Goal: Obtain resource: Download file/media

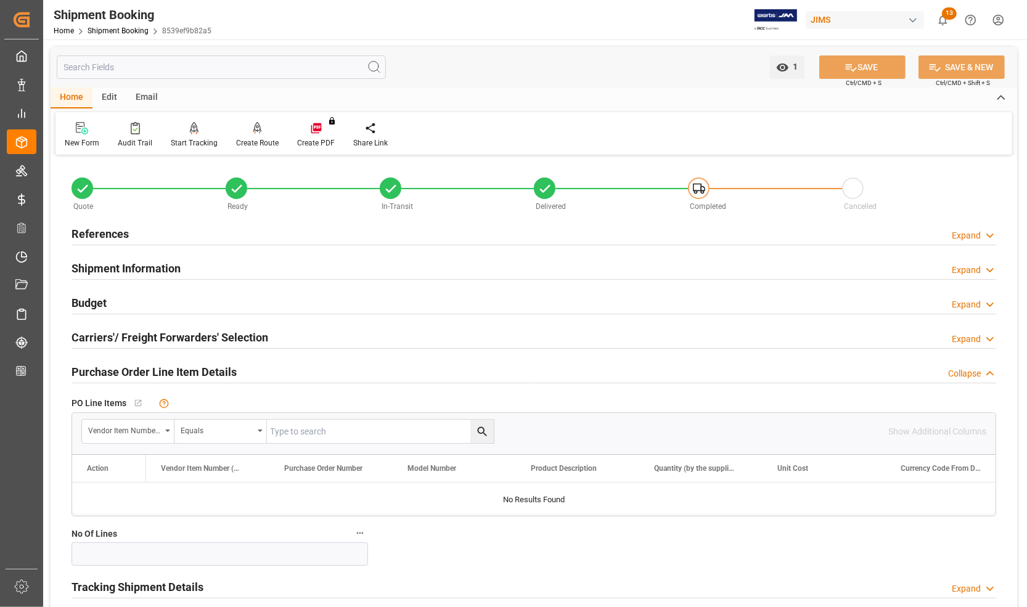
click at [100, 230] on h2 "References" at bounding box center [100, 234] width 57 height 17
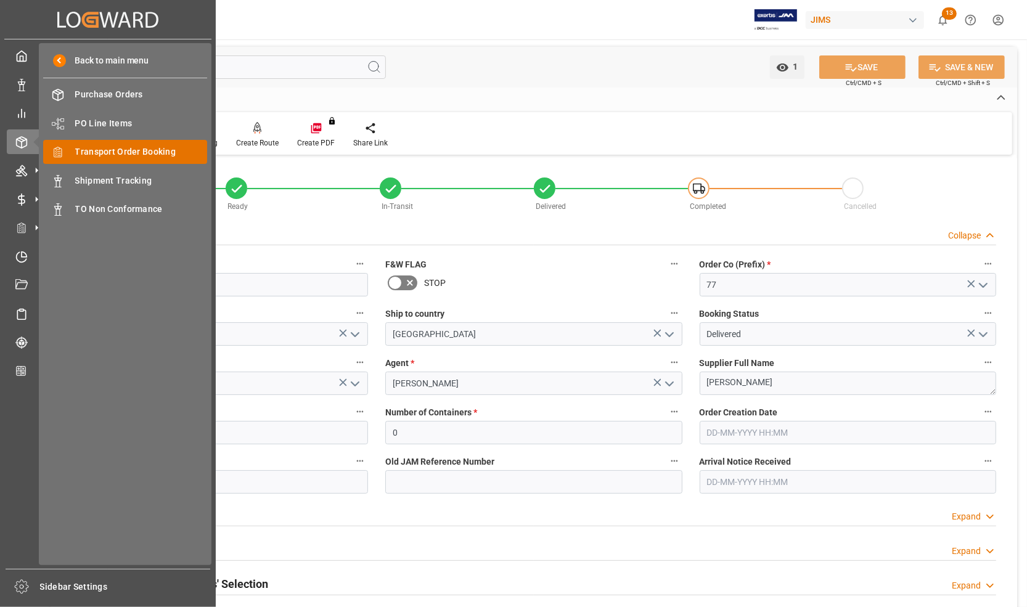
click at [78, 152] on span "Transport Order Booking" at bounding box center [141, 151] width 133 height 13
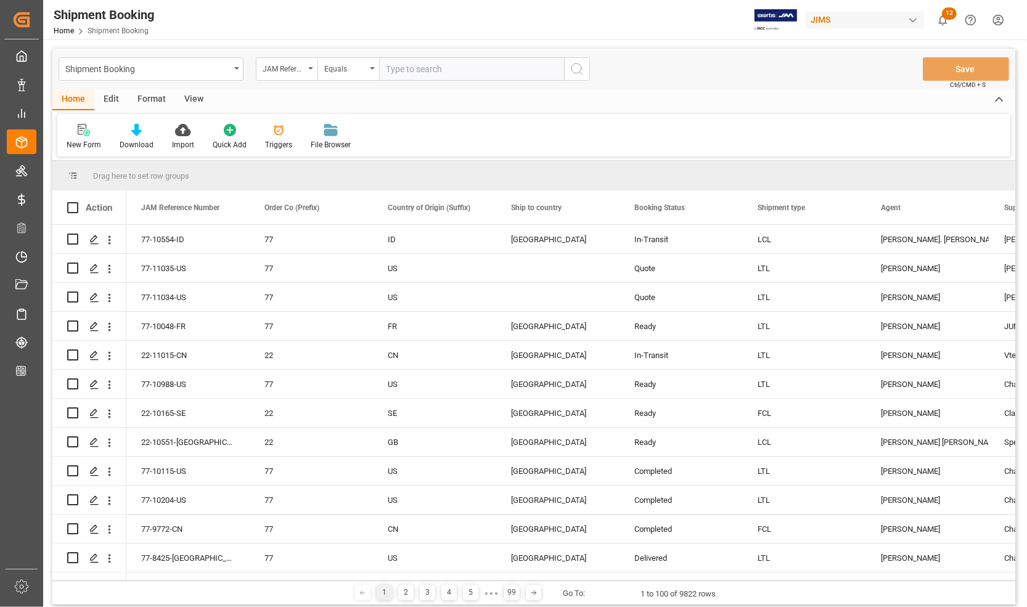
click at [399, 75] on input "text" at bounding box center [471, 68] width 185 height 23
type input "77-10515-GB"
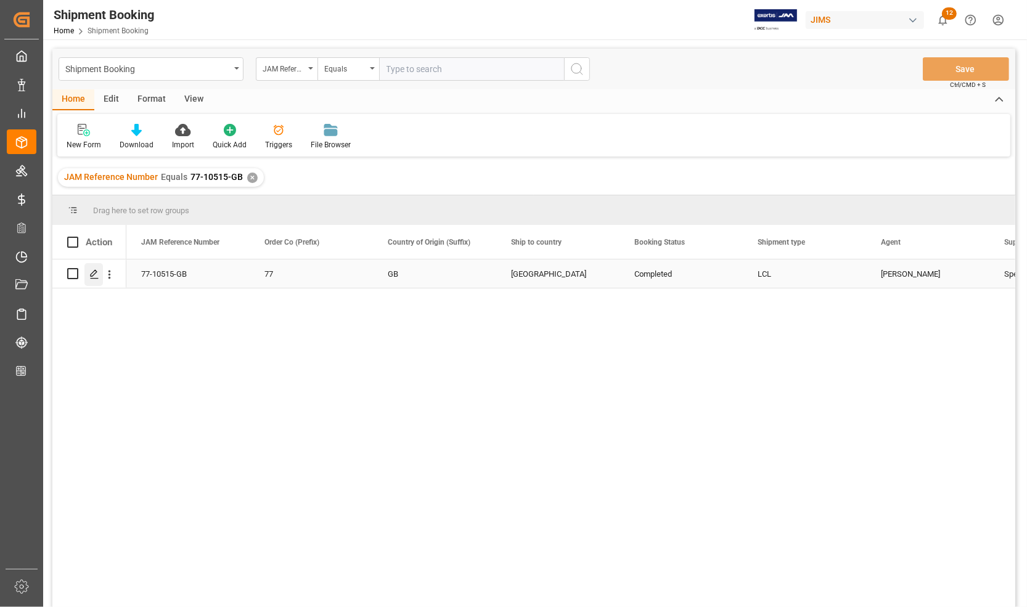
click at [91, 276] on polygon "Press SPACE to select this row." at bounding box center [94, 273] width 6 height 6
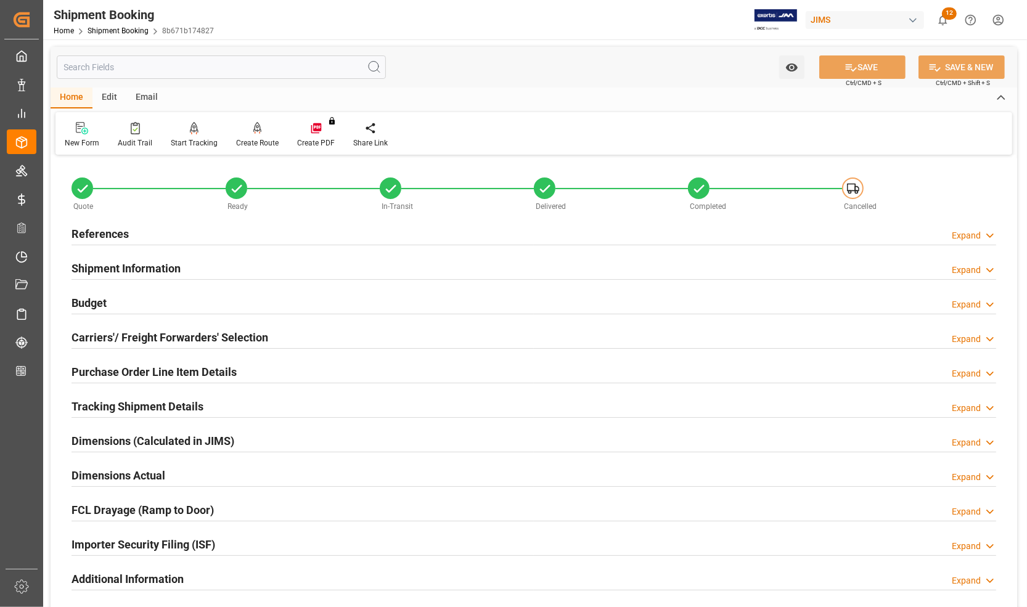
click at [99, 300] on h2 "Budget" at bounding box center [89, 303] width 35 height 17
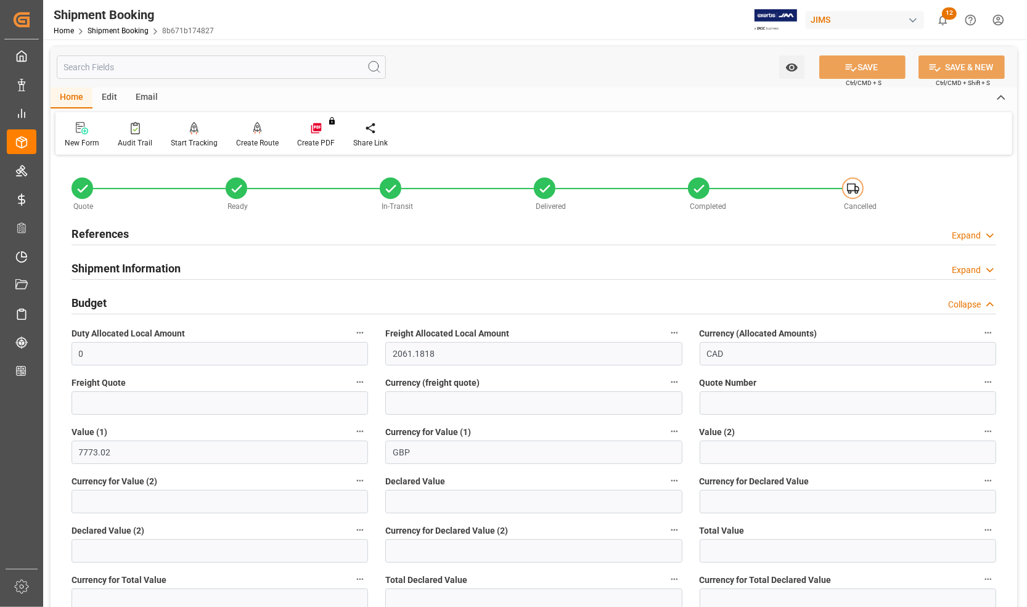
click at [99, 300] on h2 "Budget" at bounding box center [89, 303] width 35 height 17
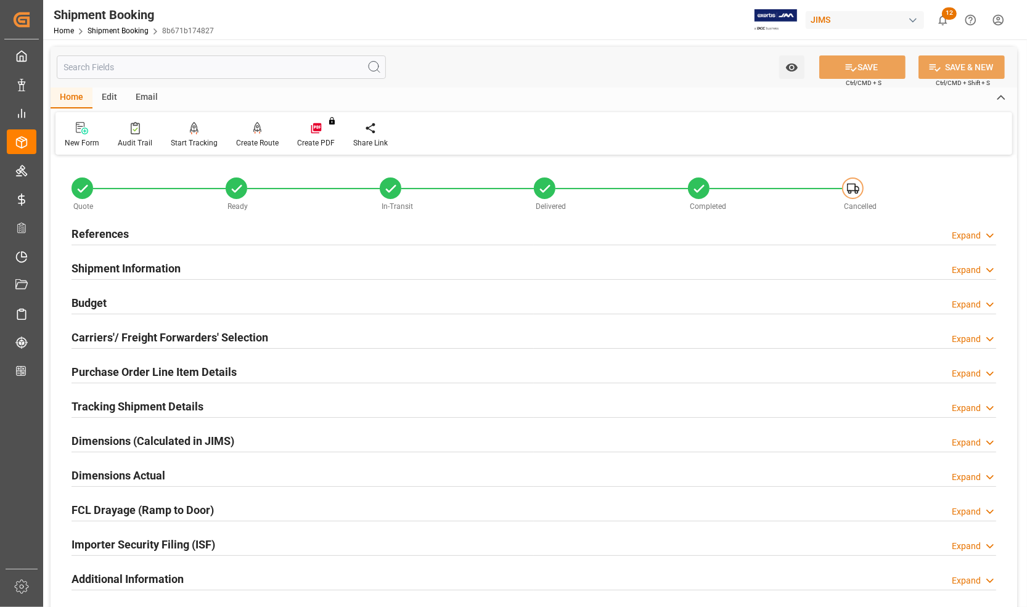
click at [91, 303] on h2 "Budget" at bounding box center [89, 303] width 35 height 17
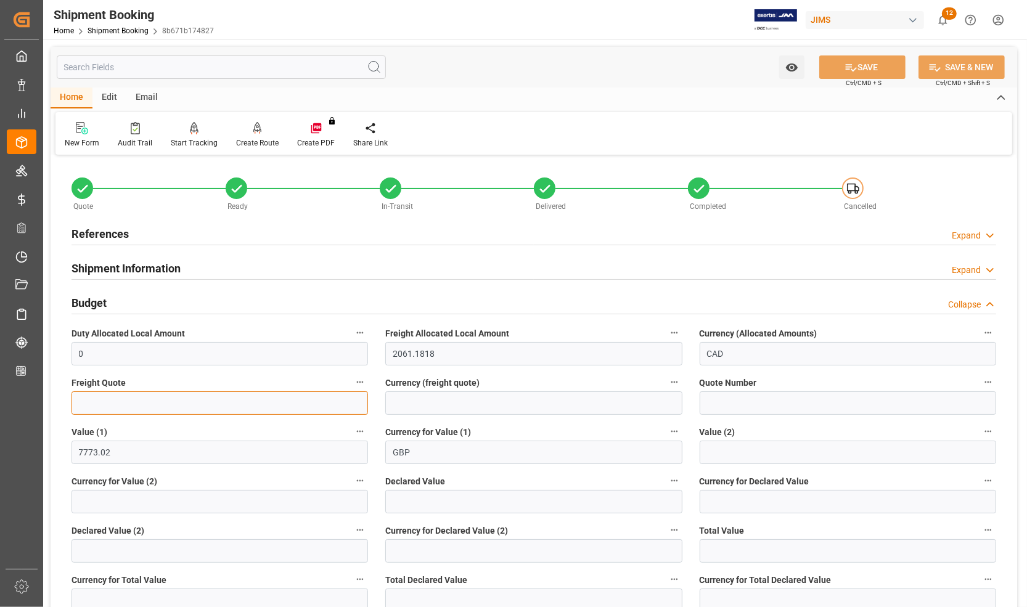
click at [133, 408] on input "text" at bounding box center [220, 402] width 297 height 23
click at [418, 399] on input at bounding box center [533, 402] width 297 height 23
click at [152, 407] on input "text" at bounding box center [220, 402] width 297 height 23
type input "1330.76"
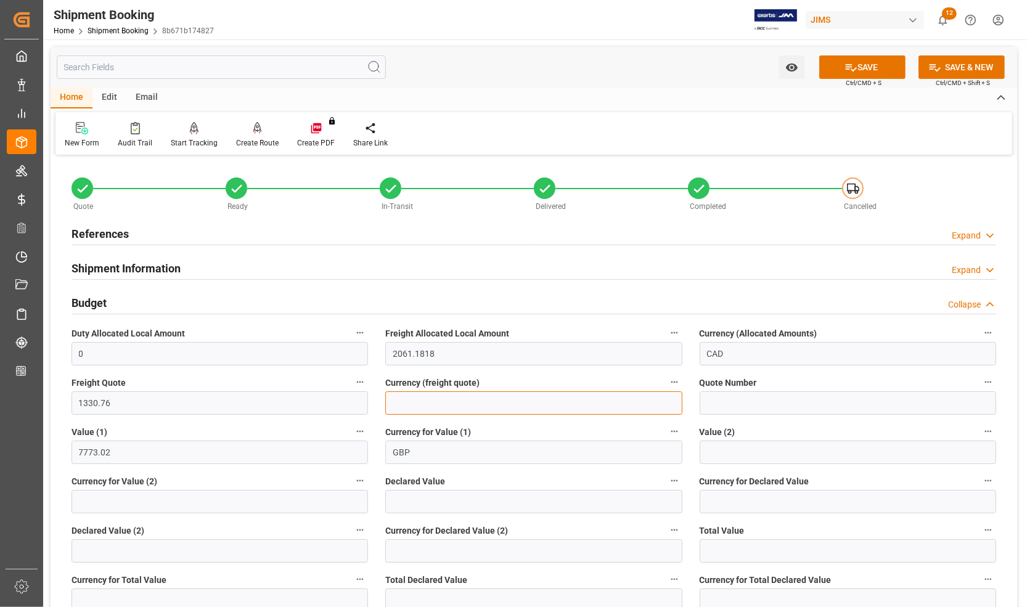
click at [413, 399] on input at bounding box center [533, 402] width 297 height 23
type input "USD"
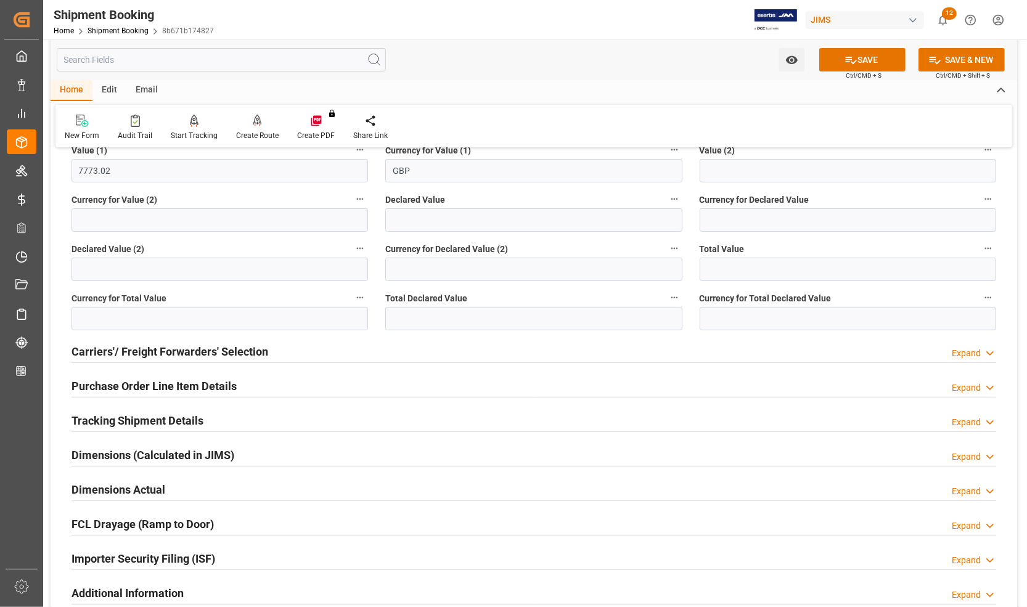
scroll to position [308, 0]
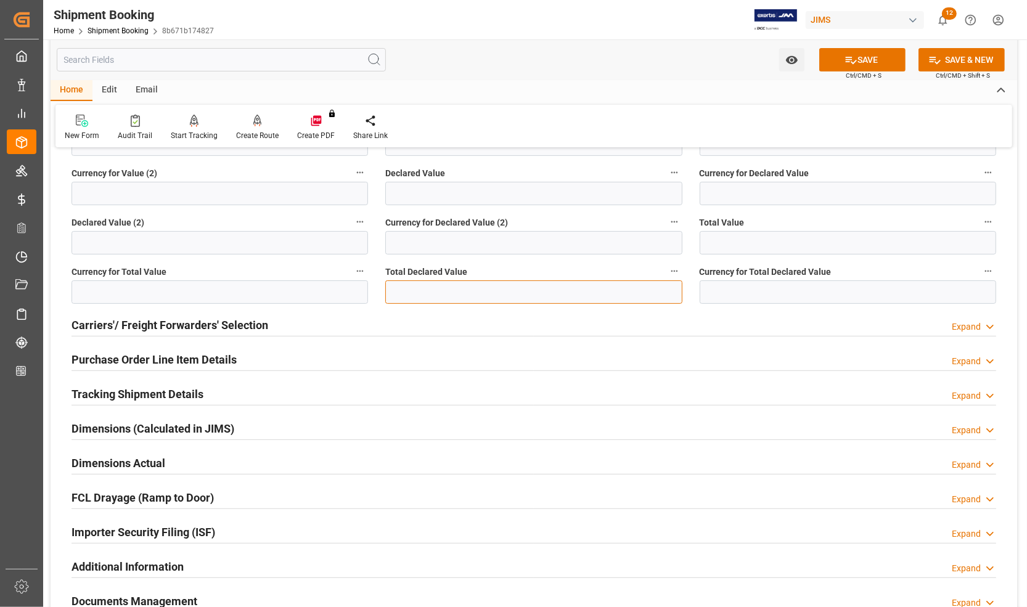
click at [412, 285] on input "text" at bounding box center [533, 291] width 297 height 23
type input "7773.02"
click at [747, 295] on input at bounding box center [848, 291] width 297 height 23
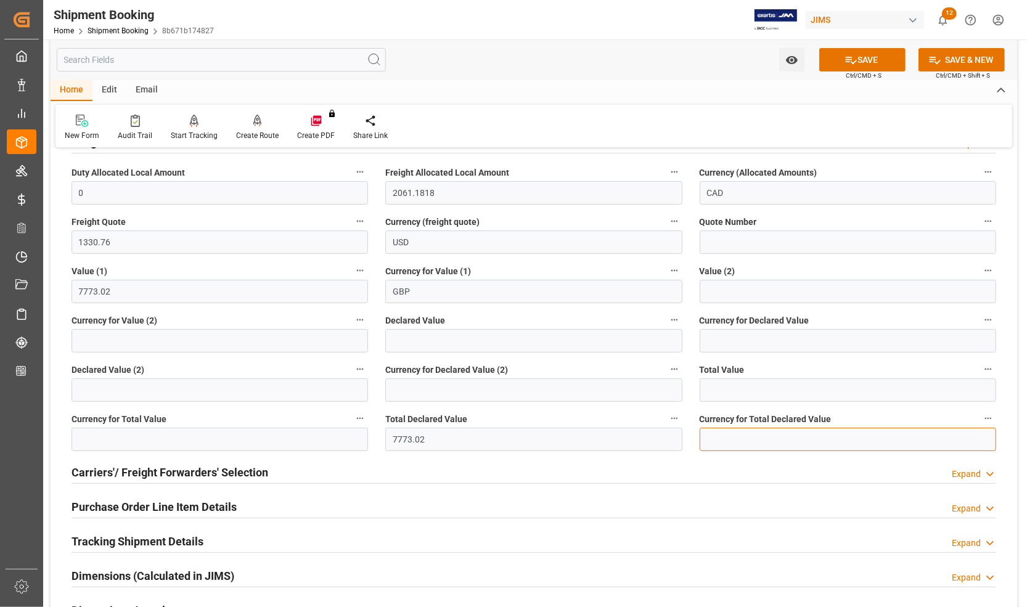
scroll to position [154, 0]
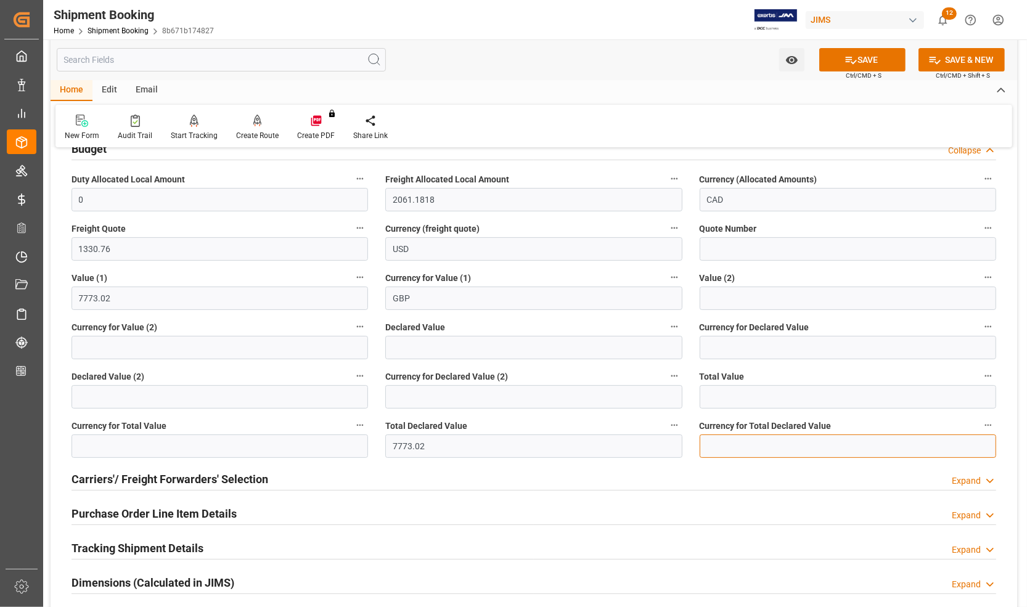
click at [717, 438] on input at bounding box center [848, 446] width 297 height 23
type input "GBP"
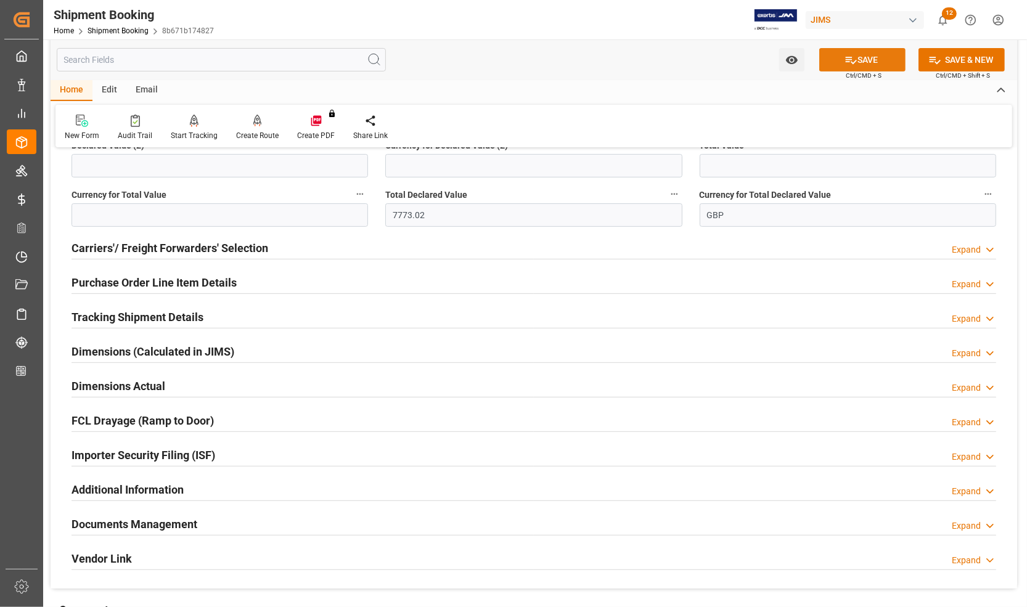
click at [854, 59] on button "SAVE" at bounding box center [862, 59] width 86 height 23
click at [142, 244] on h2 "Carriers'/ Freight Forwarders' Selection" at bounding box center [170, 248] width 197 height 17
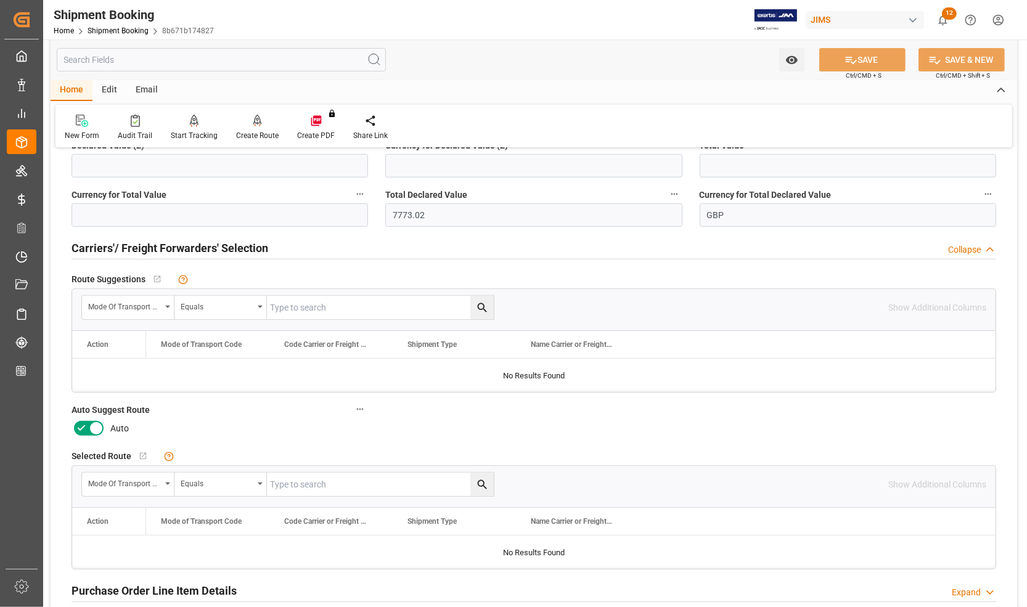
click at [96, 430] on icon at bounding box center [96, 428] width 15 height 15
click at [0, 0] on input "checkbox" at bounding box center [0, 0] width 0 height 0
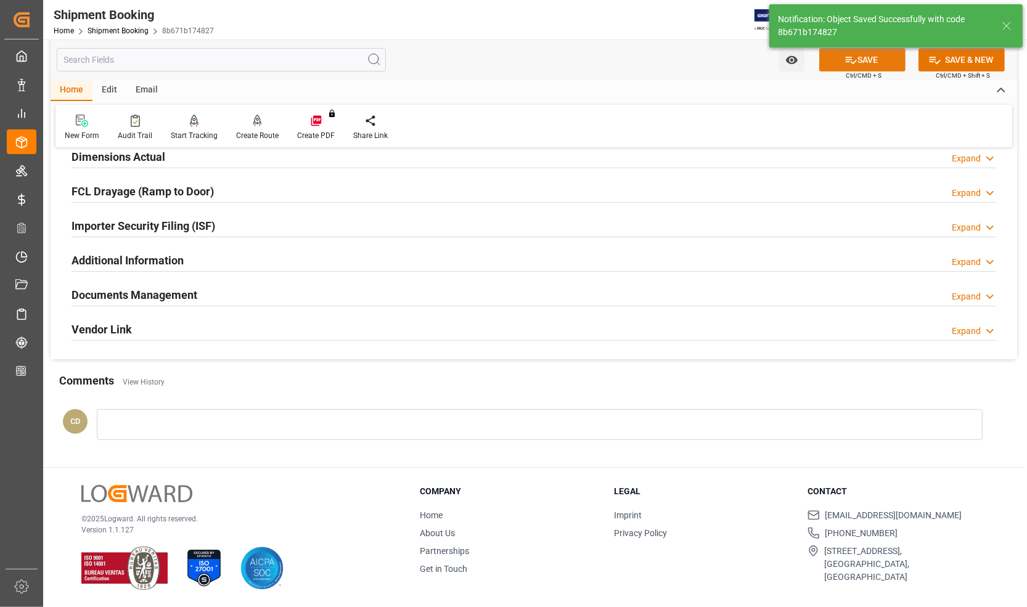
scroll to position [89, 0]
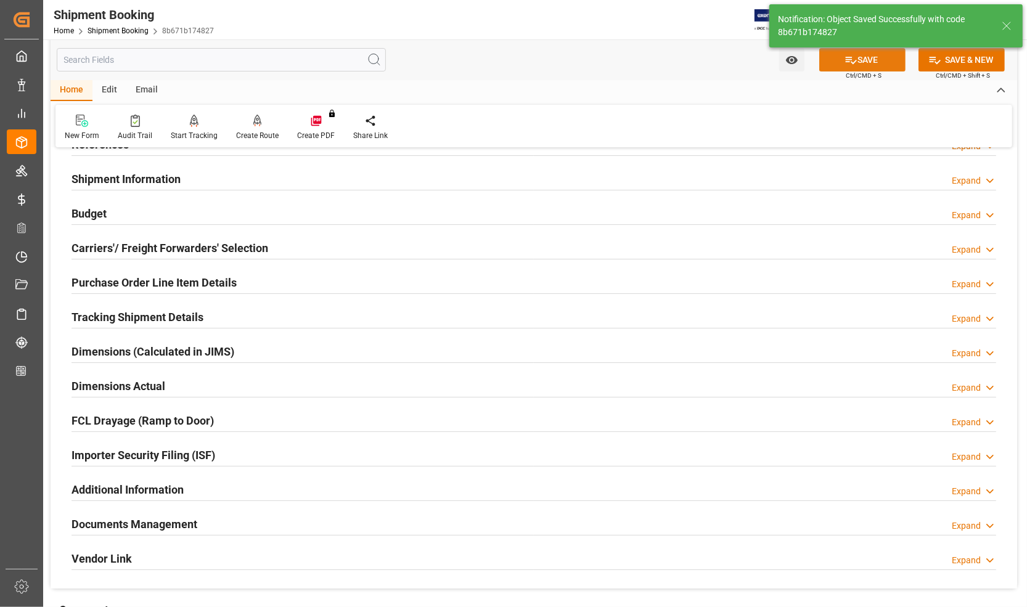
click at [832, 60] on button "SAVE" at bounding box center [862, 59] width 86 height 23
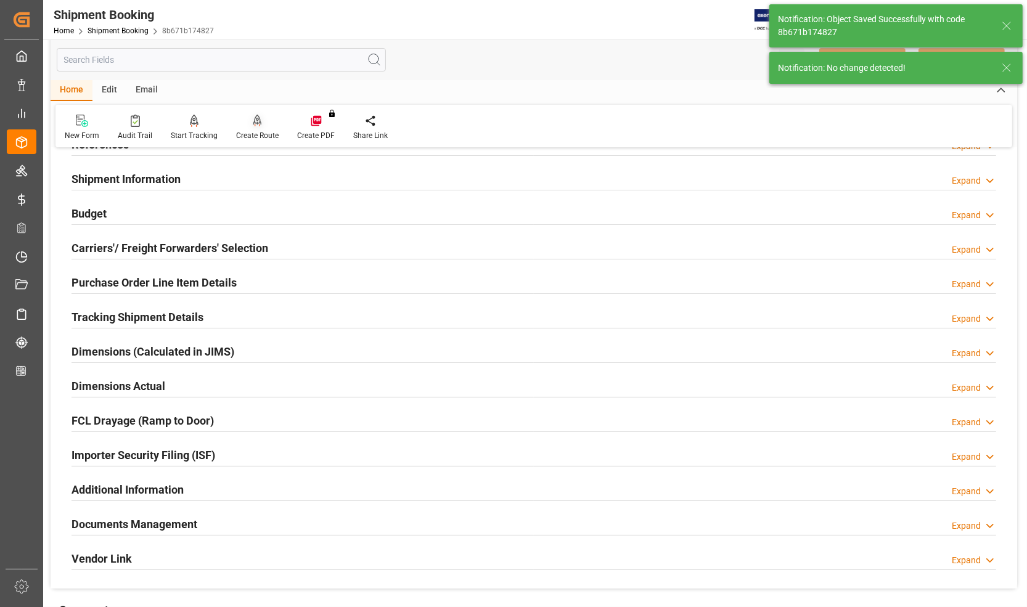
click at [248, 131] on div "Create Route" at bounding box center [257, 135] width 43 height 11
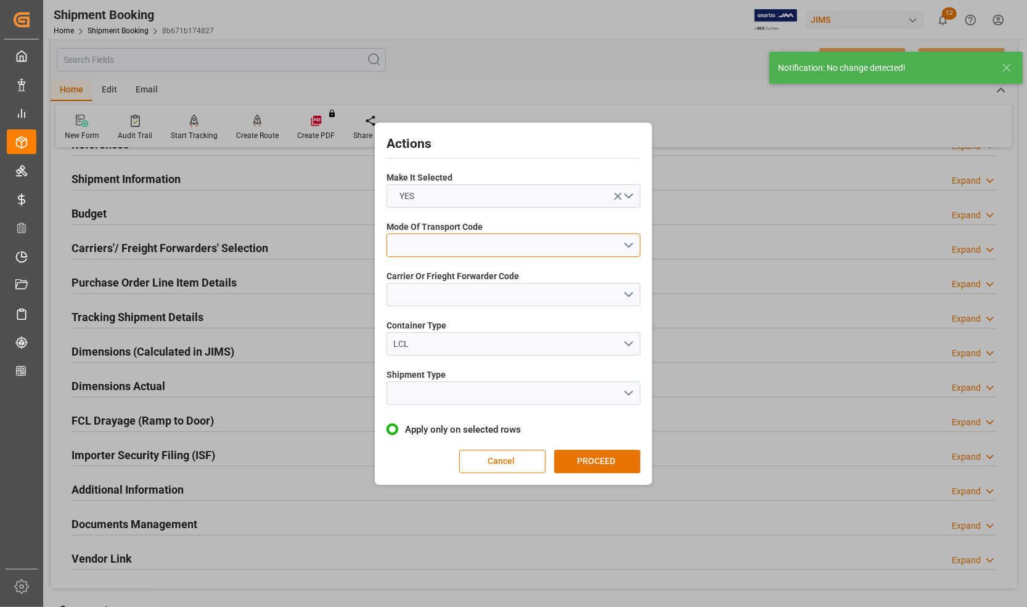
click at [426, 254] on button "open menu" at bounding box center [514, 245] width 254 height 23
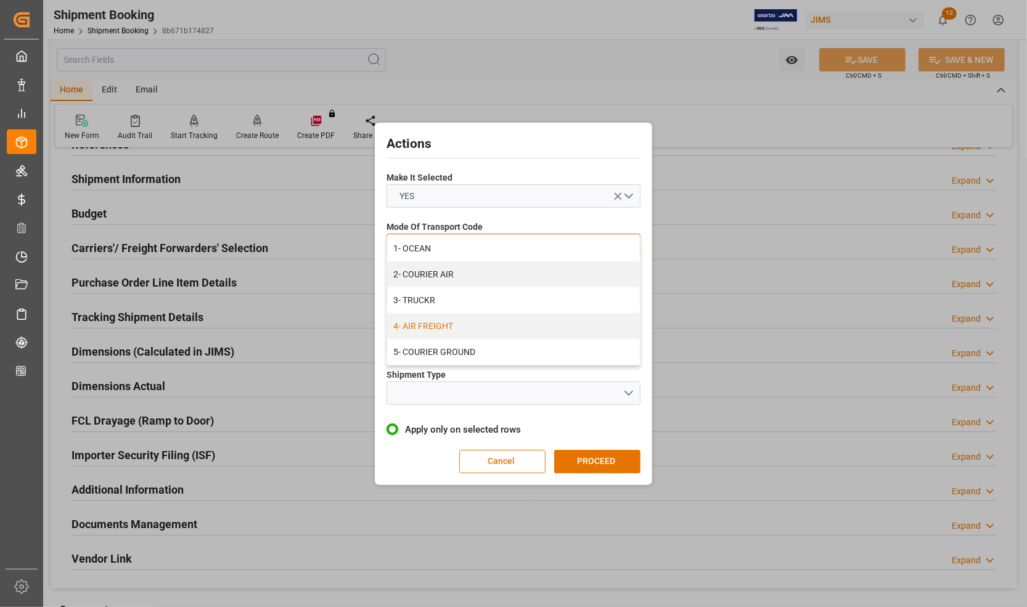
click at [421, 324] on div "4- AIR FREIGHT" at bounding box center [513, 326] width 253 height 26
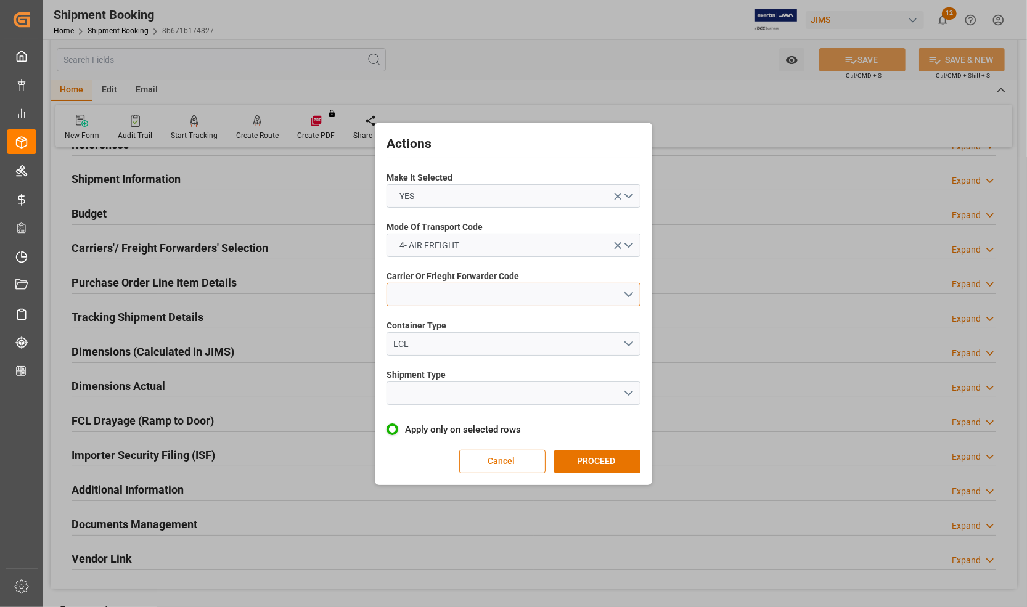
click at [421, 290] on button "open menu" at bounding box center [514, 294] width 254 height 23
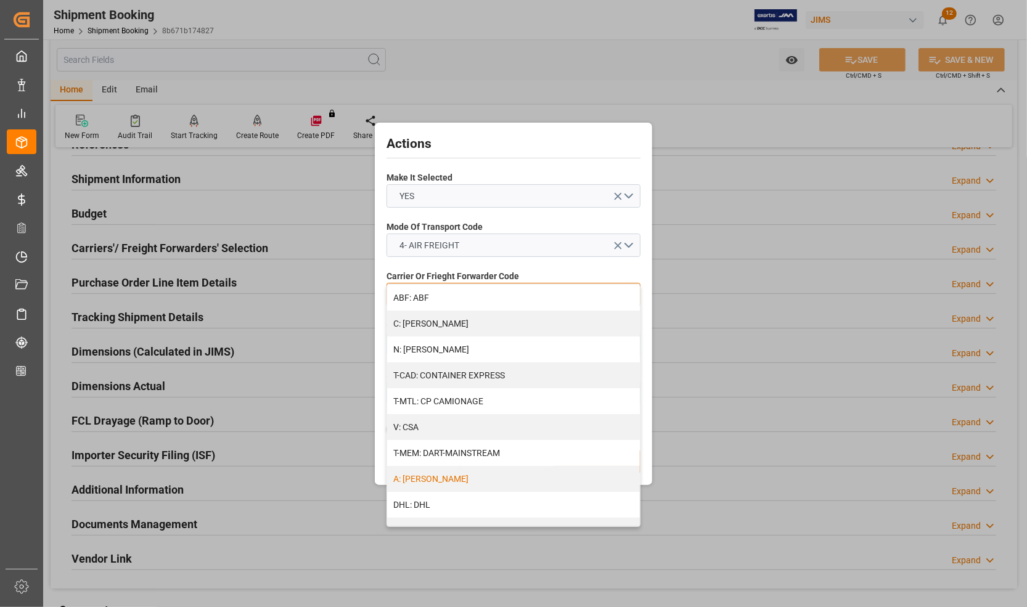
scroll to position [154, 0]
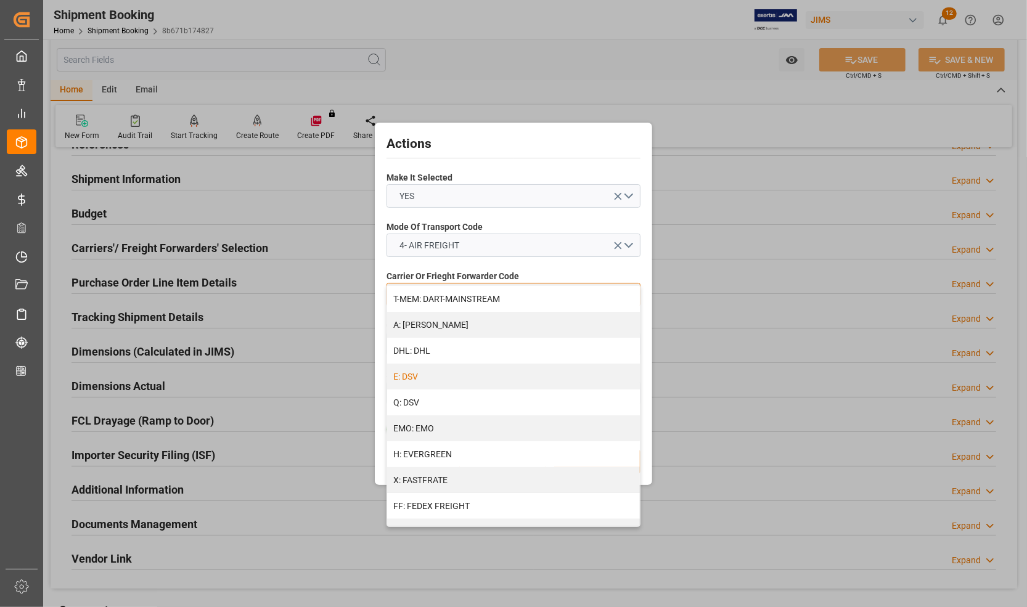
click at [432, 378] on div "E: DSV" at bounding box center [513, 377] width 253 height 26
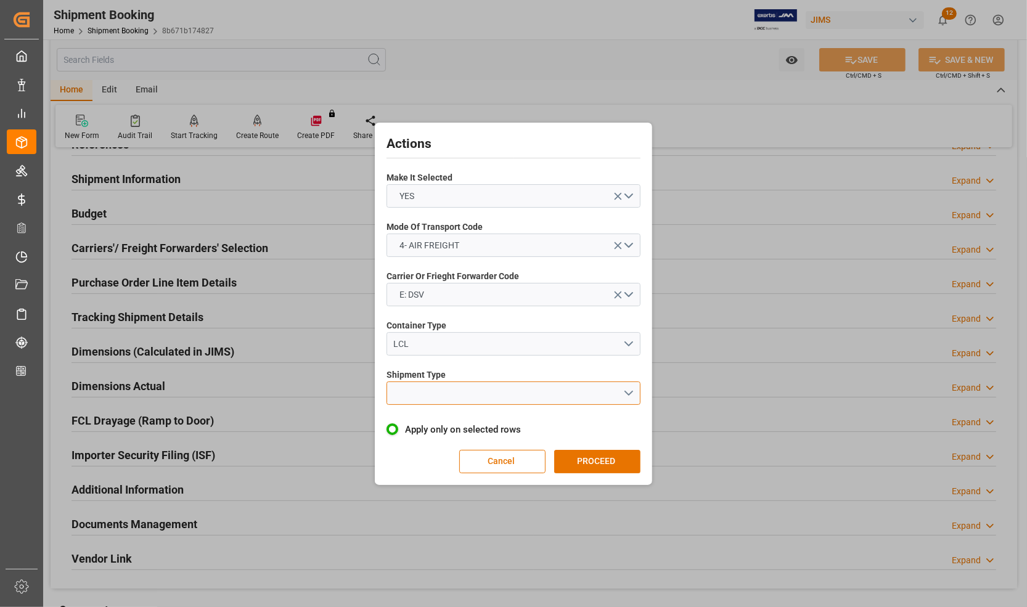
click at [430, 384] on button "open menu" at bounding box center [514, 393] width 254 height 23
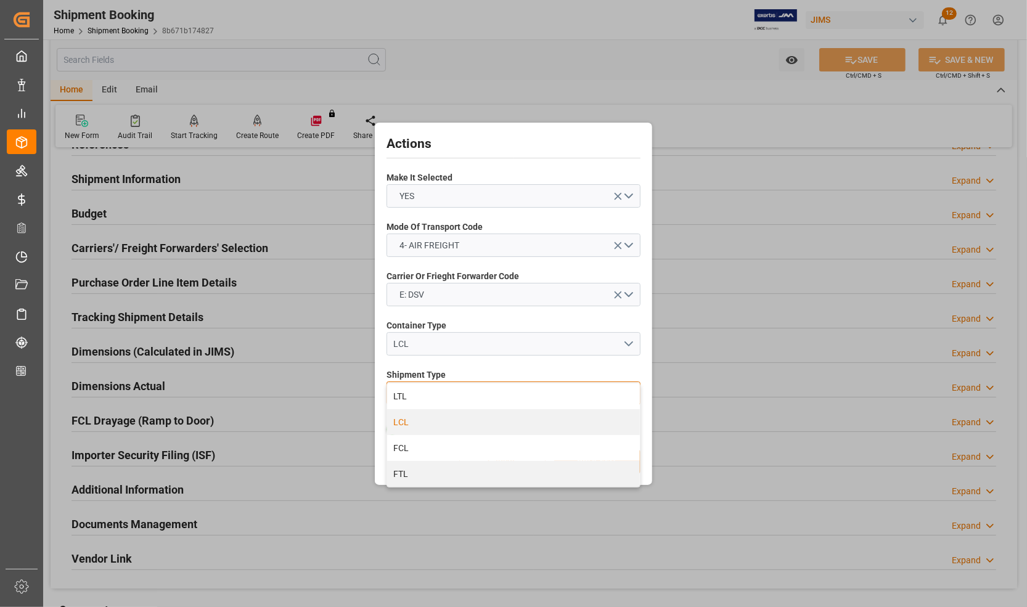
click at [407, 419] on div "LCL" at bounding box center [513, 422] width 253 height 26
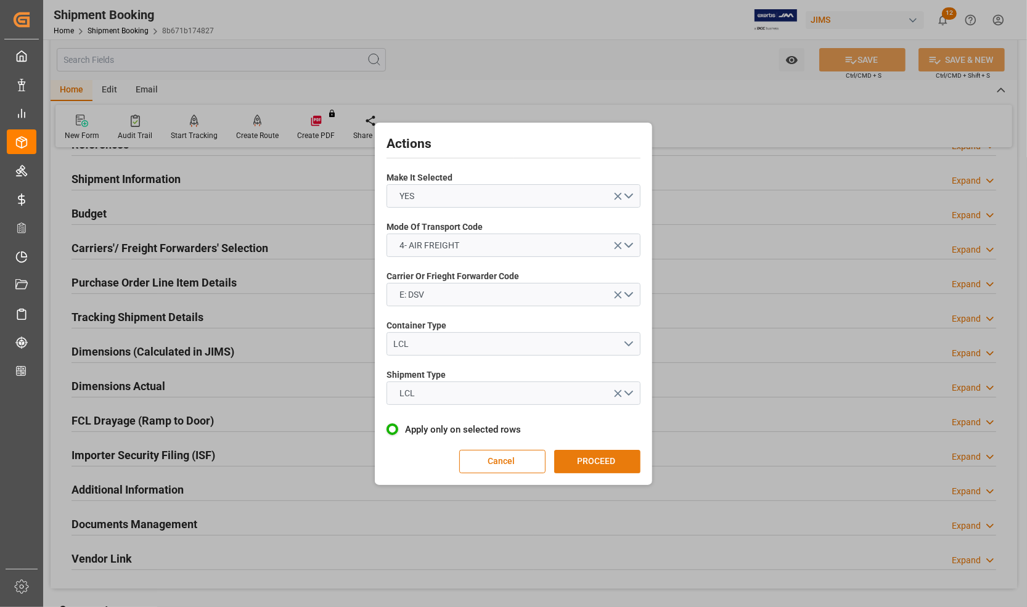
click at [566, 460] on button "PROCEED" at bounding box center [597, 461] width 86 height 23
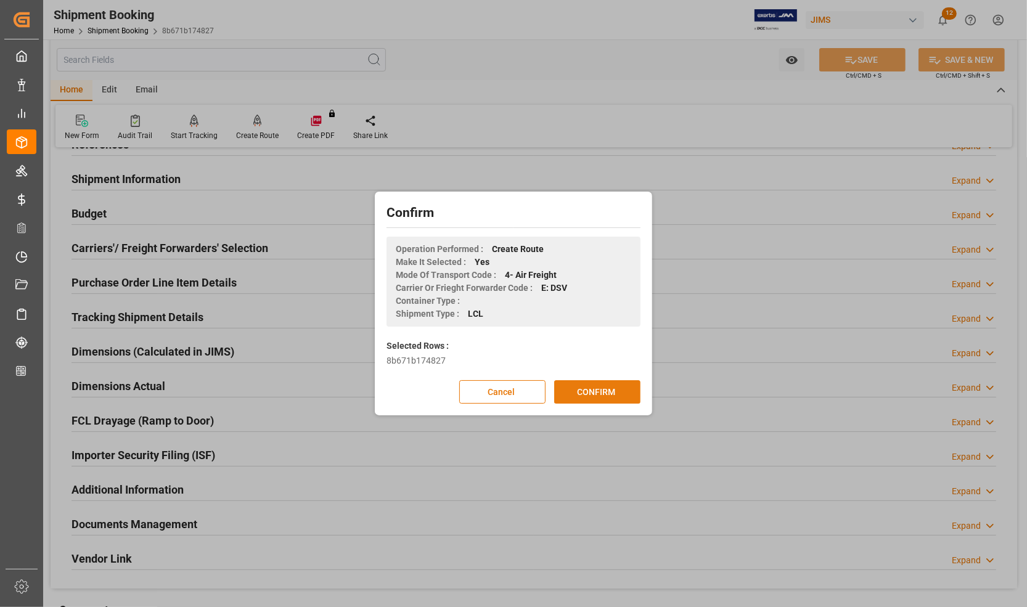
click at [571, 396] on button "CONFIRM" at bounding box center [597, 391] width 86 height 23
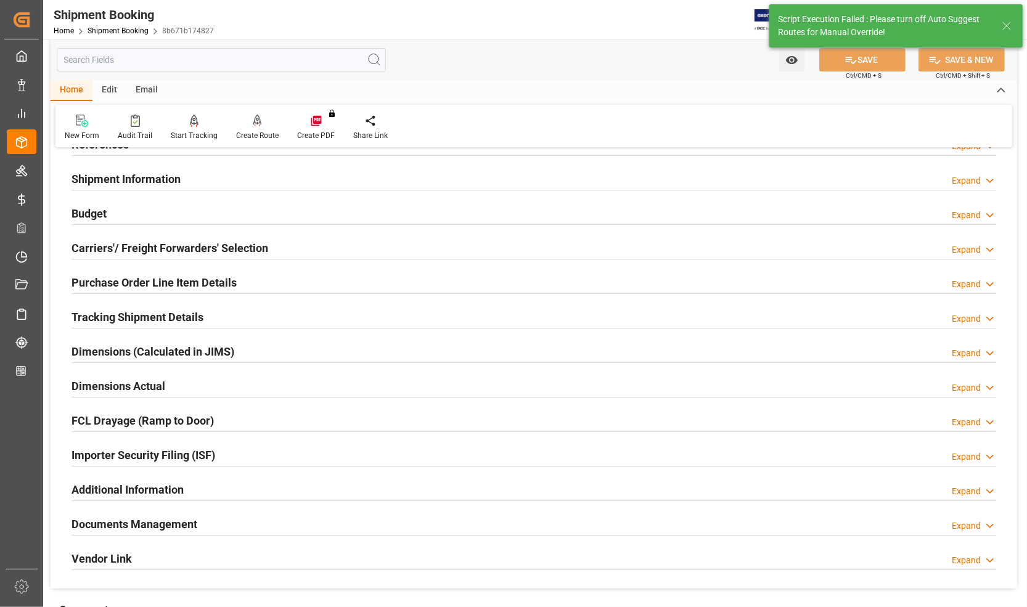
type input "0"
click at [128, 384] on h2 "Dimensions Actual" at bounding box center [119, 386] width 94 height 17
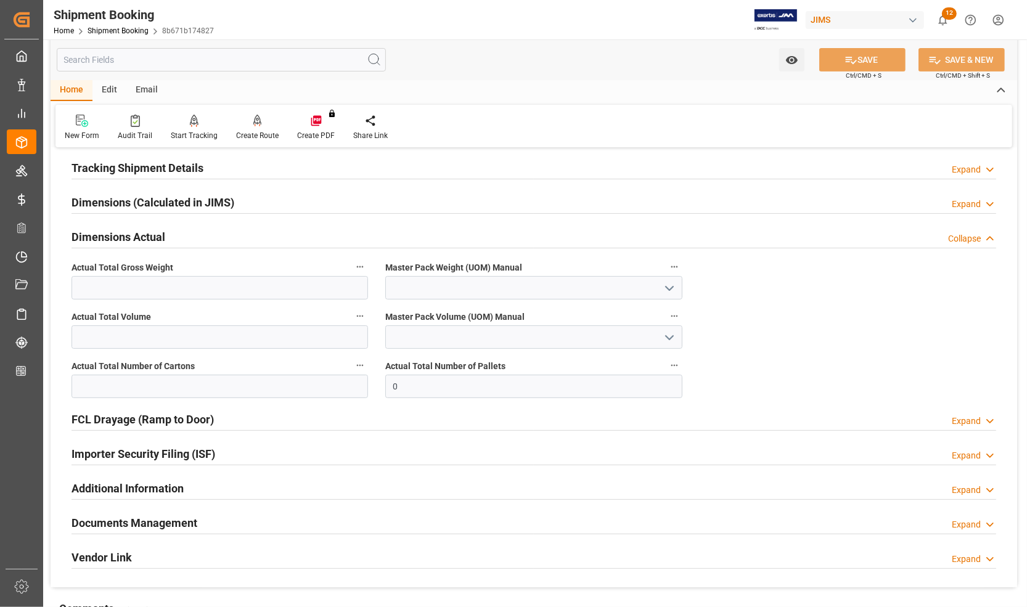
scroll to position [243, 0]
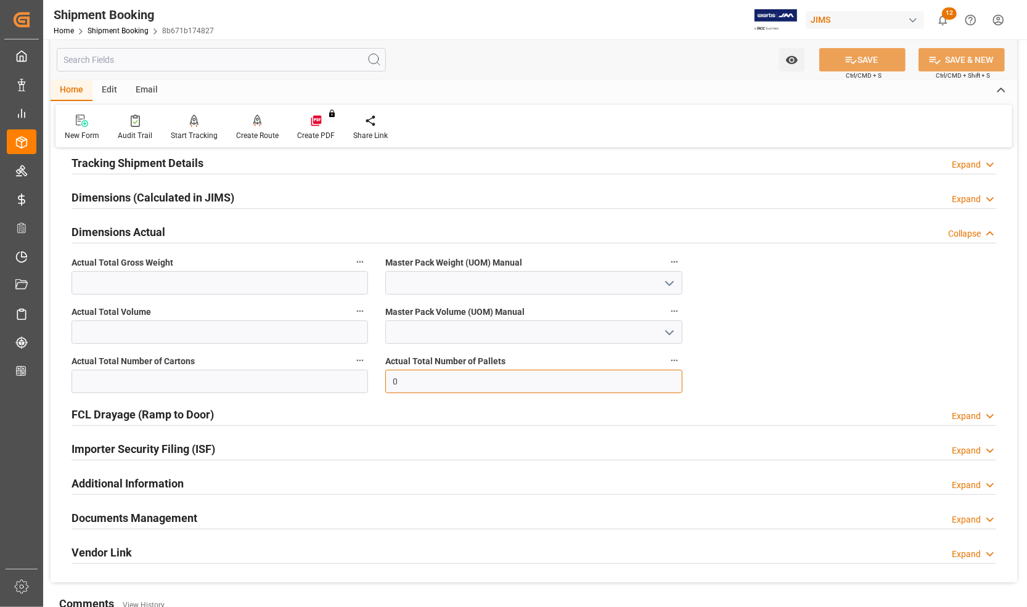
click at [415, 380] on input "0" at bounding box center [533, 381] width 297 height 23
type input "2"
click at [159, 383] on input "text" at bounding box center [220, 381] width 297 height 23
type input "18"
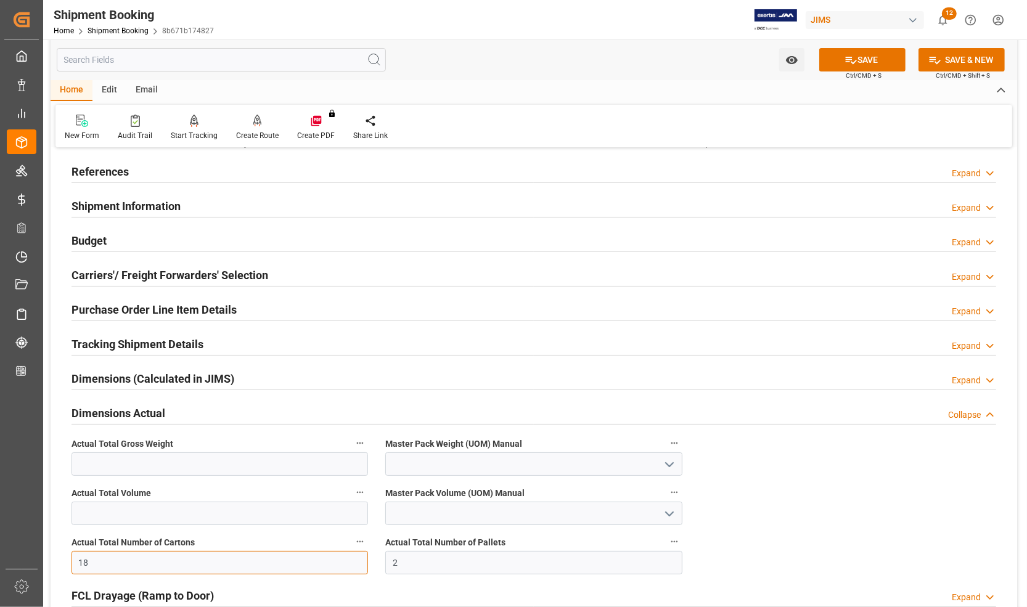
scroll to position [89, 0]
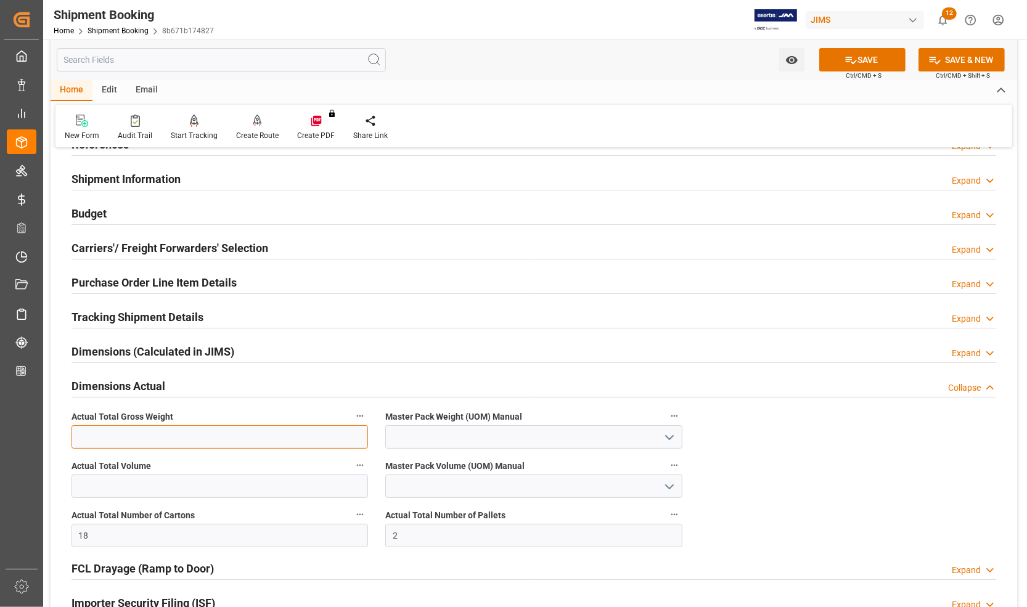
click at [125, 440] on input "text" at bounding box center [220, 436] width 297 height 23
type input "213"
click at [667, 441] on icon "open menu" at bounding box center [669, 437] width 15 height 15
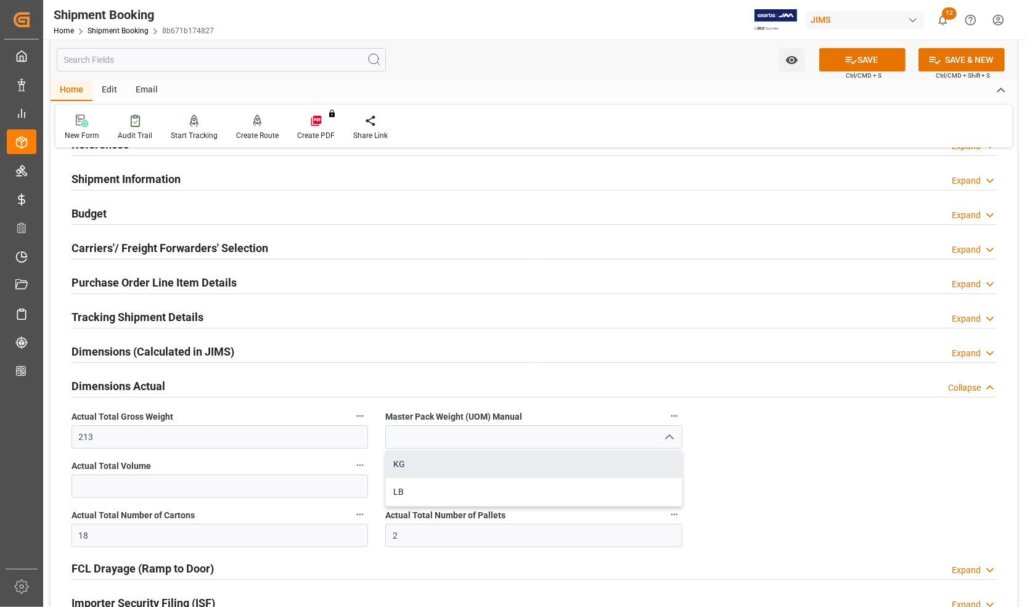
click at [406, 463] on div "KG" at bounding box center [533, 465] width 295 height 28
type input "KG"
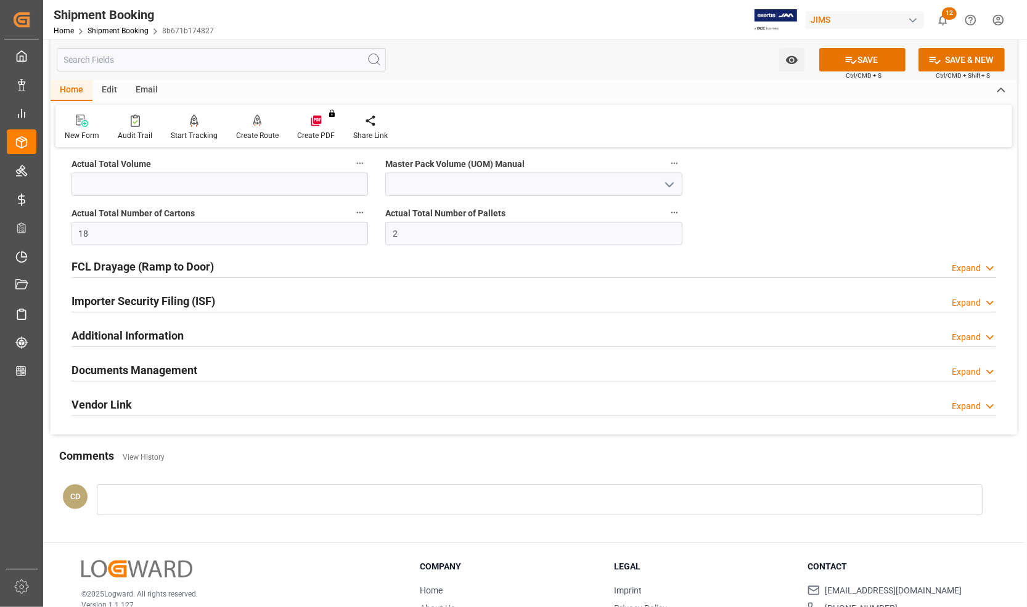
scroll to position [398, 0]
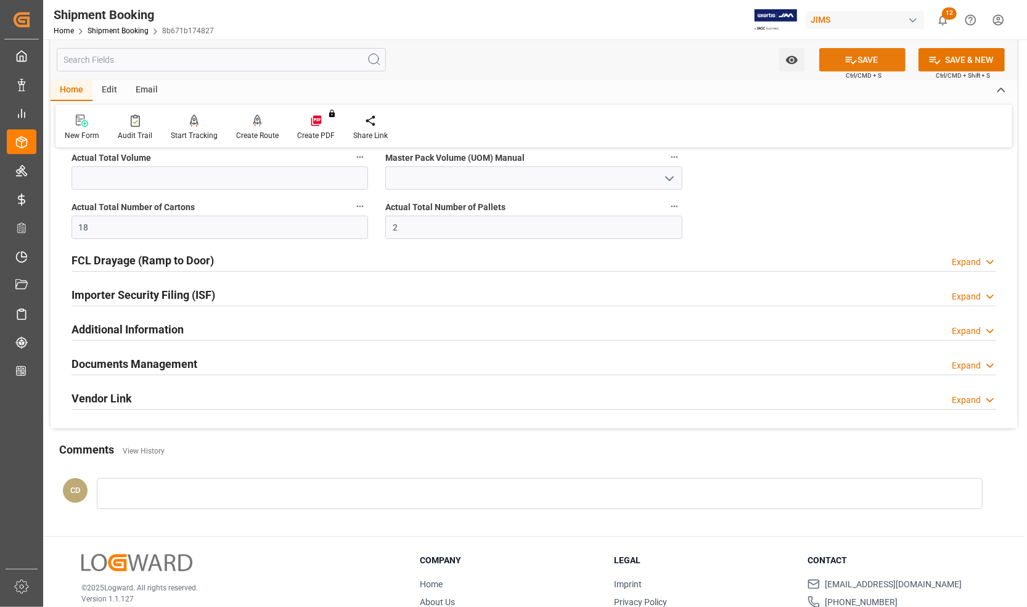
click at [840, 68] on button "SAVE" at bounding box center [862, 59] width 86 height 23
click at [127, 364] on h2 "Documents Management" at bounding box center [135, 364] width 126 height 17
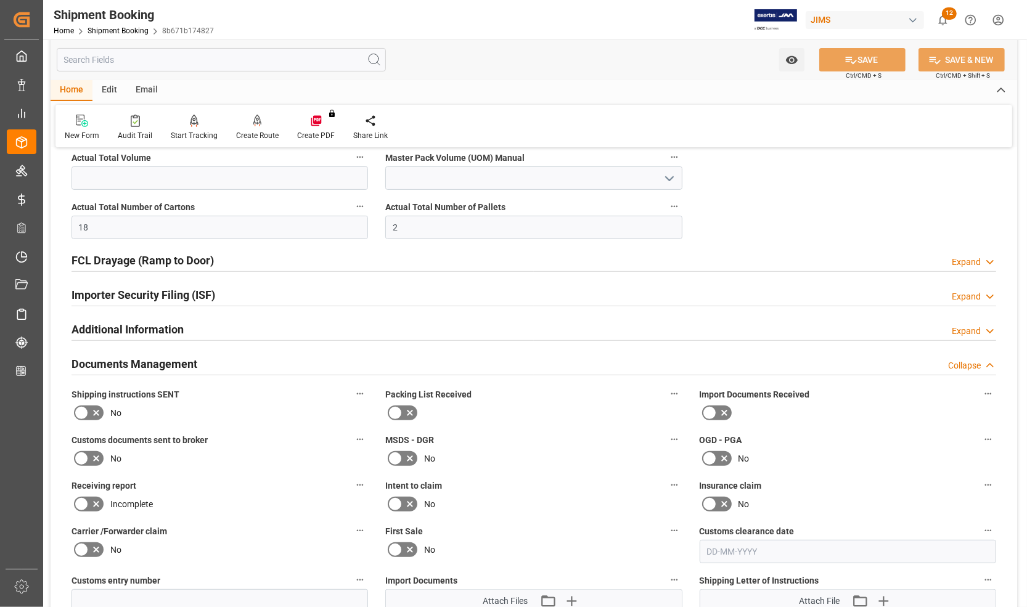
click at [712, 407] on icon at bounding box center [709, 413] width 15 height 15
click at [0, 0] on input "checkbox" at bounding box center [0, 0] width 0 height 0
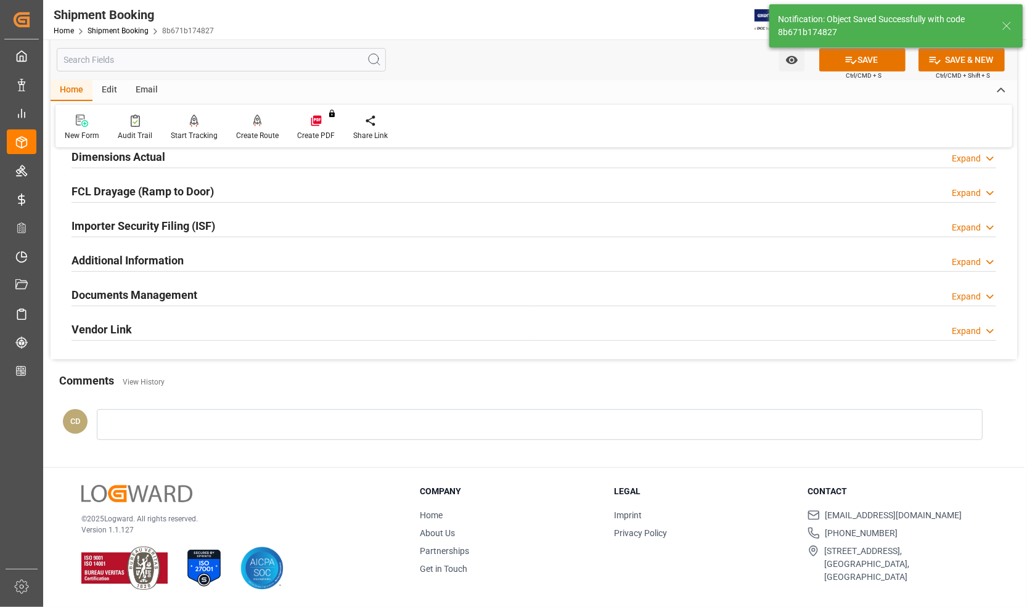
scroll to position [319, 0]
click at [99, 293] on h2 "Documents Management" at bounding box center [135, 295] width 126 height 17
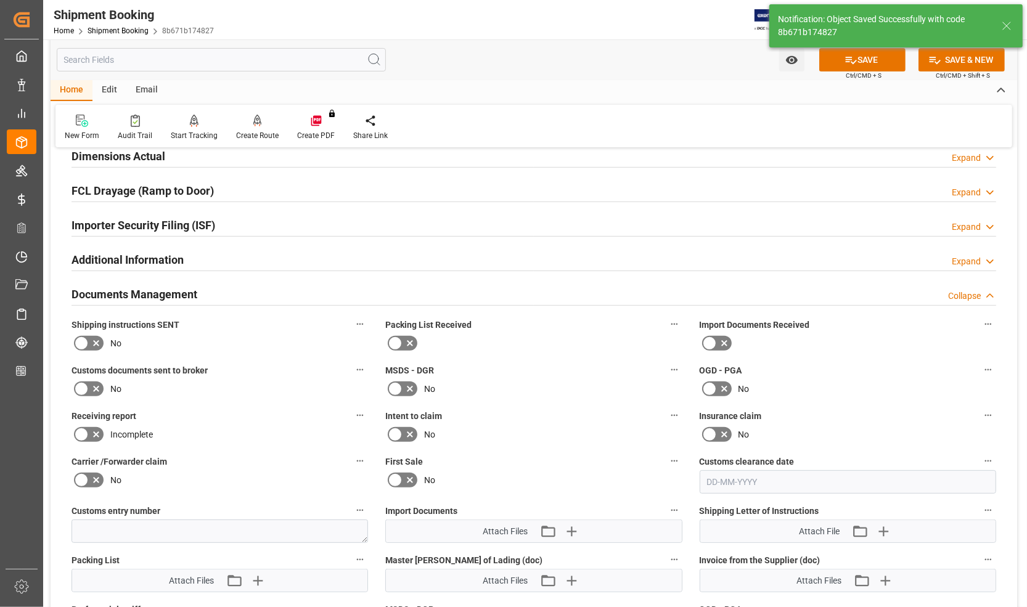
scroll to position [398, 0]
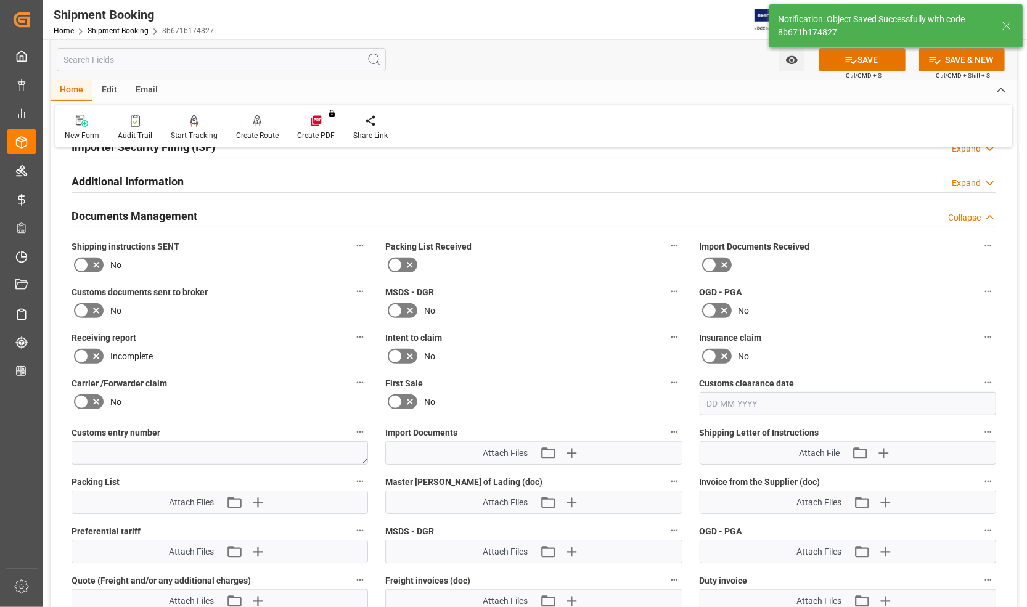
click at [401, 264] on icon at bounding box center [395, 265] width 15 height 15
click at [0, 0] on input "checkbox" at bounding box center [0, 0] width 0 height 0
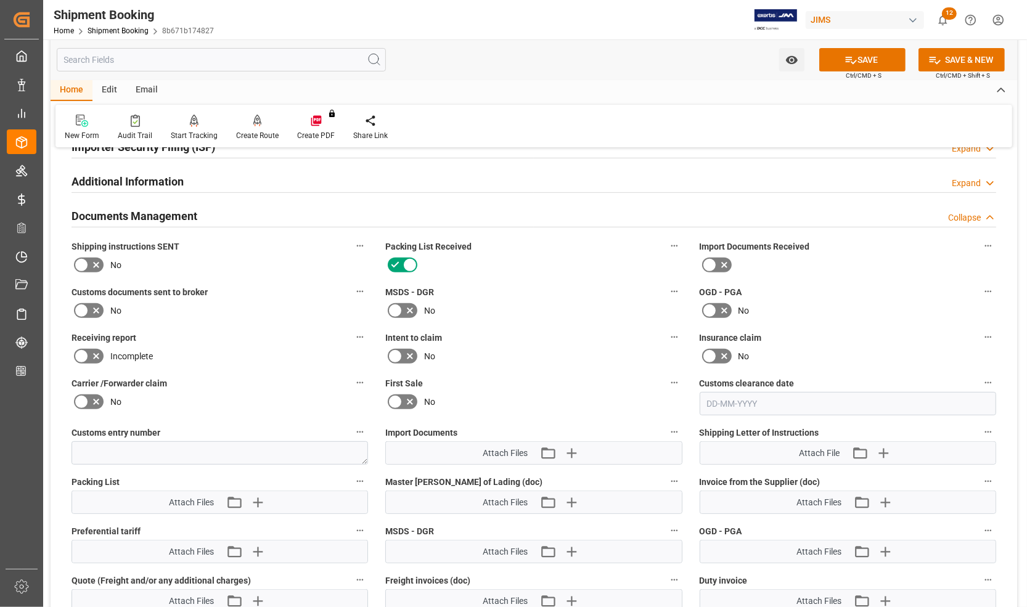
click at [92, 306] on icon at bounding box center [96, 310] width 15 height 15
click at [0, 0] on input "checkbox" at bounding box center [0, 0] width 0 height 0
click at [711, 268] on icon at bounding box center [709, 265] width 15 height 15
click at [0, 0] on input "checkbox" at bounding box center [0, 0] width 0 height 0
click at [837, 66] on button "SAVE" at bounding box center [862, 59] width 86 height 23
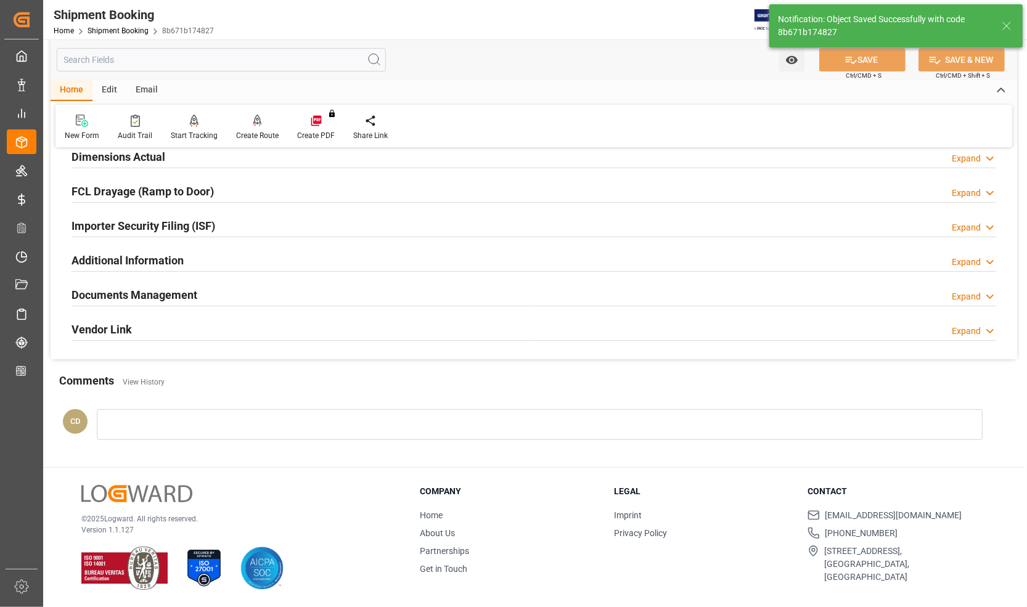
scroll to position [319, 0]
click at [133, 282] on div "Documents Management" at bounding box center [135, 293] width 126 height 23
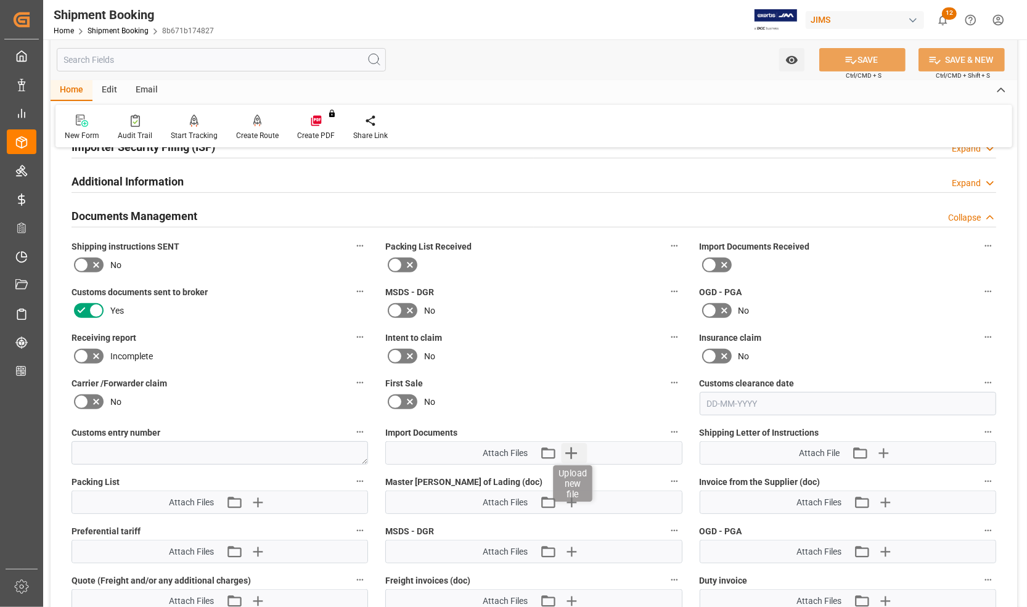
click at [571, 448] on icon "button" at bounding box center [571, 454] width 12 height 12
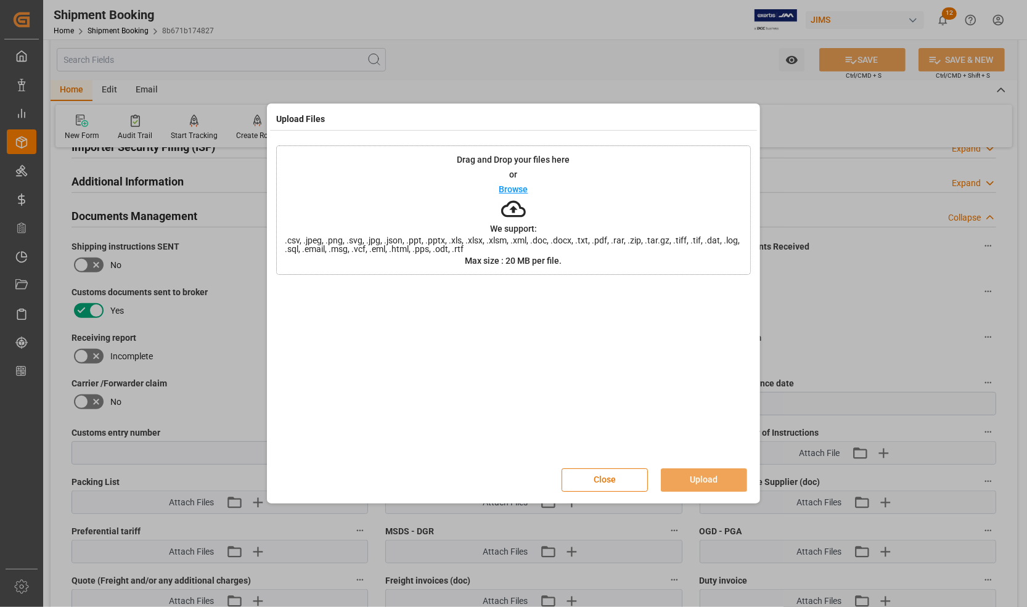
click at [617, 176] on div "Drag and Drop your files here or Browse We support: .csv, .jpeg, .png, .svg, .j…" at bounding box center [513, 209] width 475 height 129
click at [682, 197] on div "Drag and Drop your files here or Browse We support: .csv, .jpeg, .png, .svg, .j…" at bounding box center [513, 209] width 475 height 129
click at [686, 181] on div "Drag and Drop your files here or Browse We support: .csv, .jpeg, .png, .svg, .j…" at bounding box center [513, 209] width 475 height 129
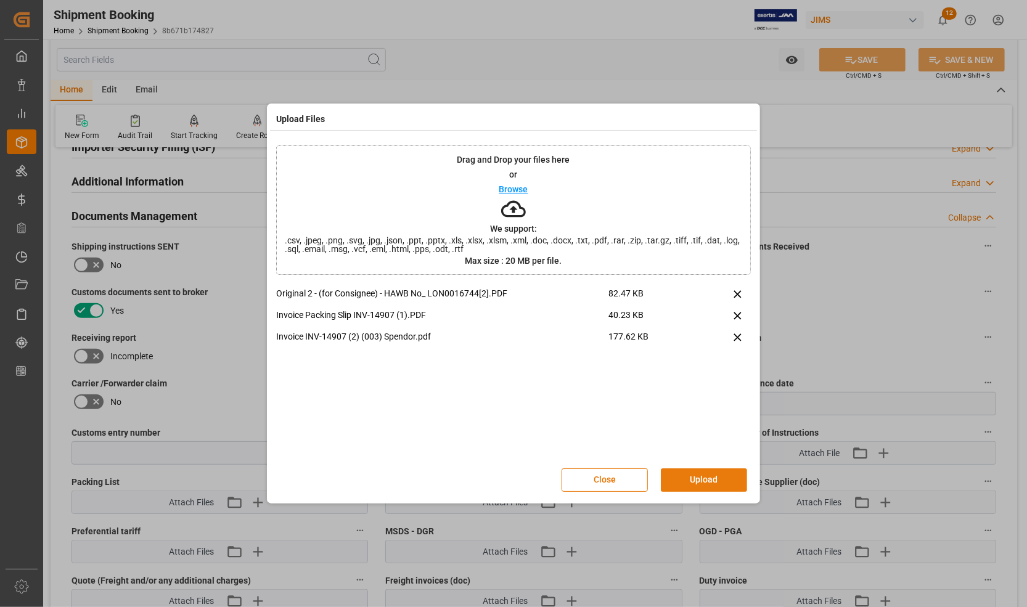
click at [697, 481] on button "Upload" at bounding box center [704, 480] width 86 height 23
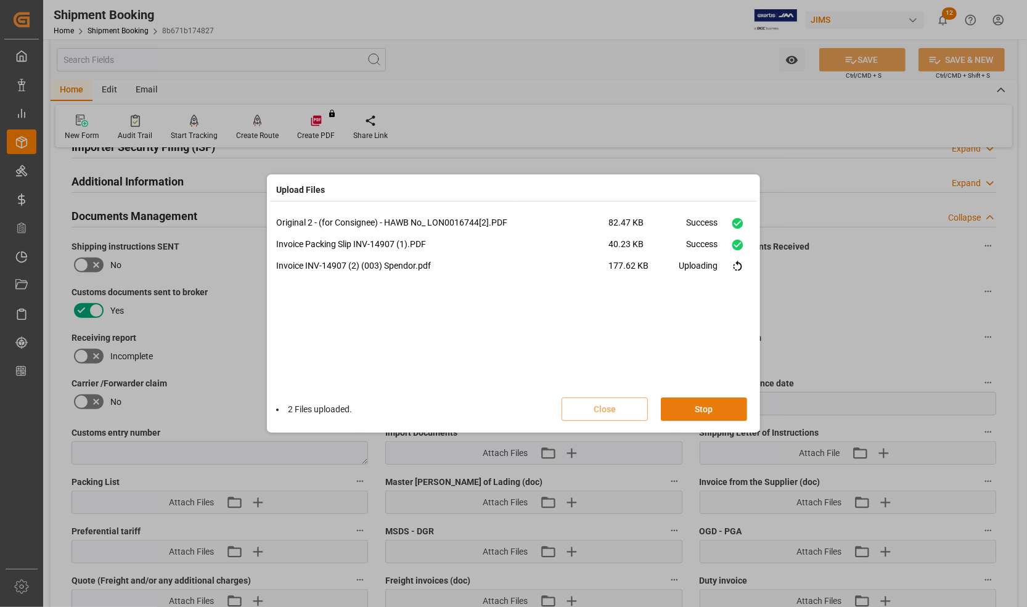
click at [698, 415] on button "Stop" at bounding box center [704, 409] width 86 height 23
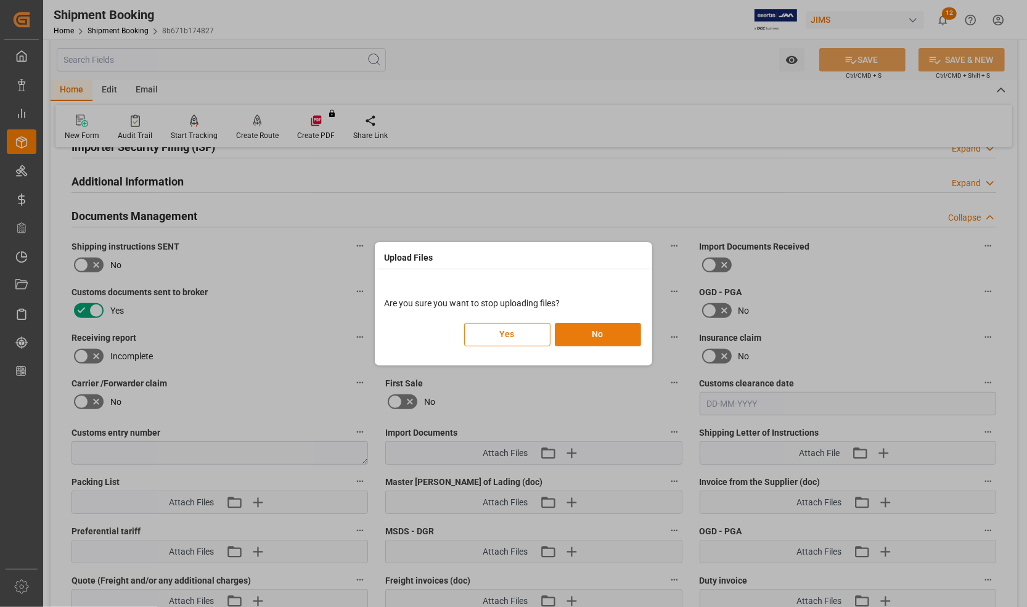
click at [570, 342] on button "No" at bounding box center [598, 334] width 86 height 23
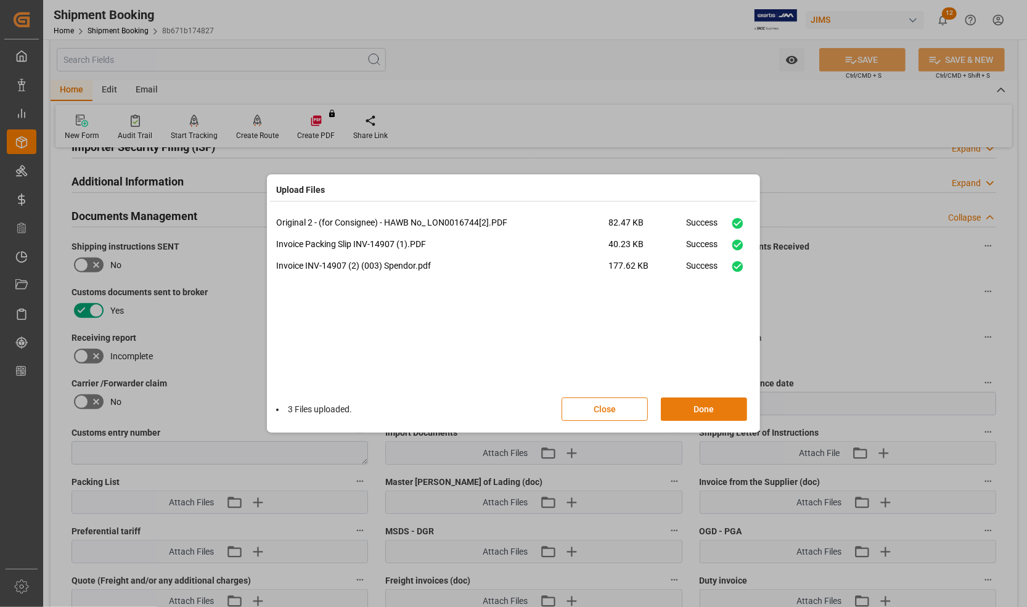
click at [702, 413] on button "Done" at bounding box center [704, 409] width 86 height 23
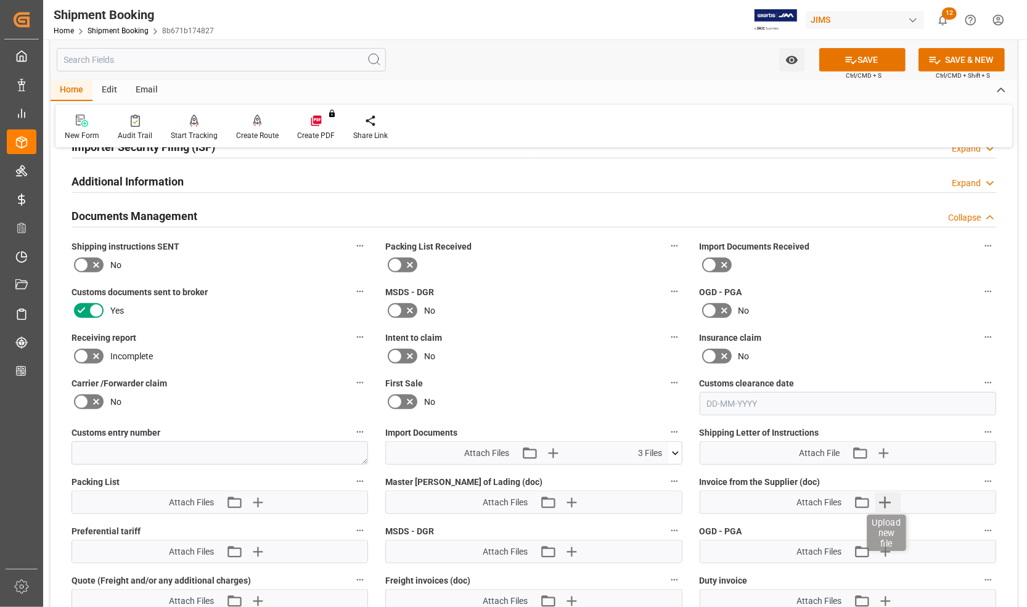
click at [885, 500] on icon "button" at bounding box center [885, 503] width 20 height 20
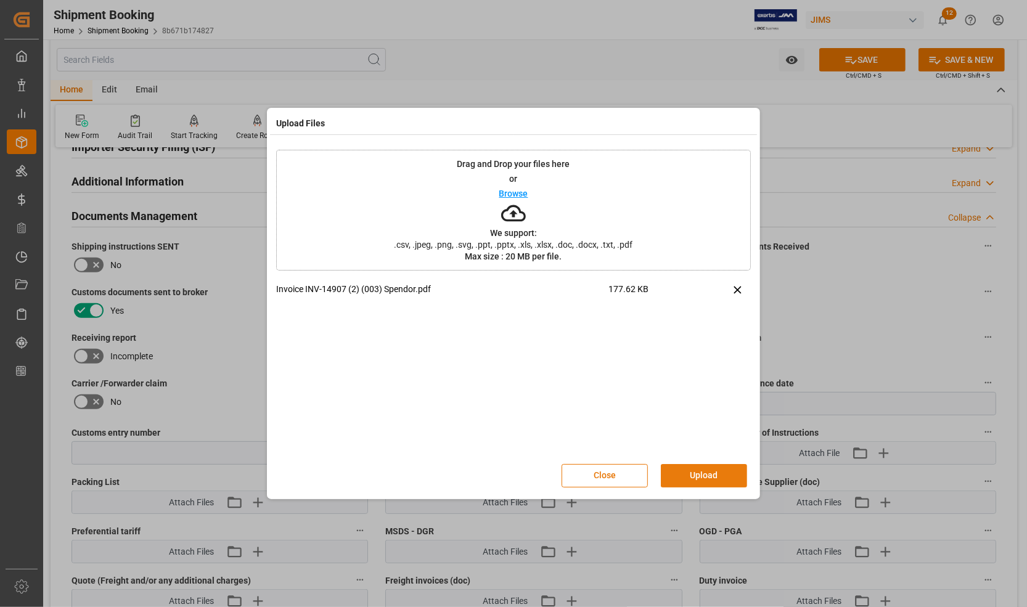
click at [697, 478] on button "Upload" at bounding box center [704, 475] width 86 height 23
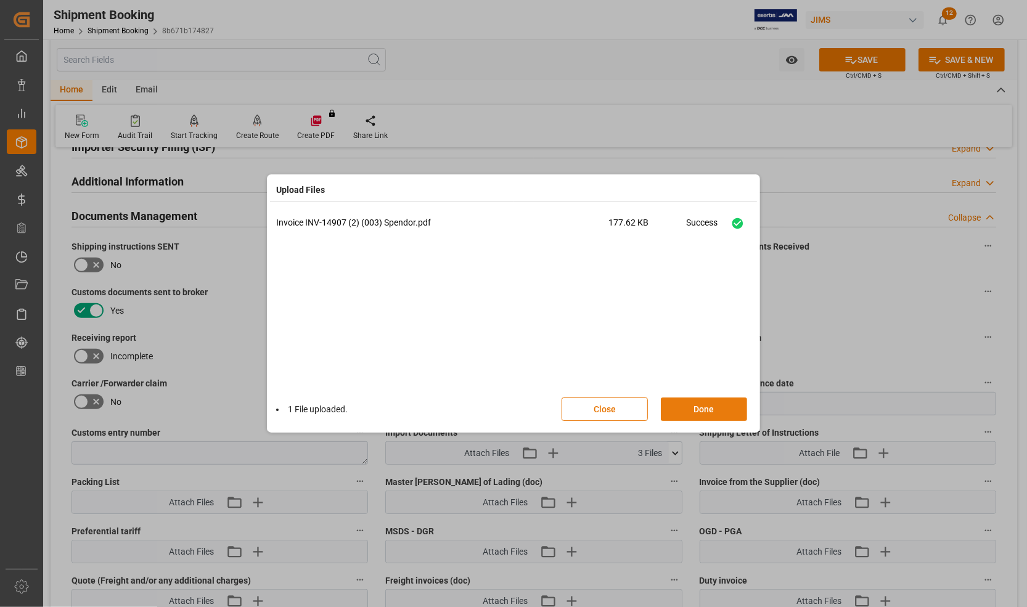
click at [685, 412] on button "Done" at bounding box center [704, 409] width 86 height 23
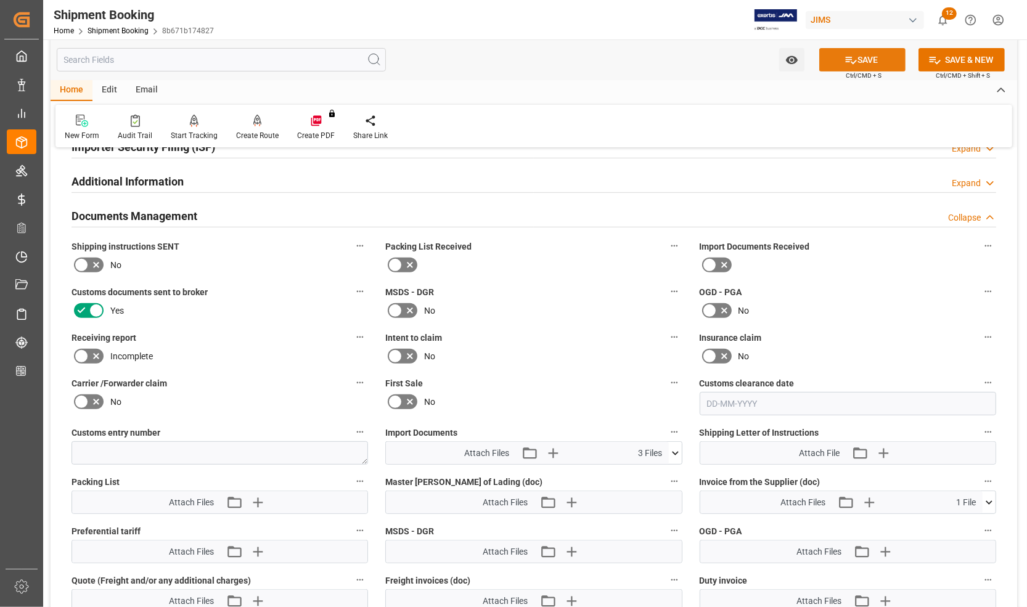
click at [848, 50] on button "SAVE" at bounding box center [862, 59] width 86 height 23
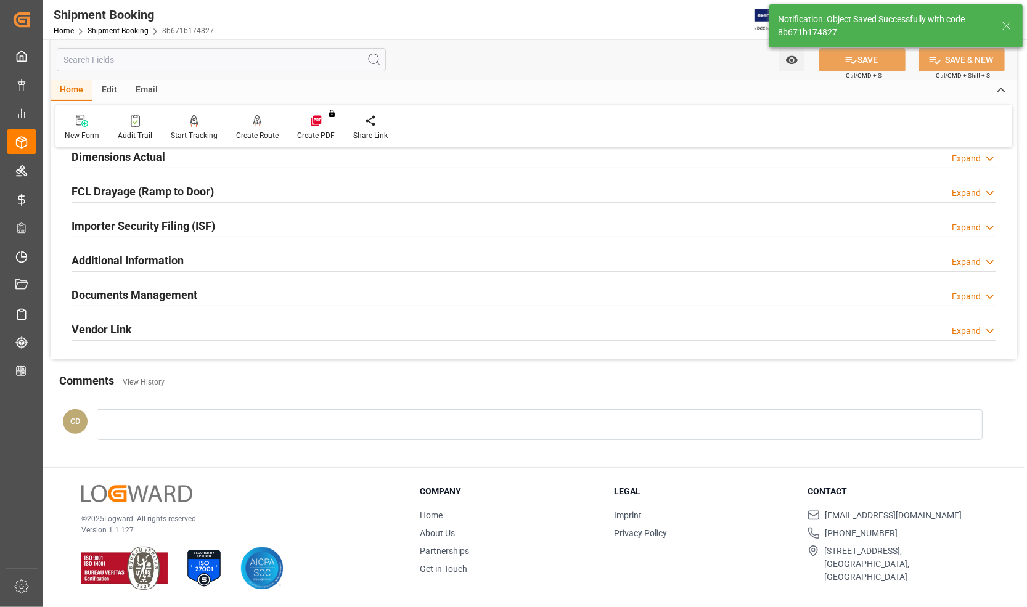
scroll to position [319, 0]
click at [106, 292] on h2 "Documents Management" at bounding box center [135, 295] width 126 height 17
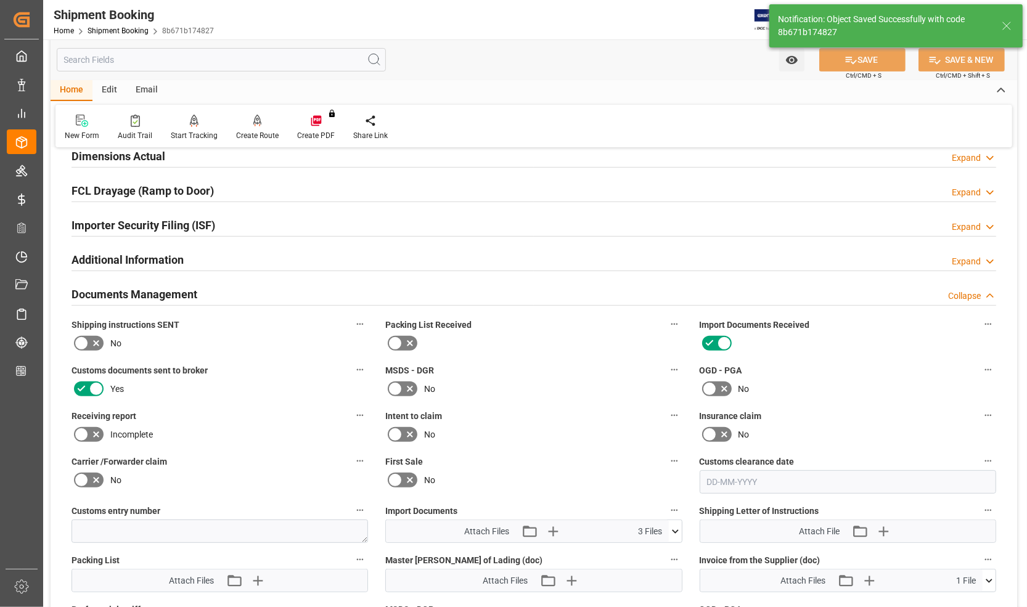
scroll to position [398, 0]
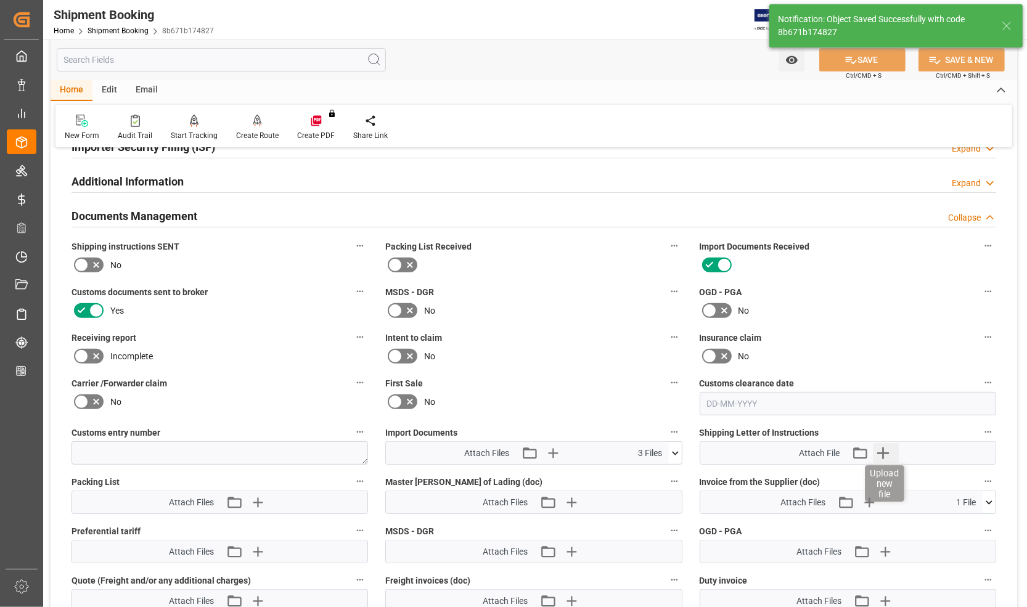
click at [880, 451] on icon "button" at bounding box center [883, 454] width 12 height 12
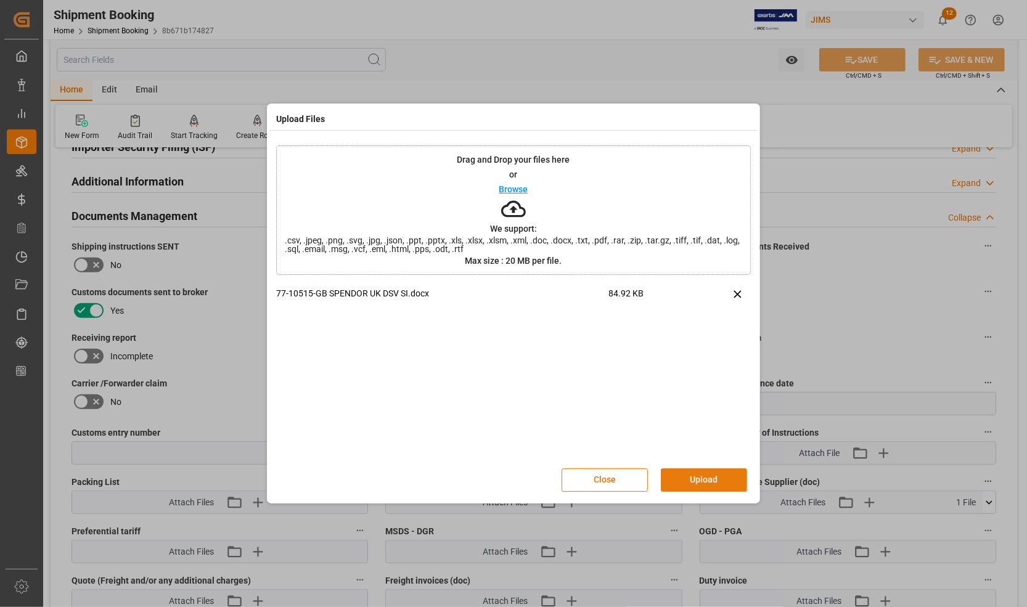
click at [706, 478] on button "Upload" at bounding box center [704, 480] width 86 height 23
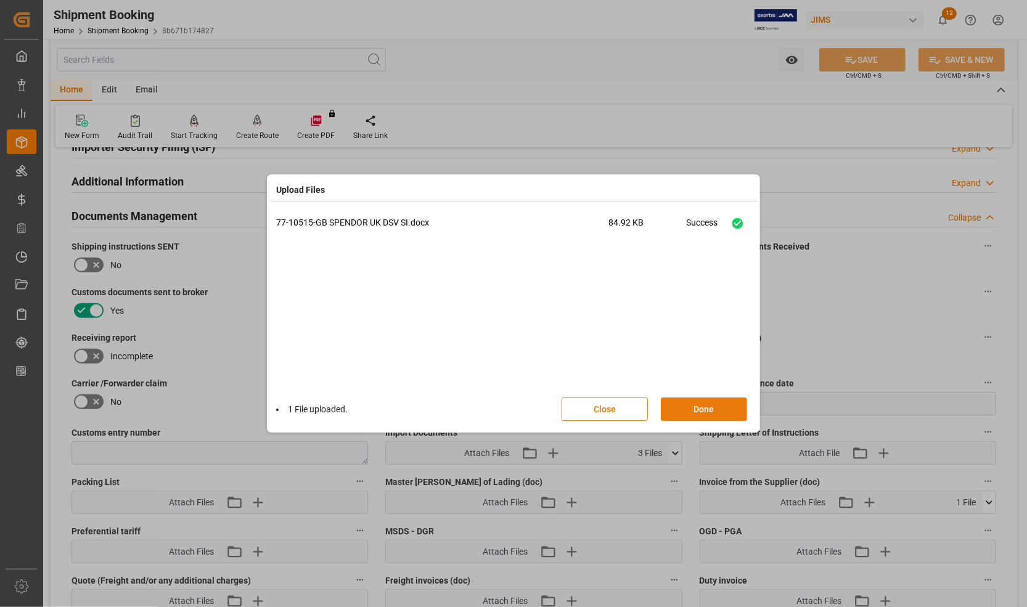
click at [703, 411] on button "Done" at bounding box center [704, 409] width 86 height 23
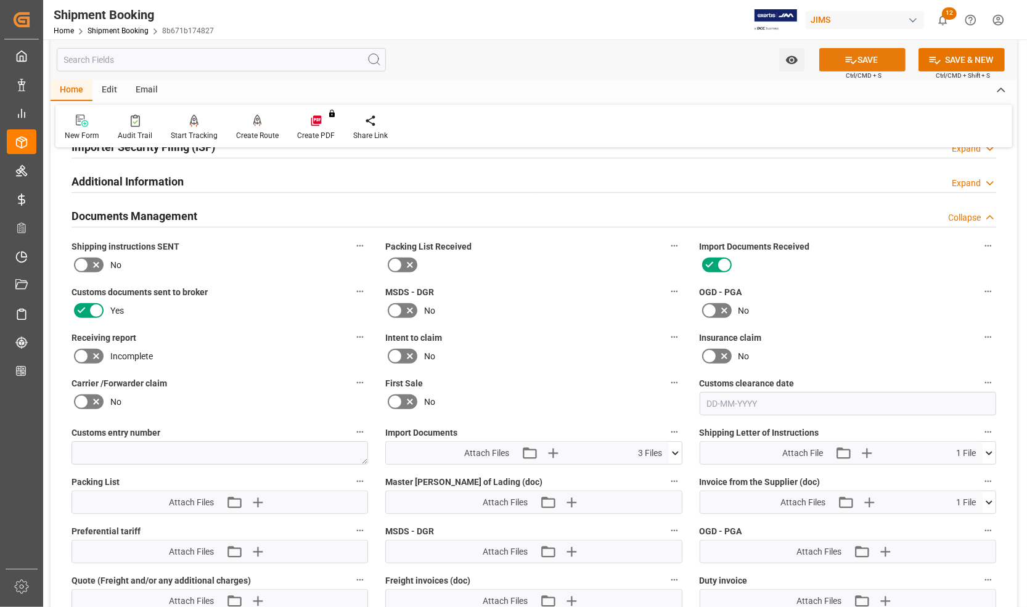
click at [865, 57] on button "SAVE" at bounding box center [862, 59] width 86 height 23
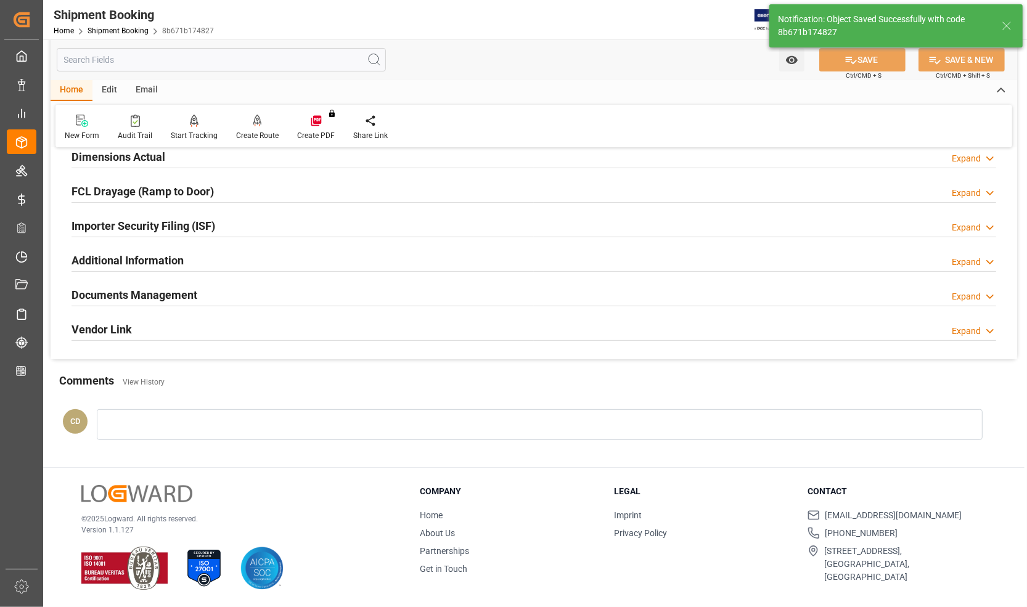
scroll to position [319, 0]
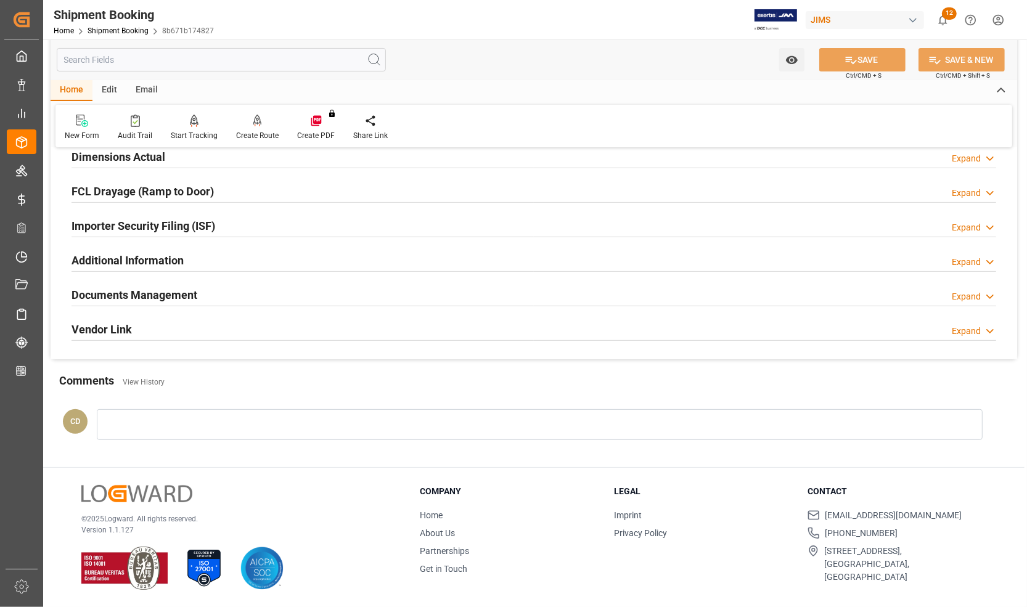
click at [73, 152] on h2 "Dimensions Actual" at bounding box center [119, 157] width 94 height 17
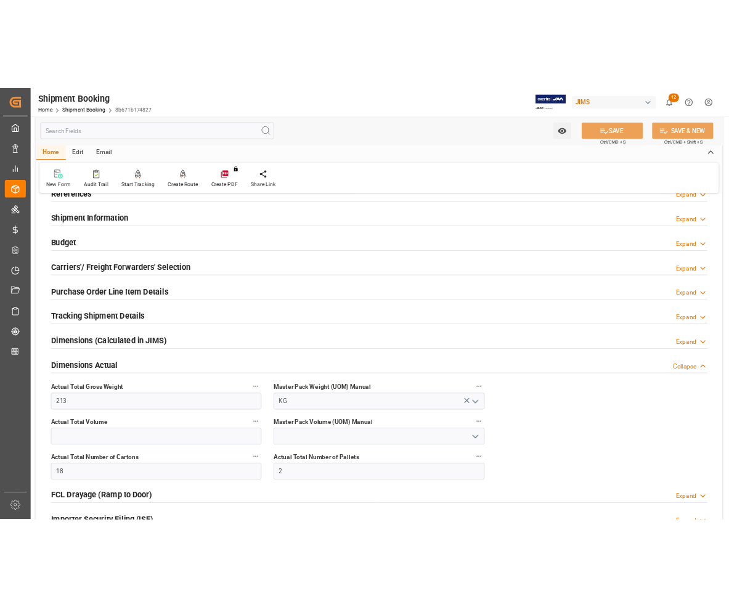
scroll to position [0, 0]
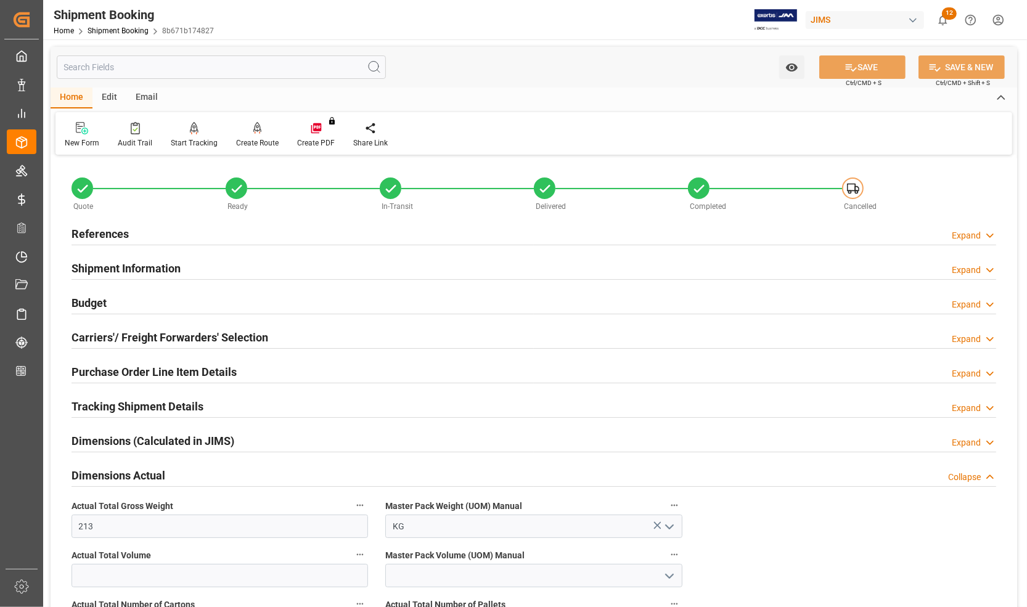
click at [91, 231] on h2 "References" at bounding box center [100, 234] width 57 height 17
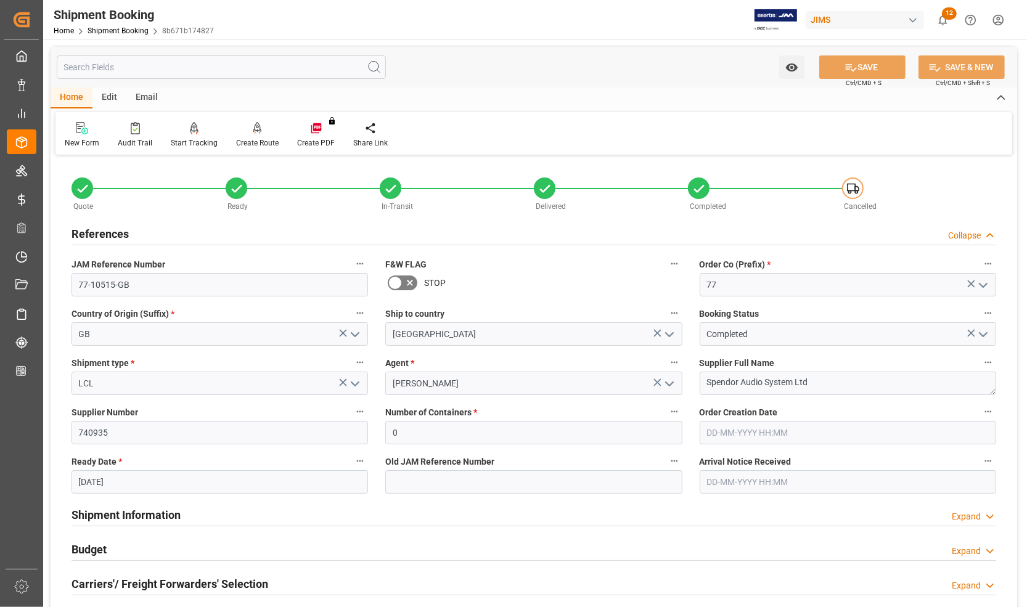
click at [91, 231] on h2 "References" at bounding box center [100, 234] width 57 height 17
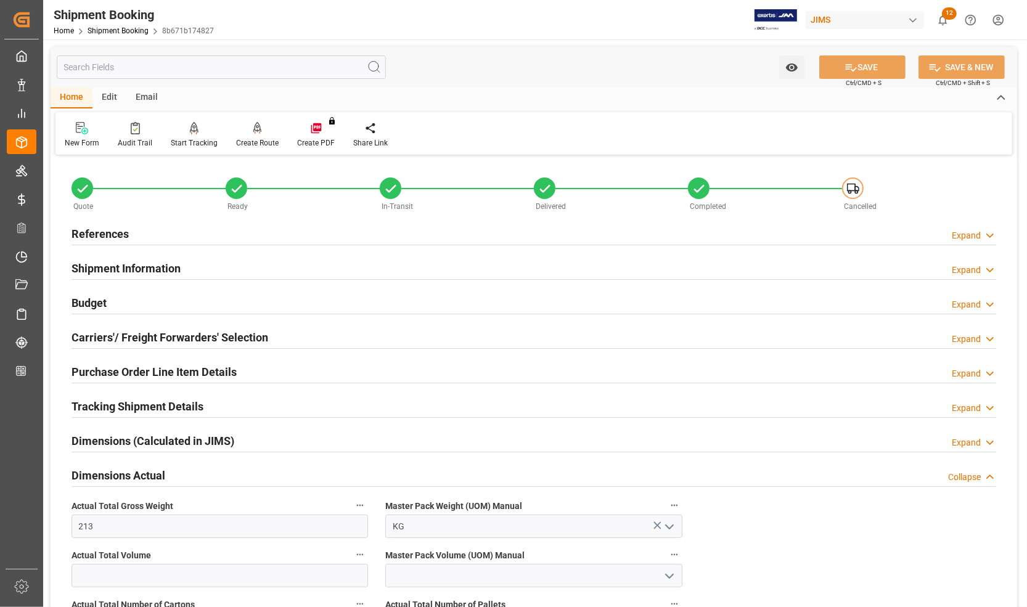
click at [75, 100] on div "Home" at bounding box center [72, 98] width 42 height 21
click at [910, 15] on div "button" at bounding box center [913, 20] width 12 height 12
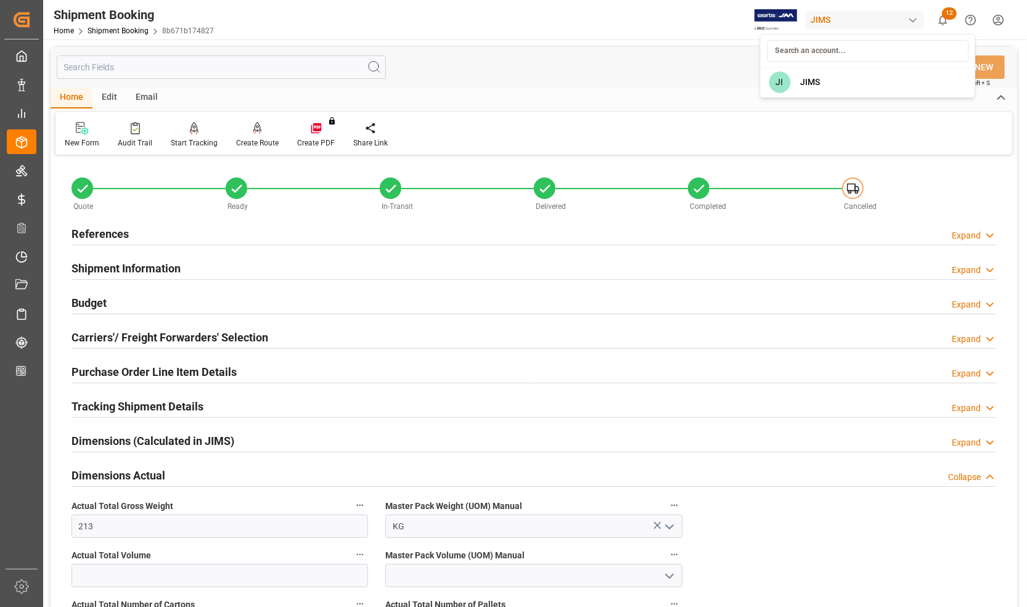
click at [910, 15] on html "Created by potrace 1.15, written by Peter Selinger 2001-2017 Created by potrace…" at bounding box center [513, 303] width 1027 height 607
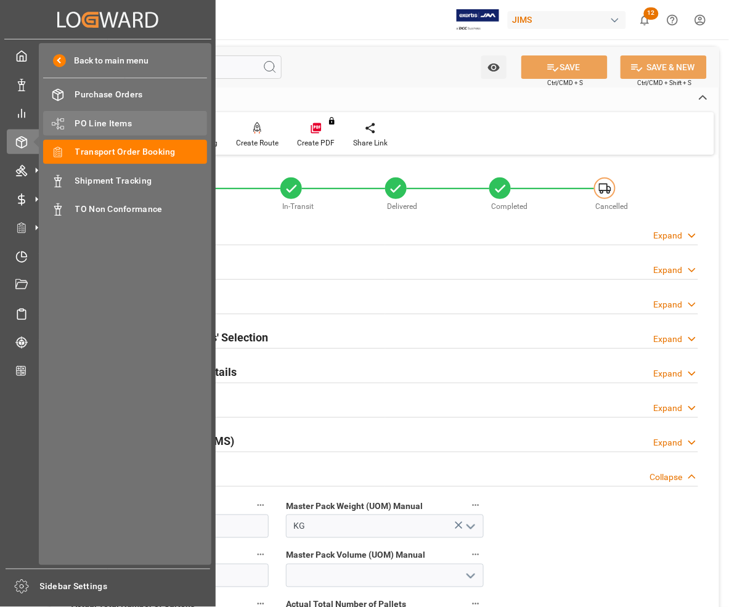
click at [96, 122] on span "PO Line Items" at bounding box center [141, 123] width 133 height 13
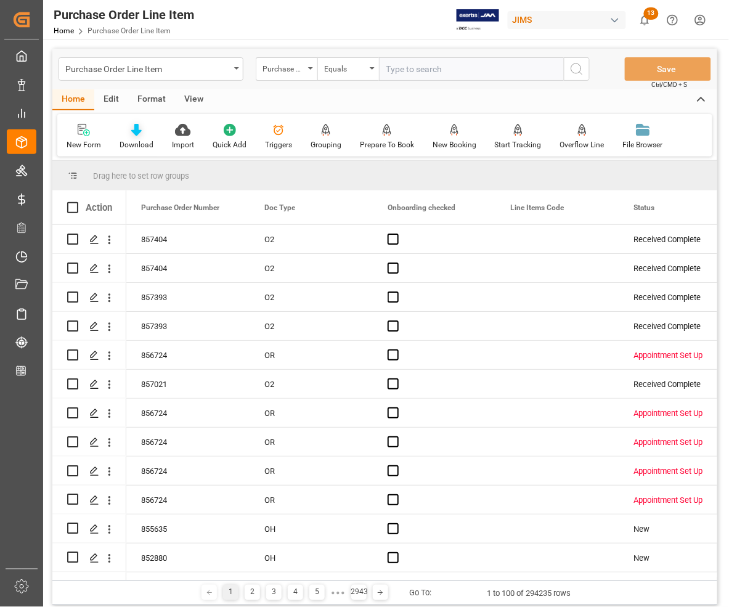
click at [133, 137] on div "Download" at bounding box center [136, 136] width 52 height 27
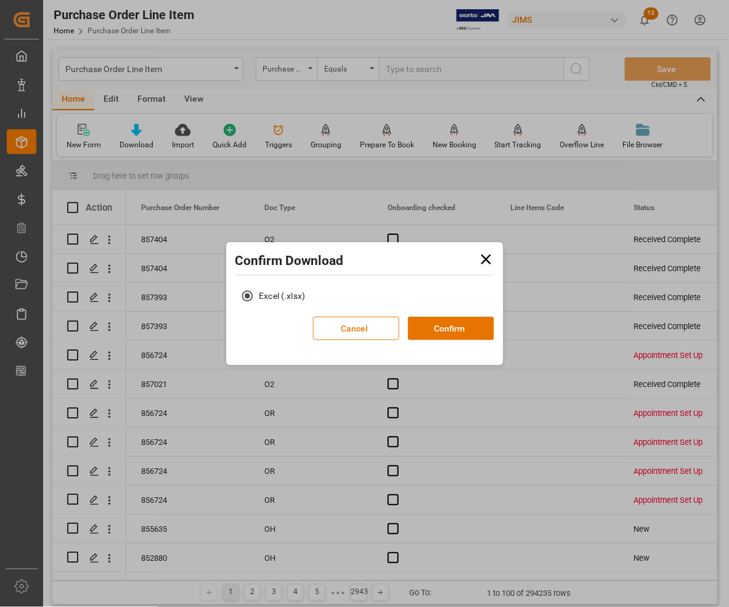
click at [362, 327] on button "Cancel" at bounding box center [356, 328] width 86 height 23
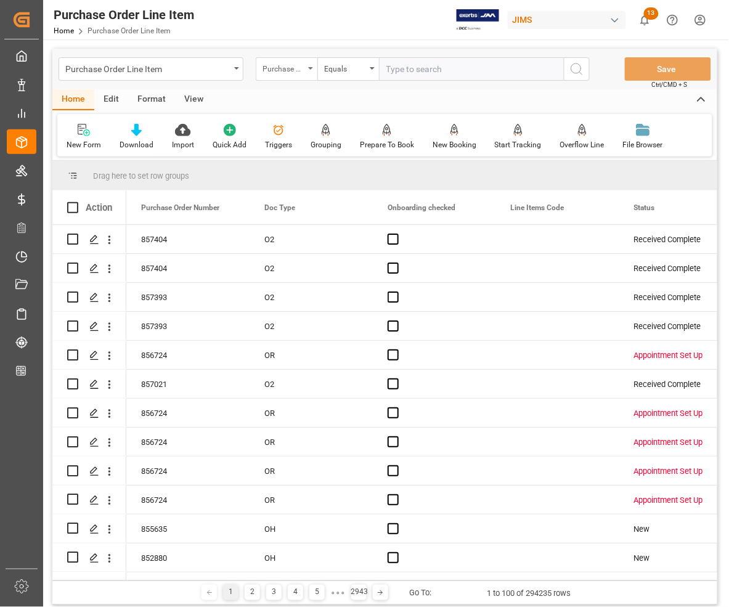
click at [303, 67] on div "Purchase Order Number" at bounding box center [284, 67] width 42 height 14
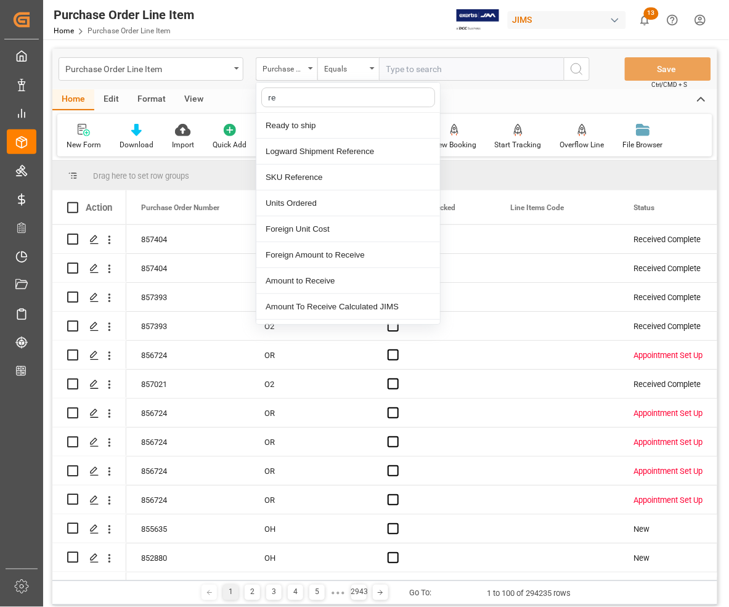
type input "ref"
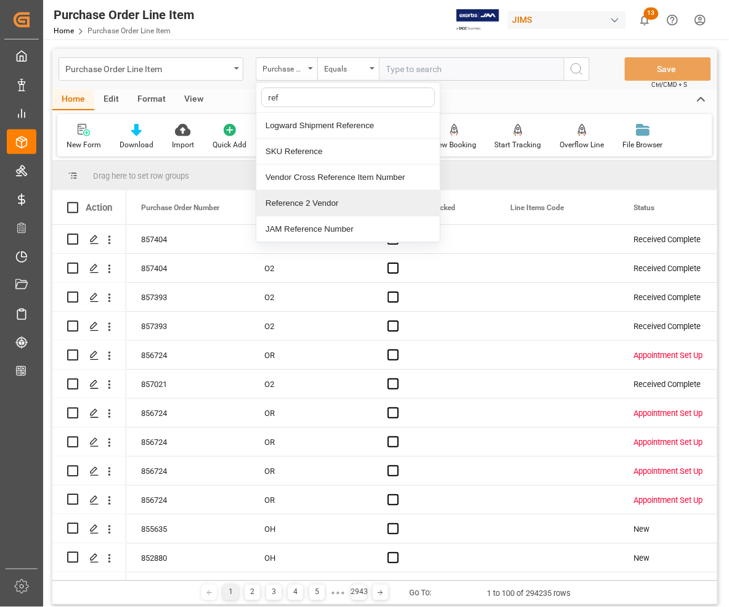
click at [300, 208] on div "Reference 2 Vendor" at bounding box center [348, 203] width 184 height 26
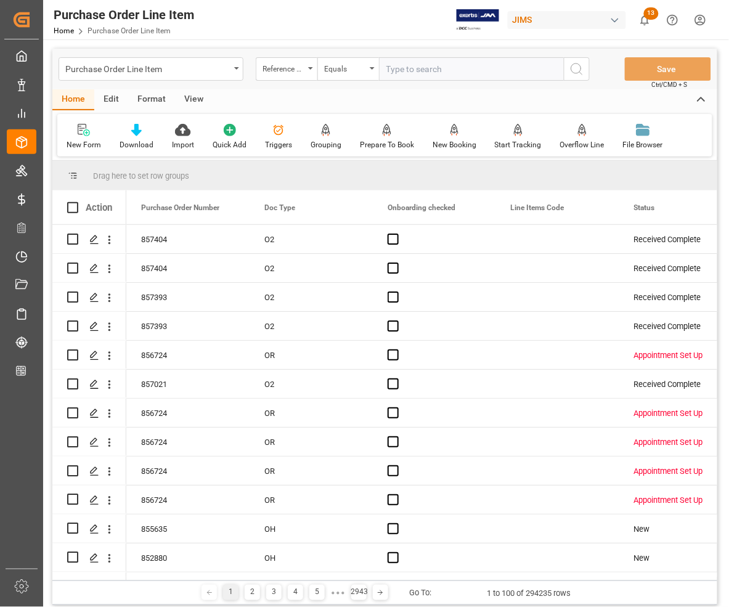
click at [432, 77] on input "text" at bounding box center [471, 68] width 185 height 23
click at [184, 94] on div "View" at bounding box center [194, 99] width 38 height 21
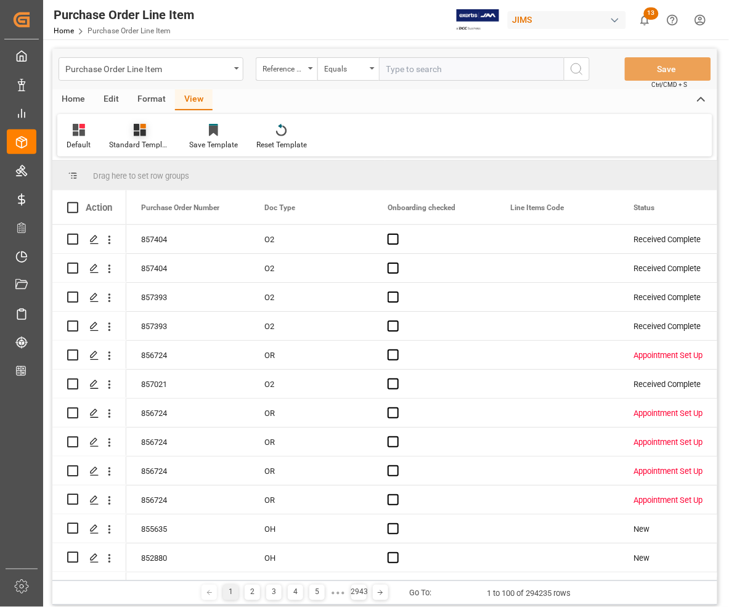
click at [134, 142] on div "Standard Templates" at bounding box center [140, 144] width 62 height 11
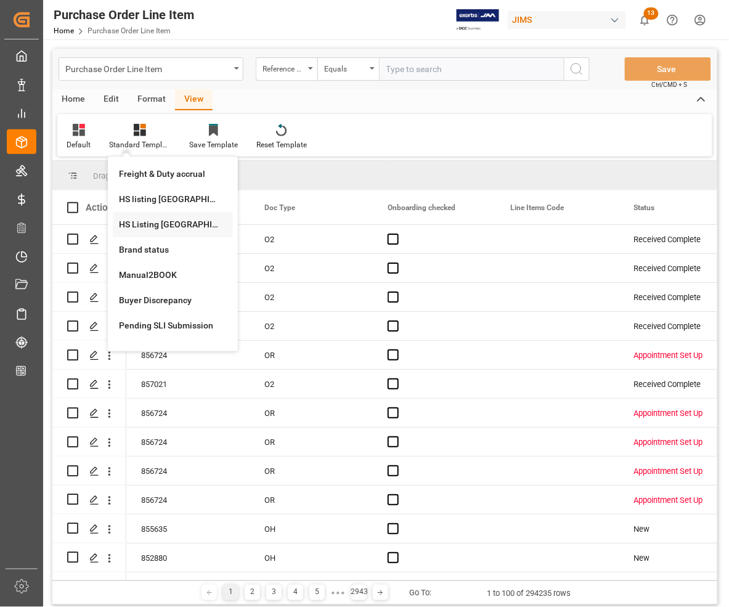
click at [136, 221] on div "HS Listing [GEOGRAPHIC_DATA]" at bounding box center [173, 224] width 108 height 13
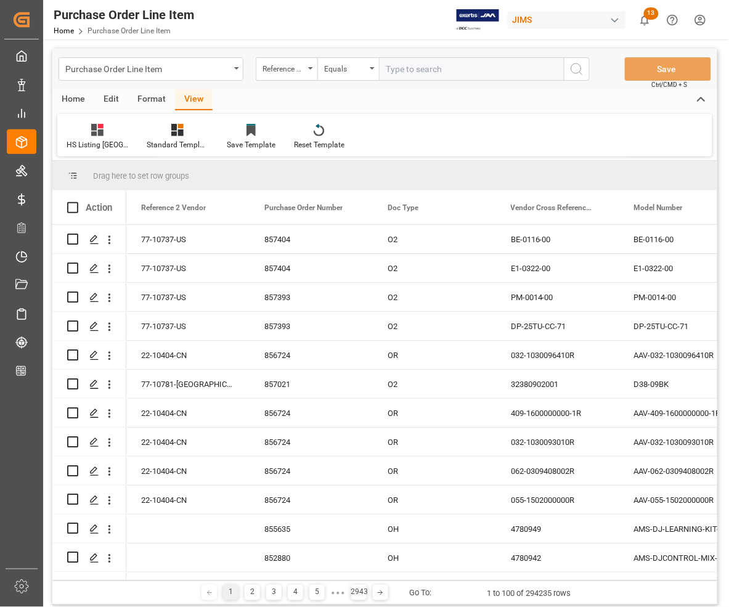
click at [393, 66] on input "text" at bounding box center [471, 68] width 185 height 23
type input "77-10922-[GEOGRAPHIC_DATA]"
click at [575, 68] on icon "search button" at bounding box center [577, 69] width 15 height 15
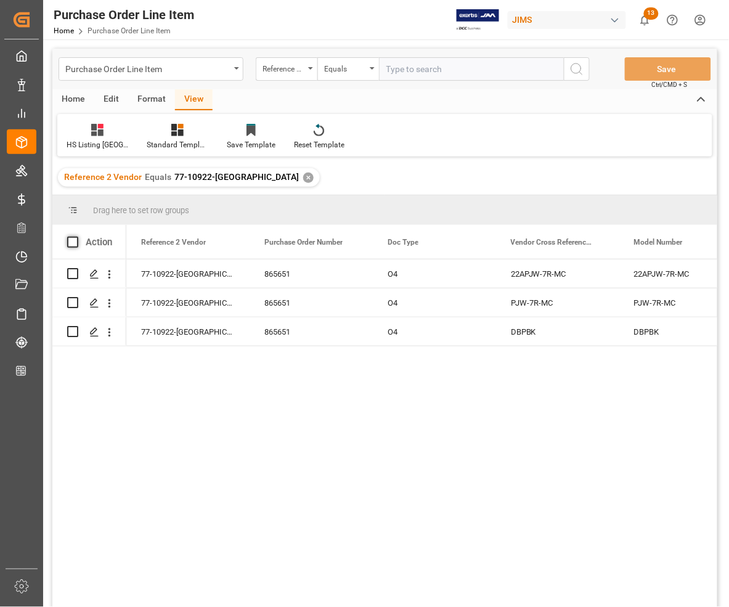
click at [74, 239] on span at bounding box center [72, 242] width 11 height 11
click at [76, 237] on input "checkbox" at bounding box center [76, 237] width 0 height 0
checkbox input "true"
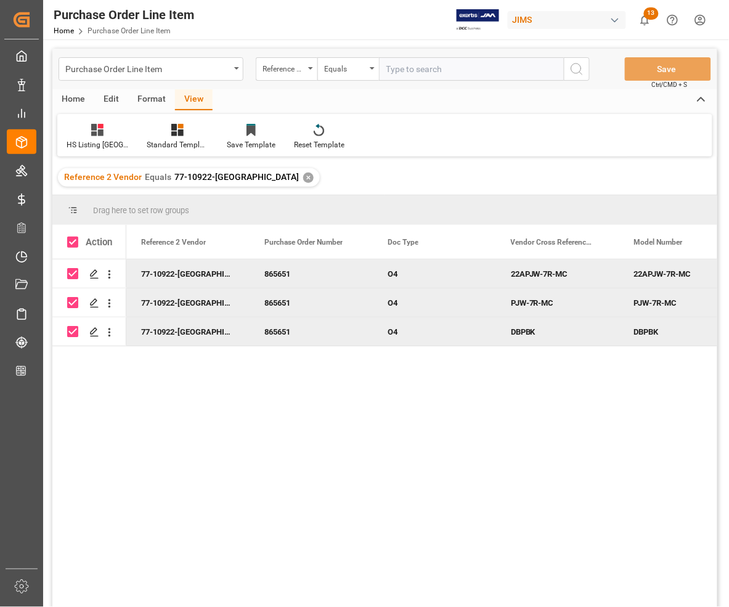
click at [70, 97] on div "Home" at bounding box center [73, 99] width 42 height 21
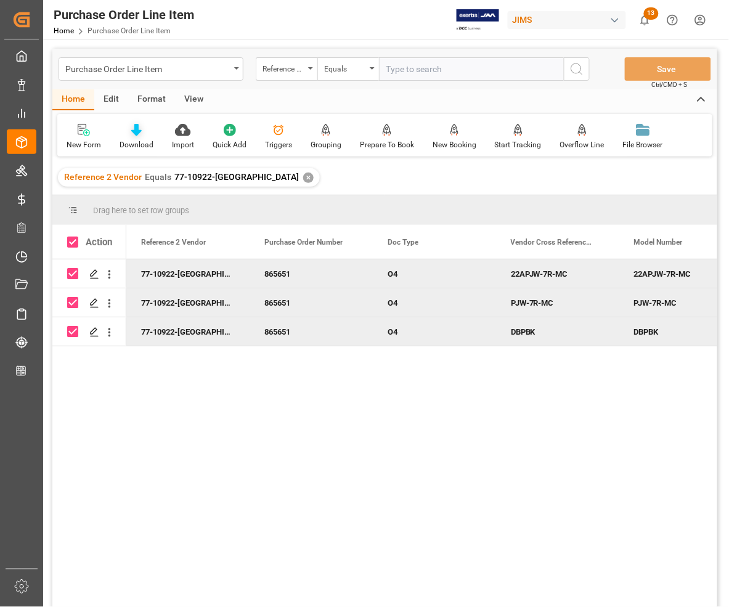
click at [130, 143] on div "Download" at bounding box center [137, 144] width 34 height 11
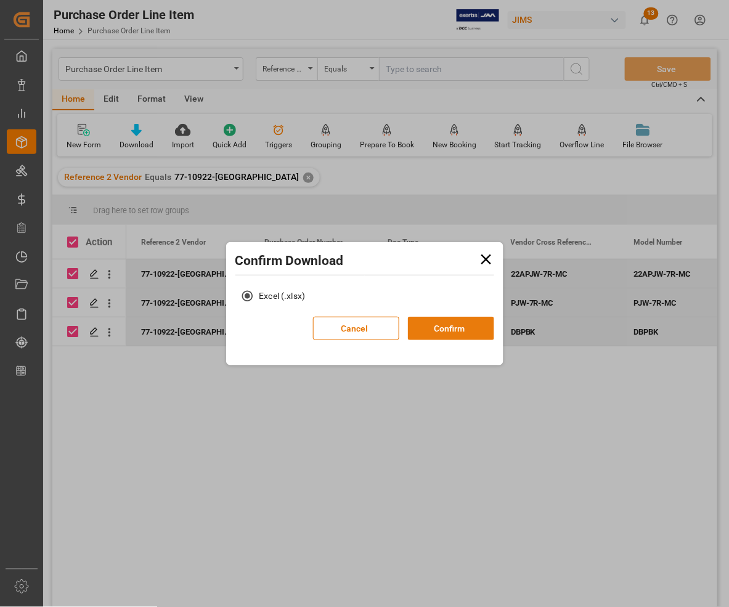
click at [447, 327] on button "Confirm" at bounding box center [451, 328] width 86 height 23
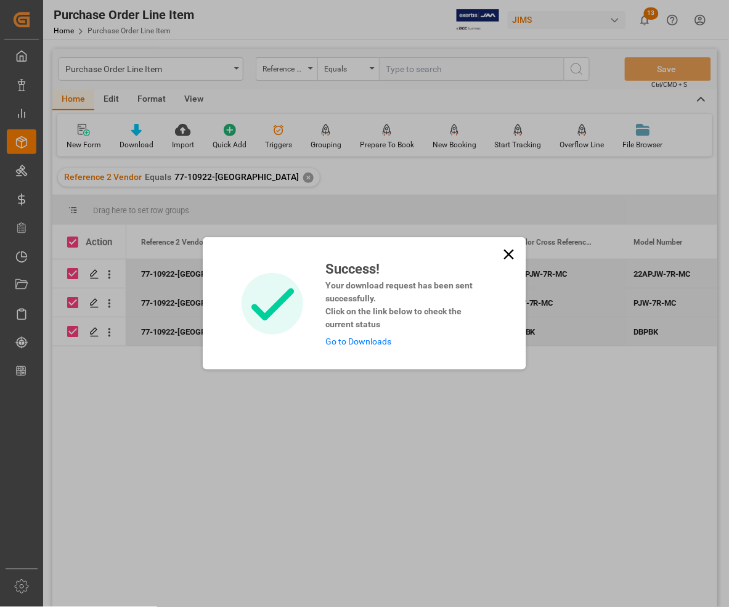
click at [367, 340] on link "Go to Downloads" at bounding box center [358, 342] width 66 height 10
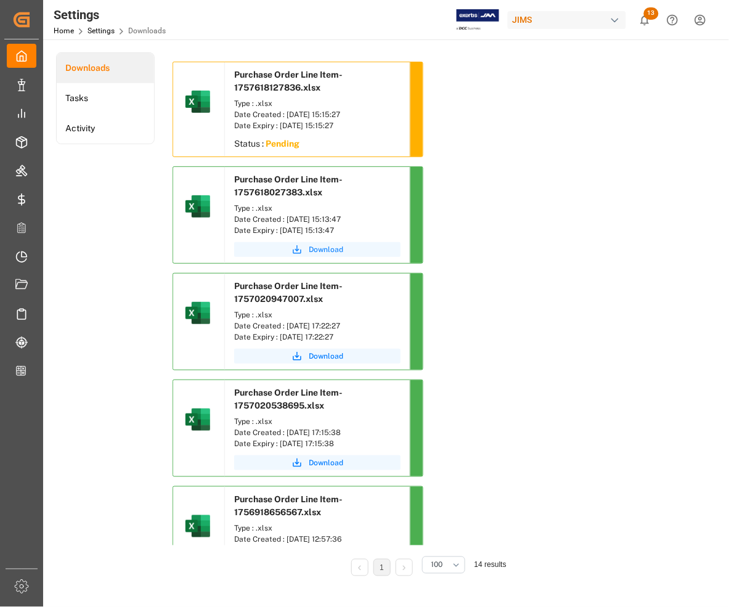
click at [330, 251] on span "Download" at bounding box center [326, 249] width 35 height 11
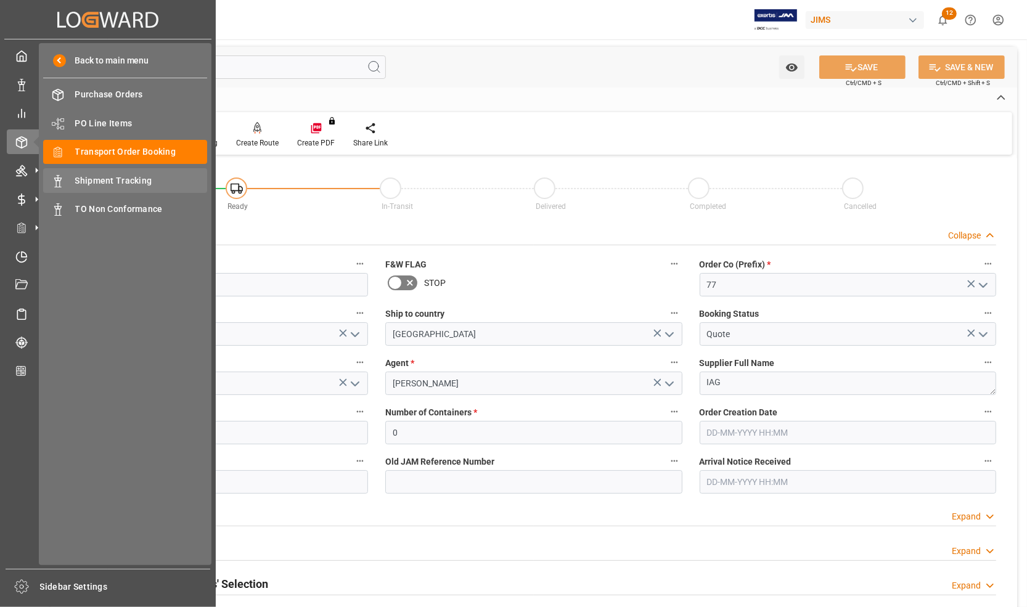
click at [81, 178] on span "Shipment Tracking" at bounding box center [141, 180] width 133 height 13
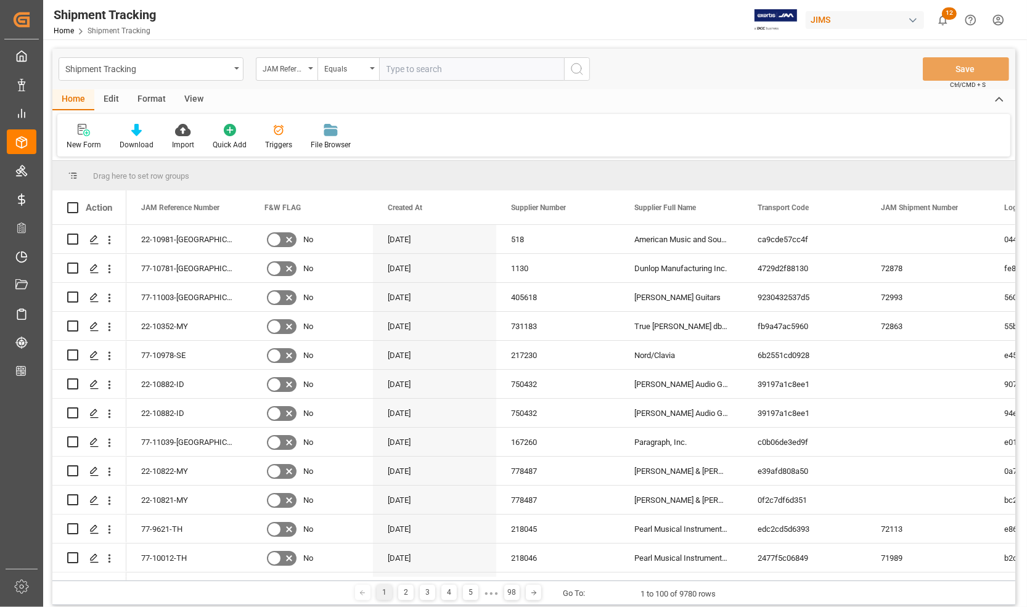
click at [417, 71] on input "text" at bounding box center [471, 68] width 185 height 23
type input "77-10922-[GEOGRAPHIC_DATA]"
click at [570, 68] on icon "search button" at bounding box center [577, 69] width 15 height 15
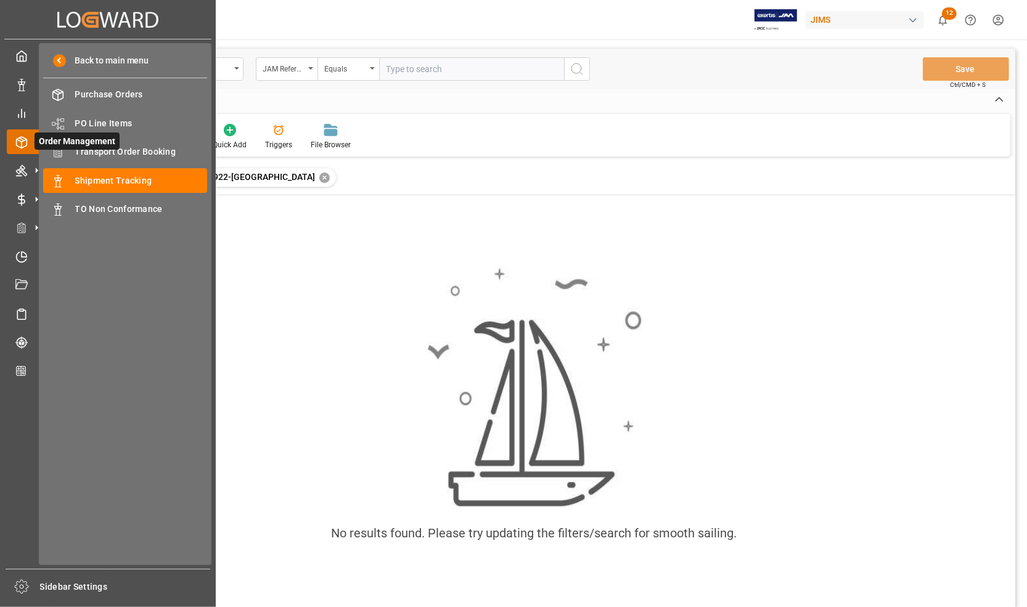
click at [103, 148] on span "Order Management" at bounding box center [77, 141] width 85 height 17
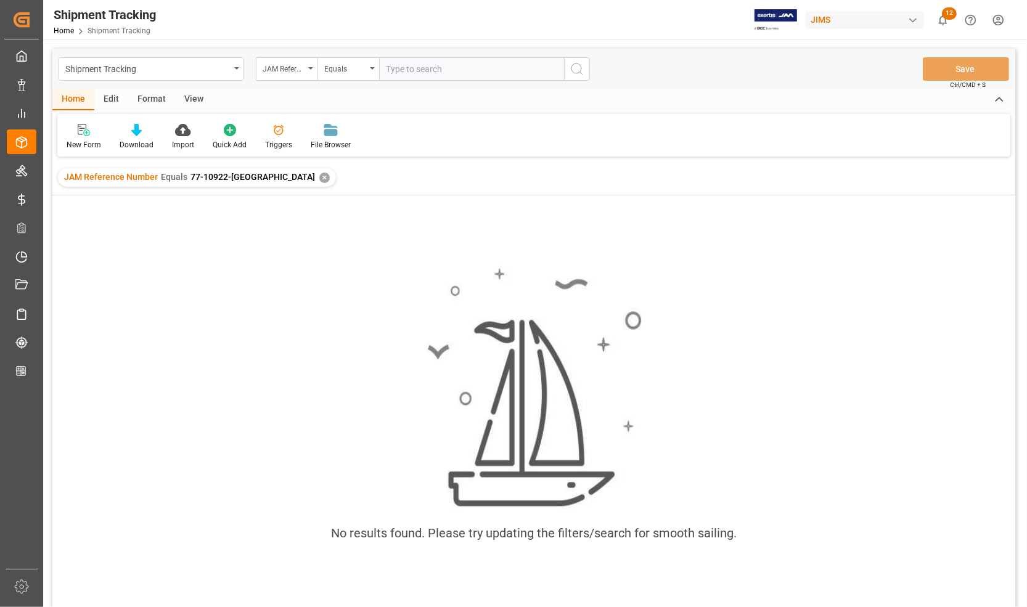
click at [413, 65] on input "text" at bounding box center [471, 68] width 185 height 23
type input "77-10922-[GEOGRAPHIC_DATA]"
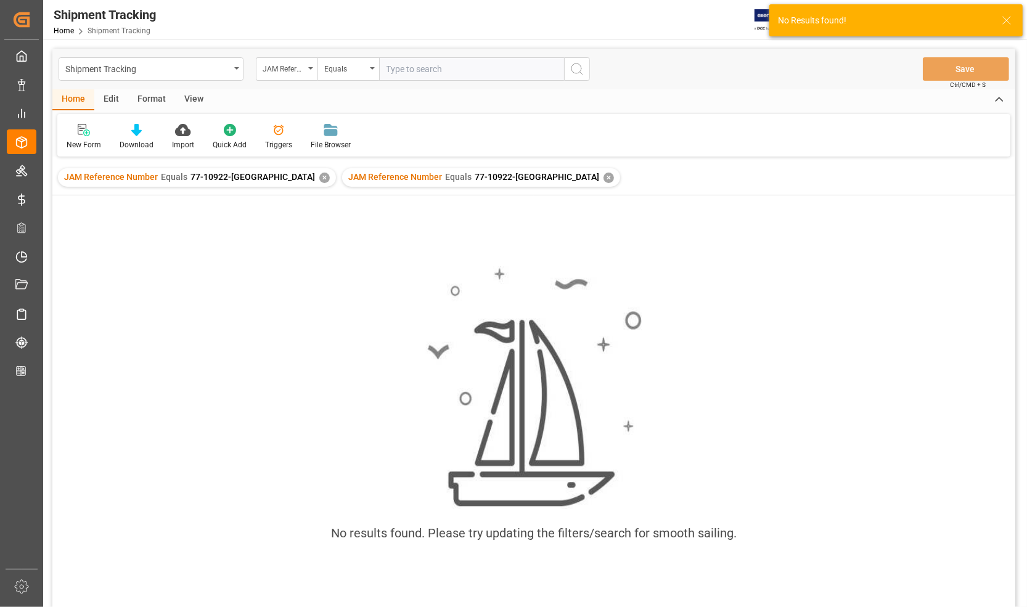
click at [604, 174] on div "✕" at bounding box center [609, 178] width 10 height 10
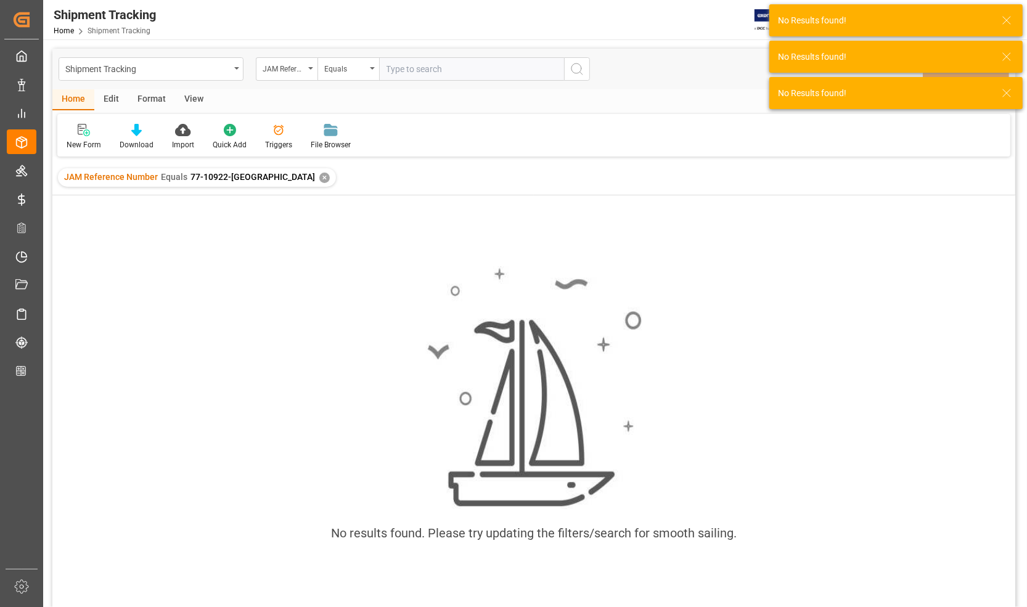
click at [319, 176] on div "✕" at bounding box center [324, 178] width 10 height 10
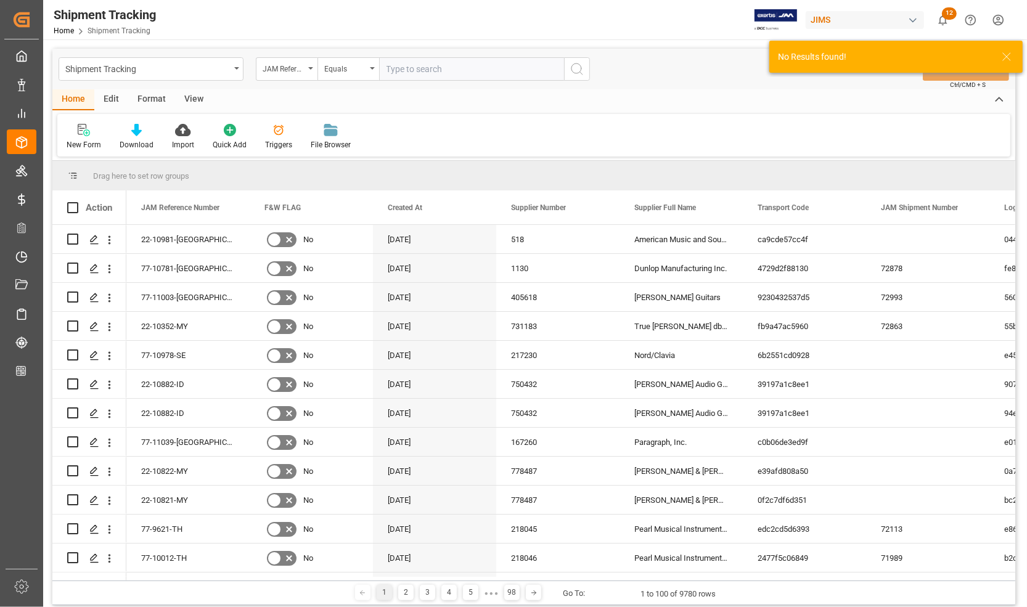
click at [409, 71] on input "text" at bounding box center [471, 68] width 185 height 23
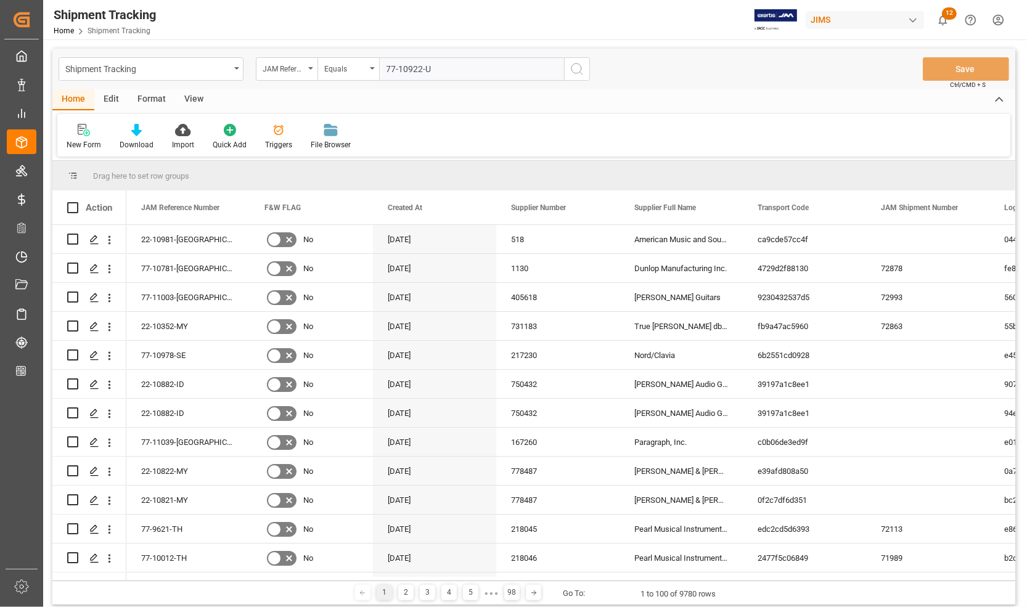
type input "77-10922-[GEOGRAPHIC_DATA]"
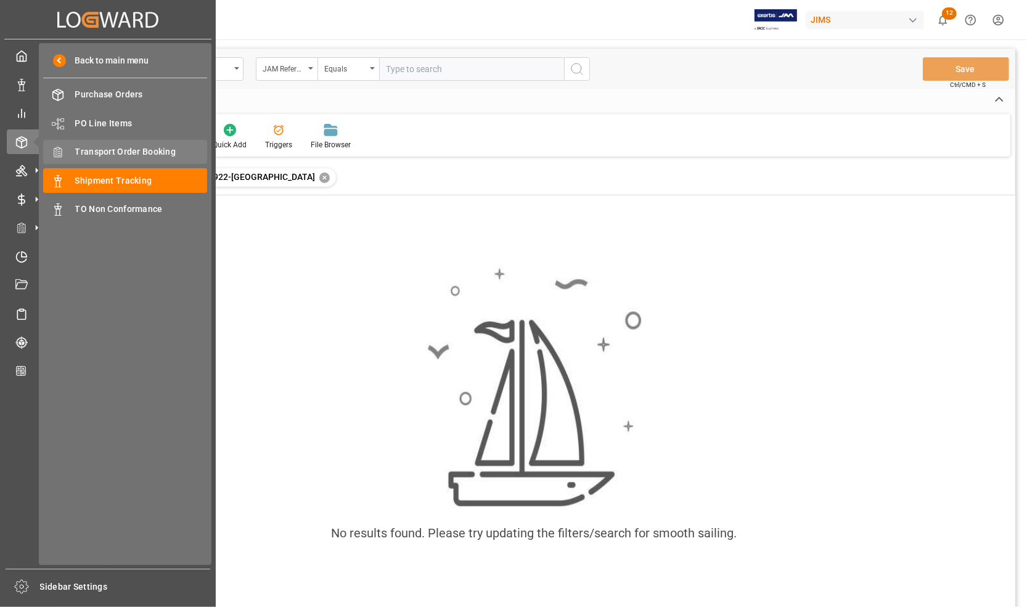
click at [86, 151] on span "Transport Order Booking" at bounding box center [141, 151] width 133 height 13
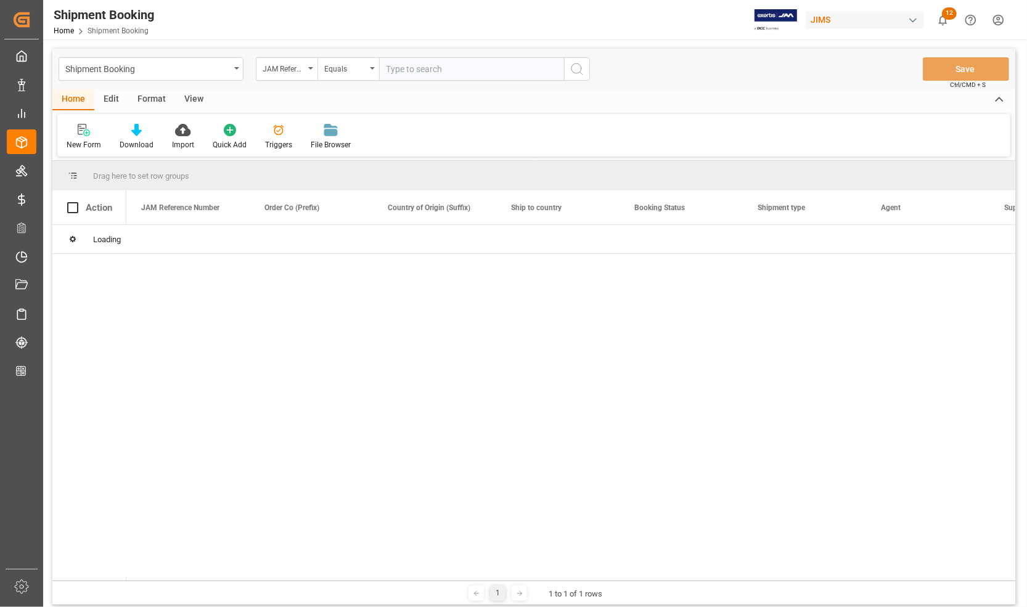
click at [404, 73] on input "text" at bounding box center [471, 68] width 185 height 23
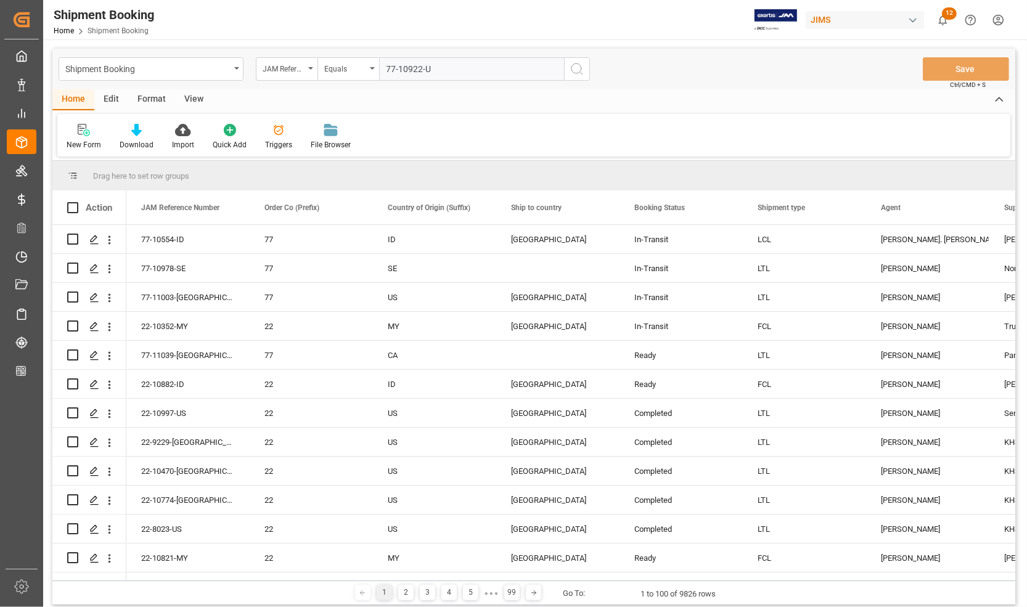
type input "77-10922-[GEOGRAPHIC_DATA]"
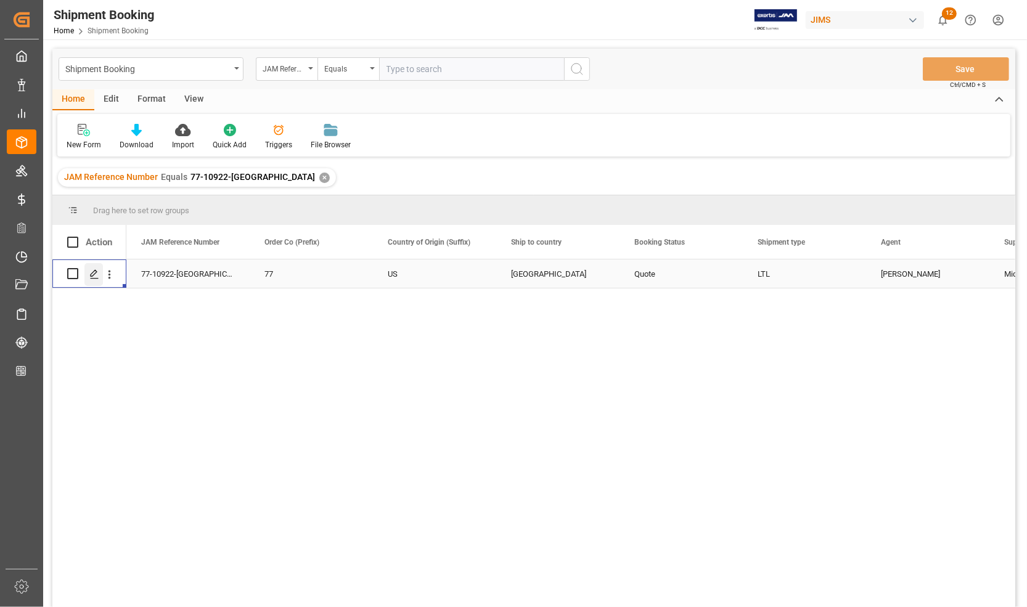
click at [94, 273] on polygon "Press SPACE to select this row." at bounding box center [94, 273] width 6 height 6
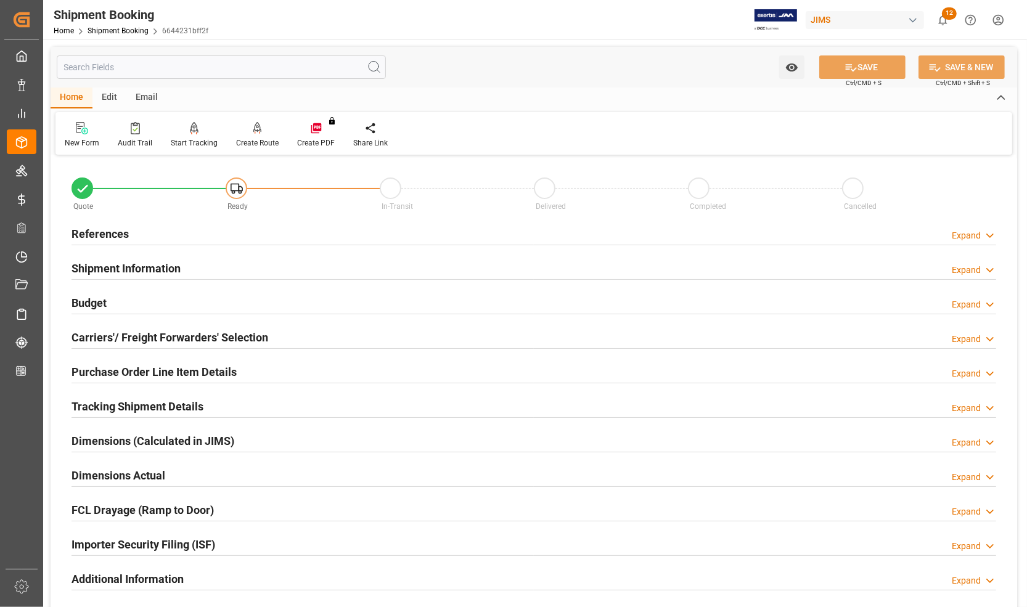
type input "[DATE]"
click at [108, 267] on h2 "Shipment Information" at bounding box center [126, 268] width 109 height 17
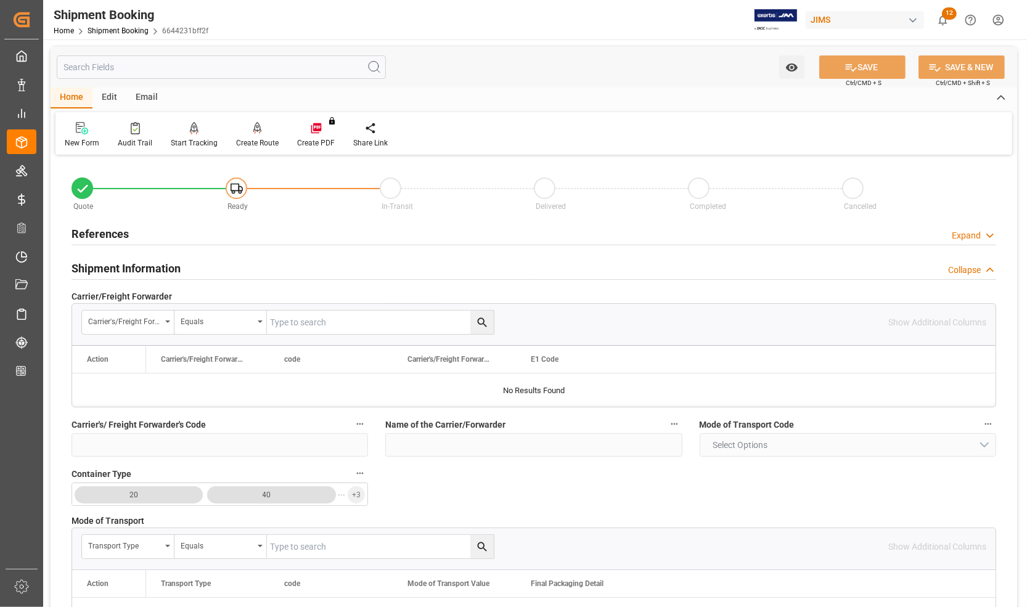
click at [88, 232] on h2 "References" at bounding box center [100, 234] width 57 height 17
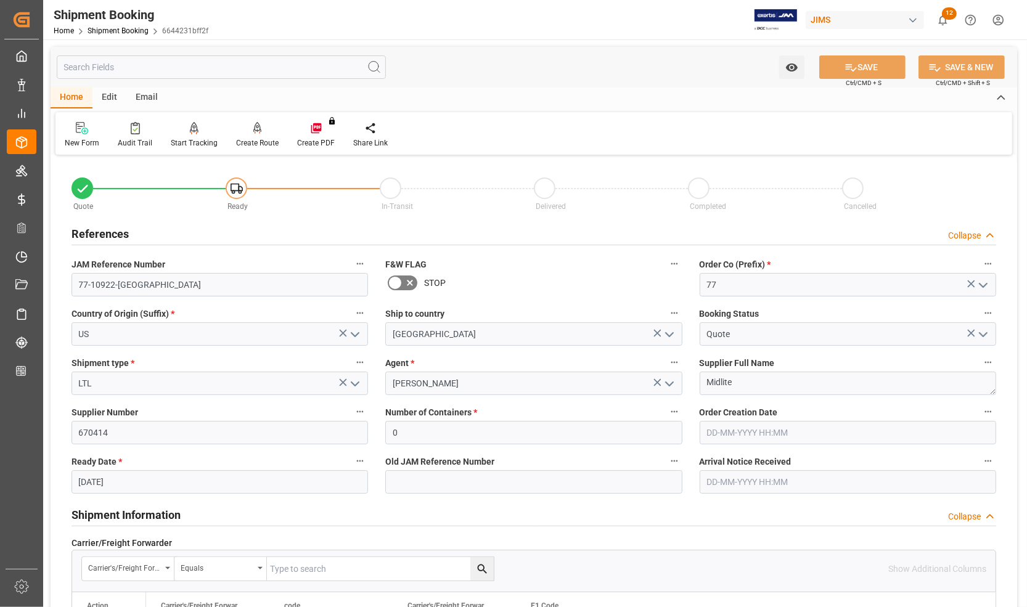
click at [93, 227] on h2 "References" at bounding box center [100, 234] width 57 height 17
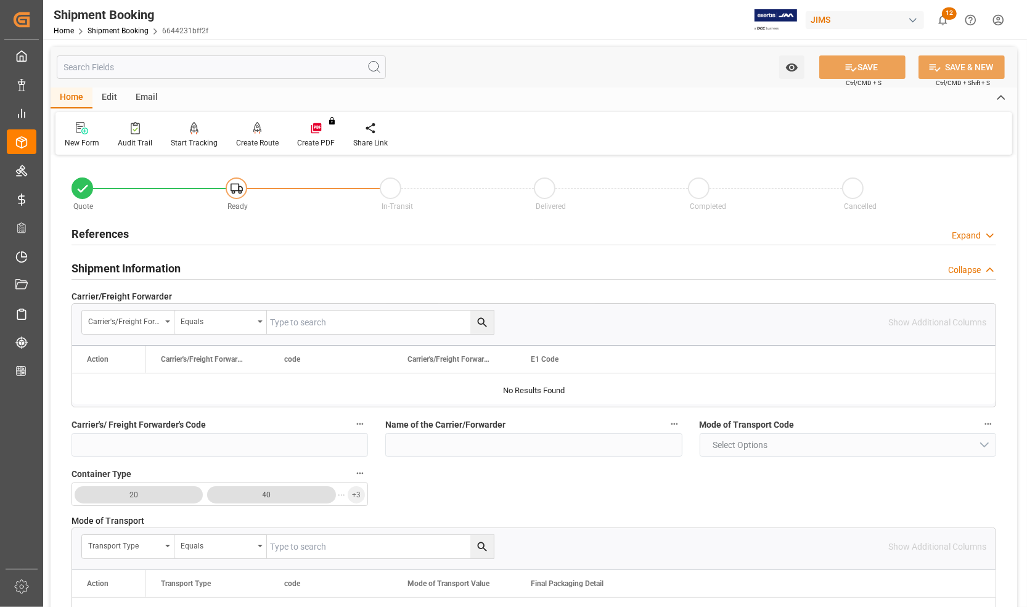
click at [99, 265] on h2 "Shipment Information" at bounding box center [126, 268] width 109 height 17
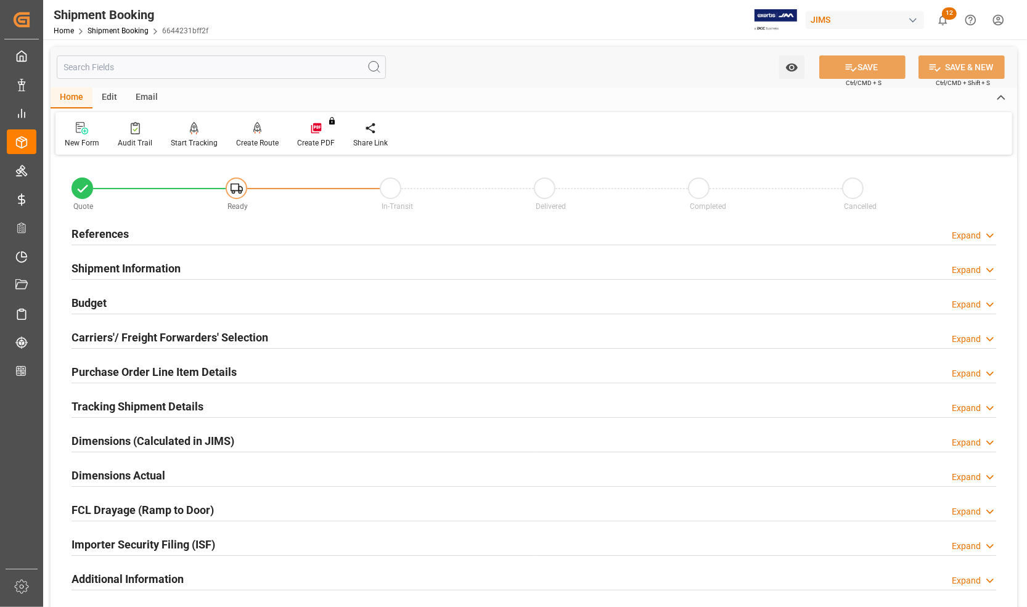
click at [96, 305] on h2 "Budget" at bounding box center [89, 303] width 35 height 17
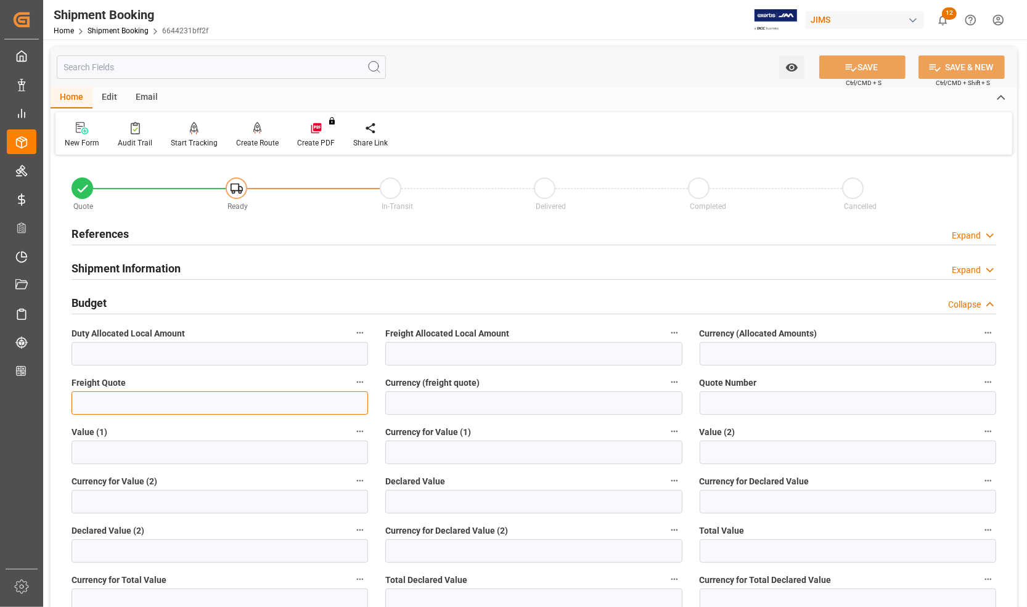
click at [115, 406] on input "text" at bounding box center [220, 402] width 297 height 23
type input "75"
click at [526, 406] on input at bounding box center [533, 402] width 297 height 23
type input "CAD"
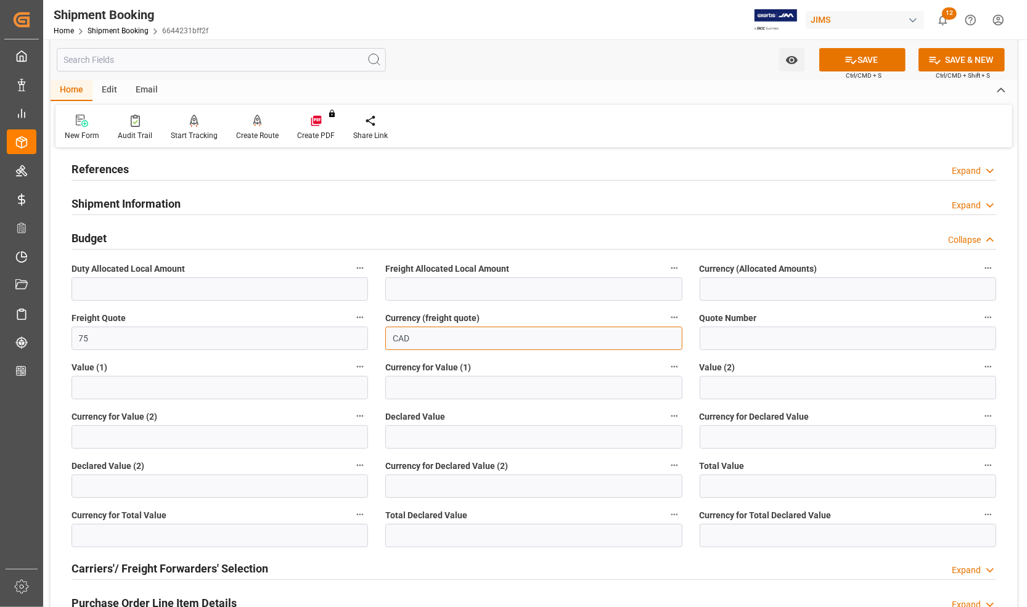
scroll to position [154, 0]
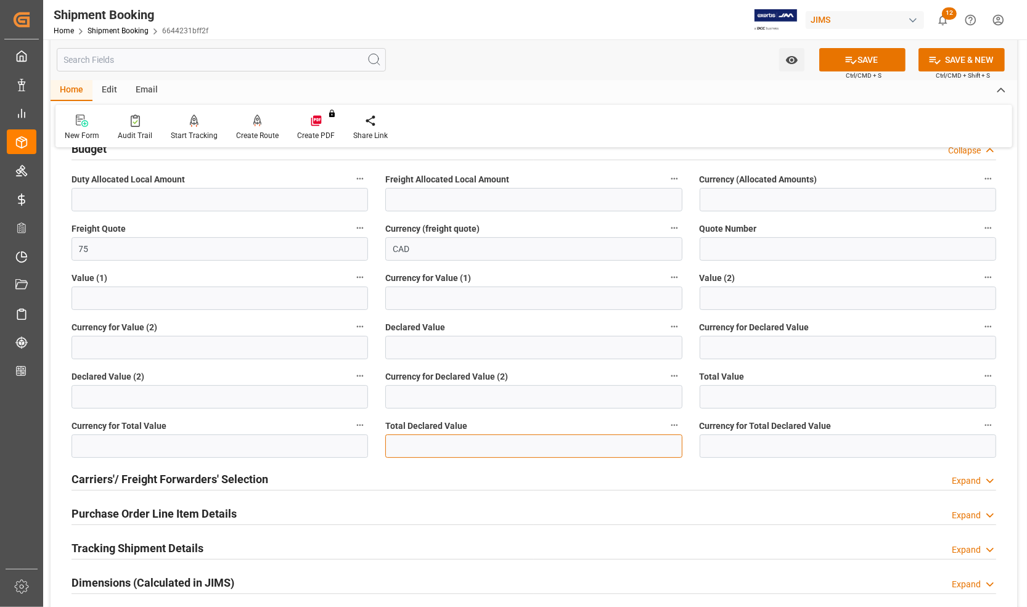
click at [408, 438] on input "text" at bounding box center [533, 446] width 297 height 23
type input "1267.42"
click at [719, 444] on input at bounding box center [848, 446] width 297 height 23
type input "USD"
click at [852, 55] on icon at bounding box center [851, 60] width 13 height 13
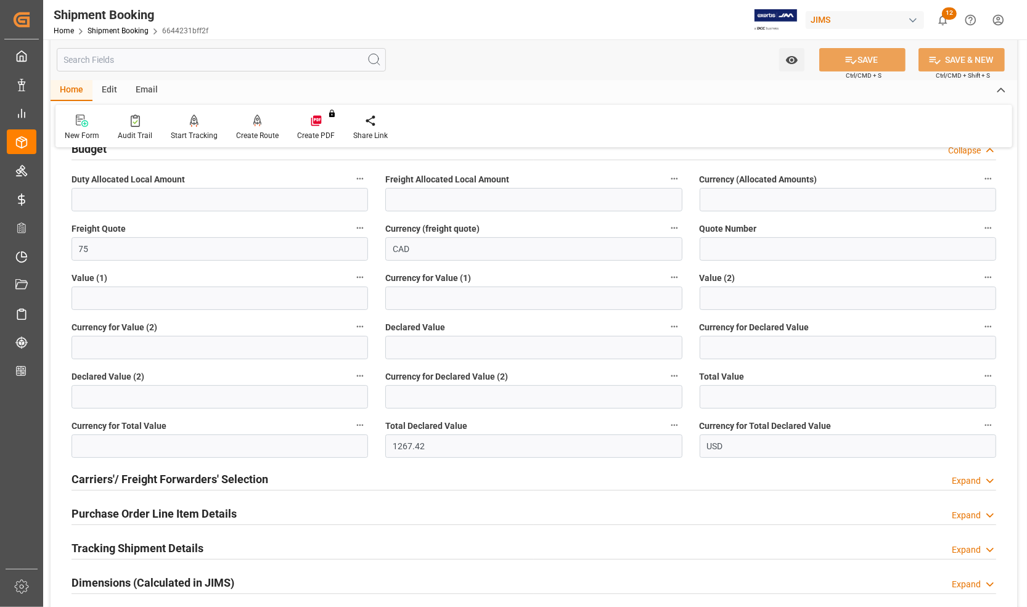
click at [236, 477] on h2 "Carriers'/ Freight Forwarders' Selection" at bounding box center [170, 479] width 197 height 17
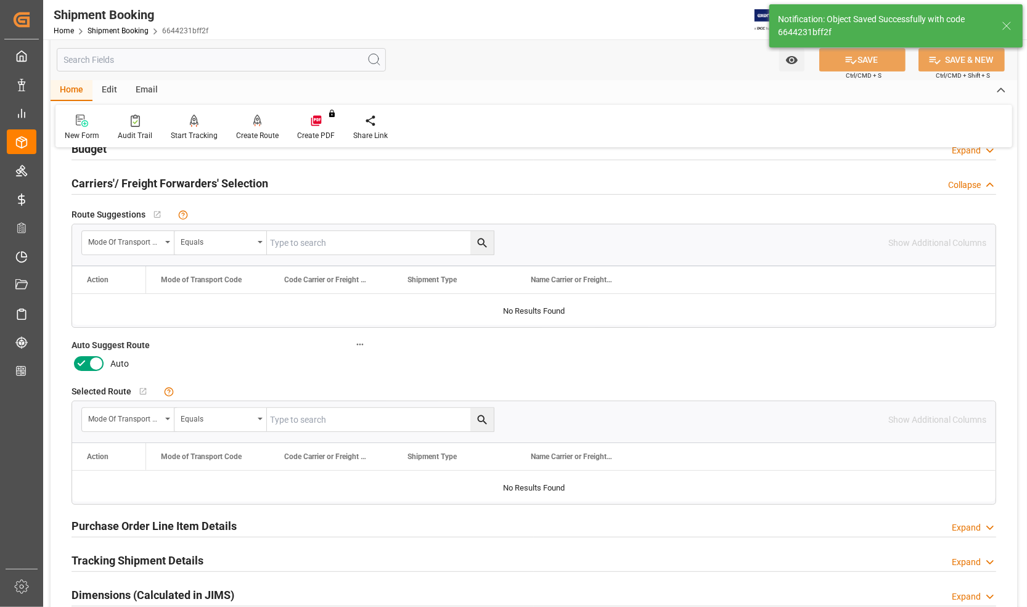
click at [96, 362] on icon at bounding box center [96, 364] width 6 height 6
click at [0, 0] on input "checkbox" at bounding box center [0, 0] width 0 height 0
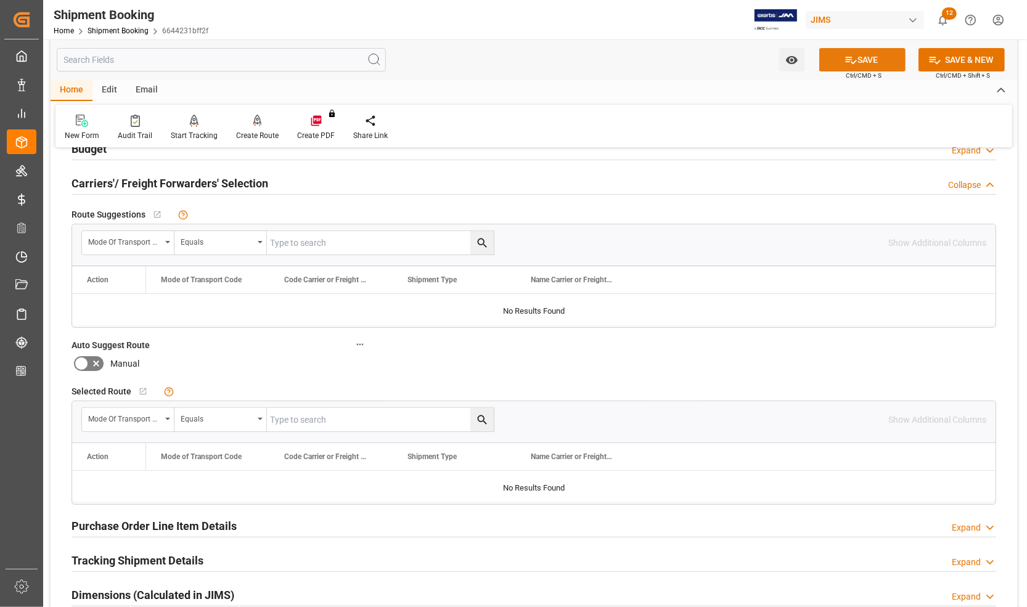
click at [848, 59] on icon at bounding box center [851, 60] width 13 height 13
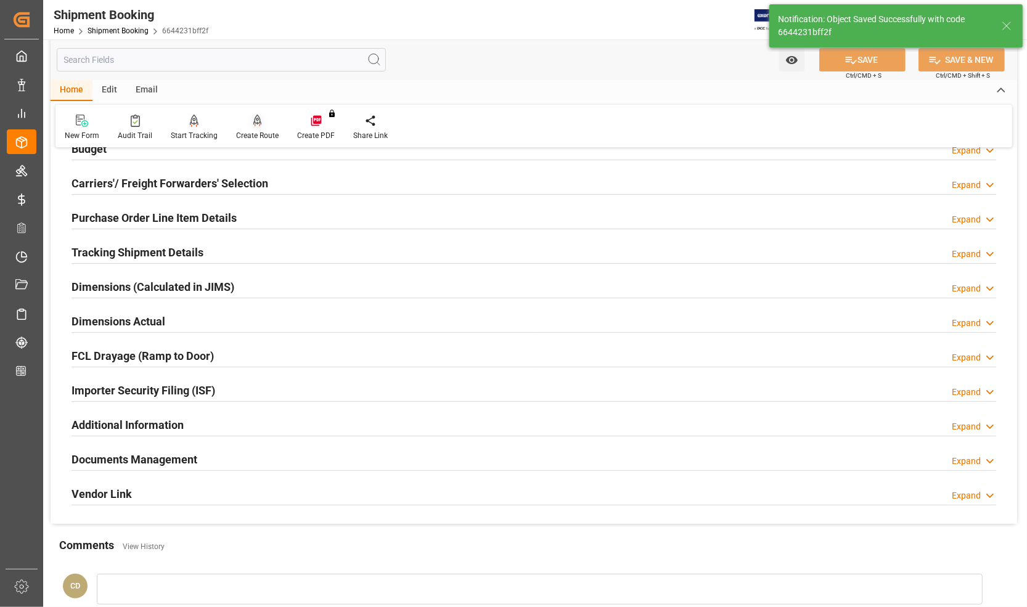
click at [245, 131] on div "Create Route" at bounding box center [257, 135] width 43 height 11
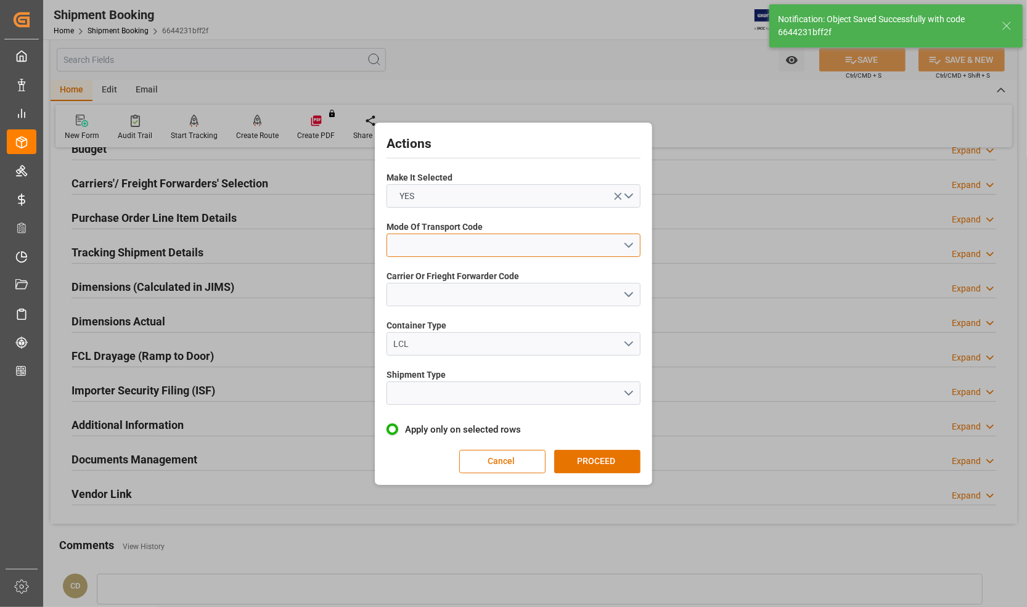
click at [407, 251] on button "open menu" at bounding box center [514, 245] width 254 height 23
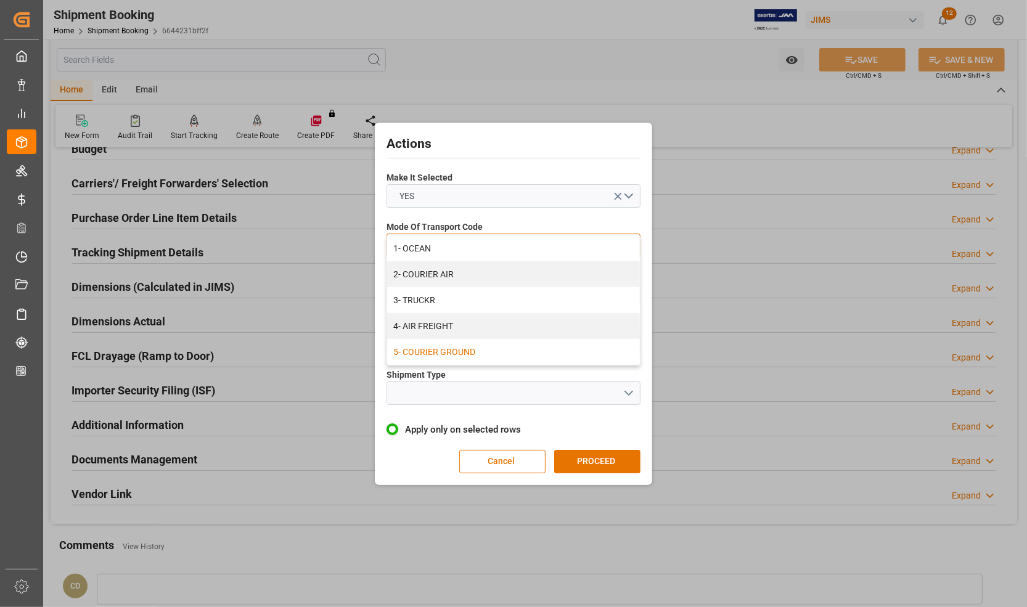
drag, startPoint x: 410, startPoint y: 272, endPoint x: 420, endPoint y: 346, distance: 74.6
click at [420, 346] on div "1- OCEAN 2- COURIER AIR 3- TRUCKR 4- AIR FREIGHT 5- COURIER GROUND" at bounding box center [513, 299] width 253 height 129
click at [420, 346] on div "5- COURIER GROUND" at bounding box center [513, 352] width 253 height 26
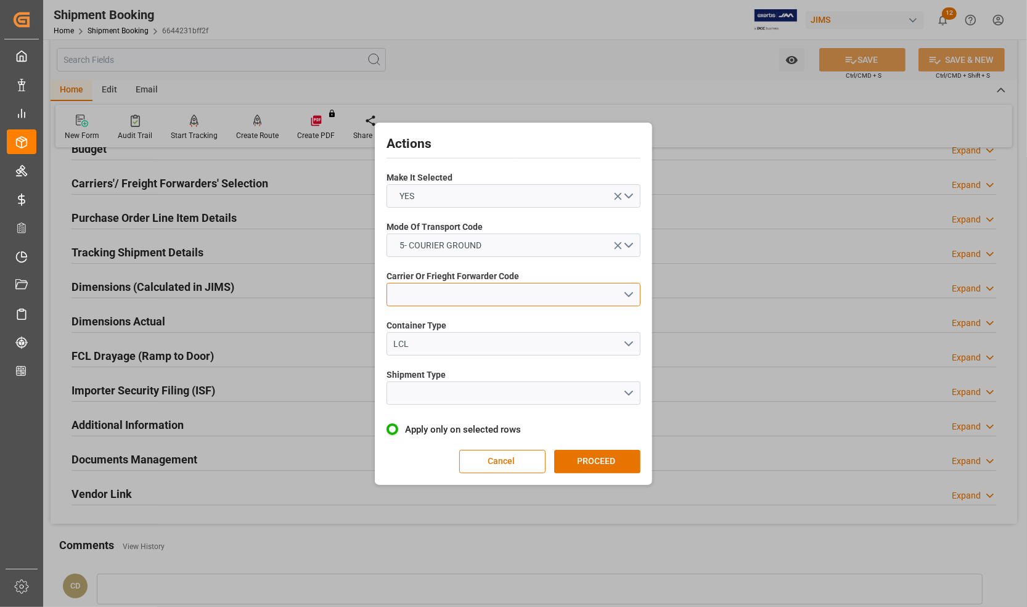
click at [496, 288] on button "open menu" at bounding box center [514, 294] width 254 height 23
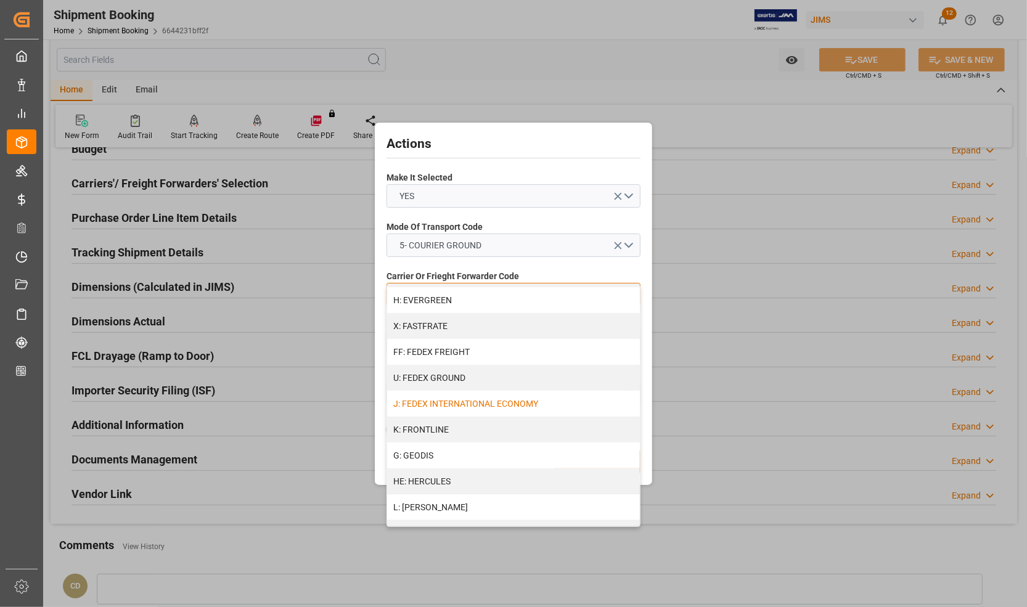
scroll to position [651, 0]
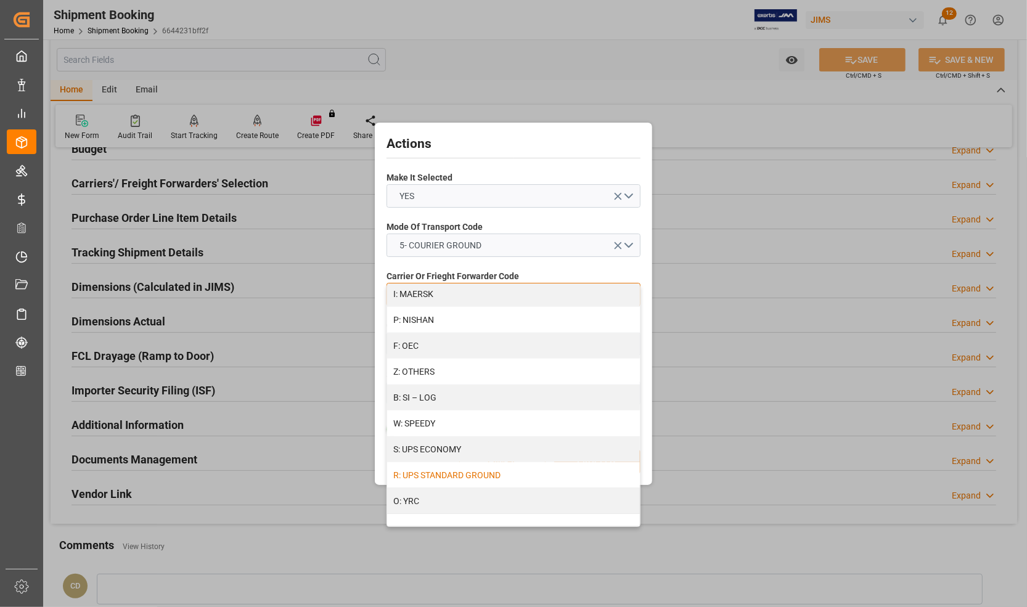
click at [441, 472] on div "R: UPS STANDARD GROUND" at bounding box center [513, 475] width 253 height 26
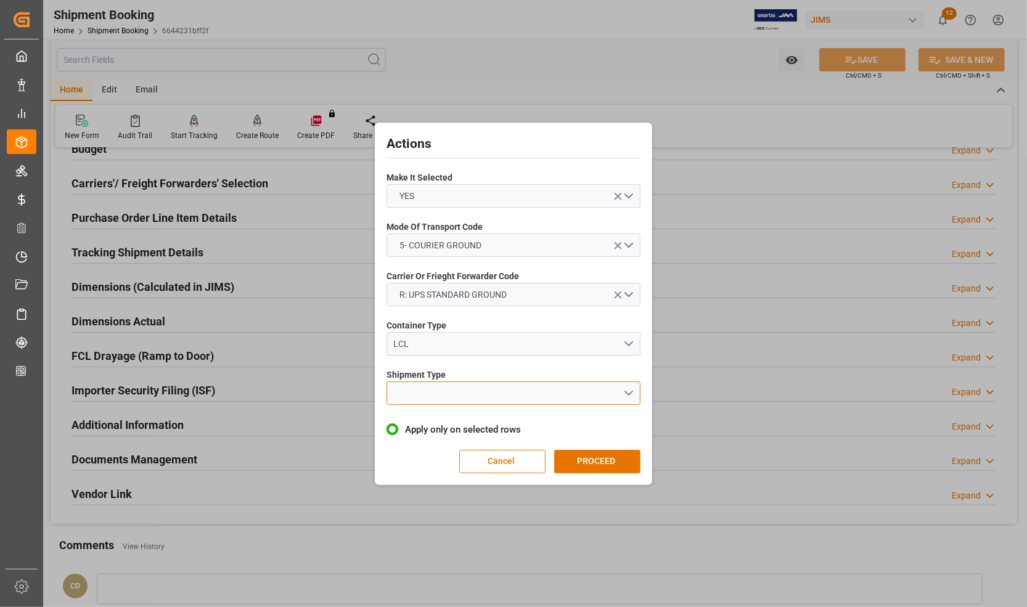
click at [423, 393] on button "open menu" at bounding box center [514, 393] width 254 height 23
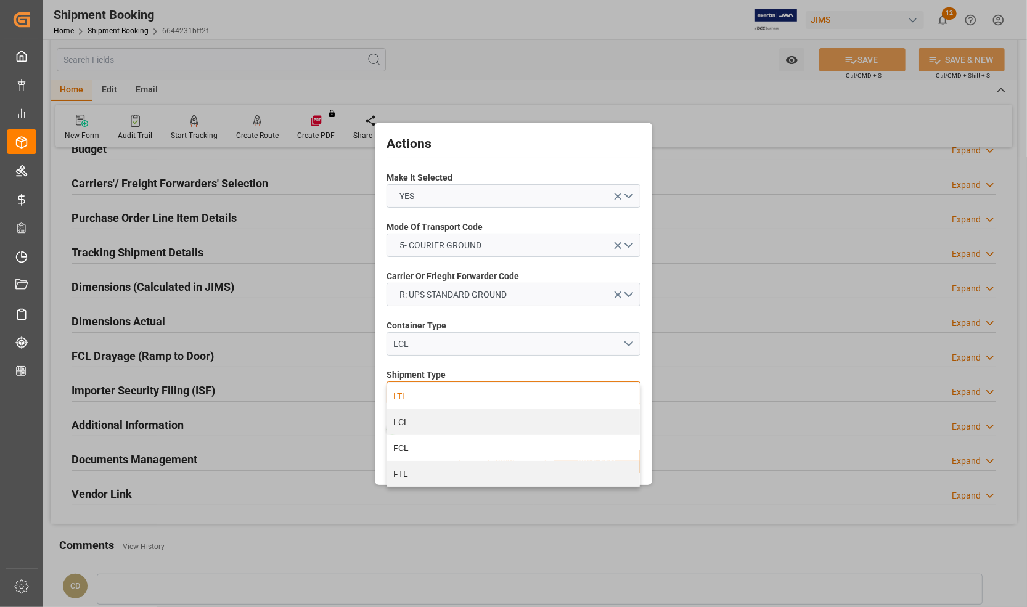
click at [422, 393] on div "LTL" at bounding box center [513, 396] width 253 height 26
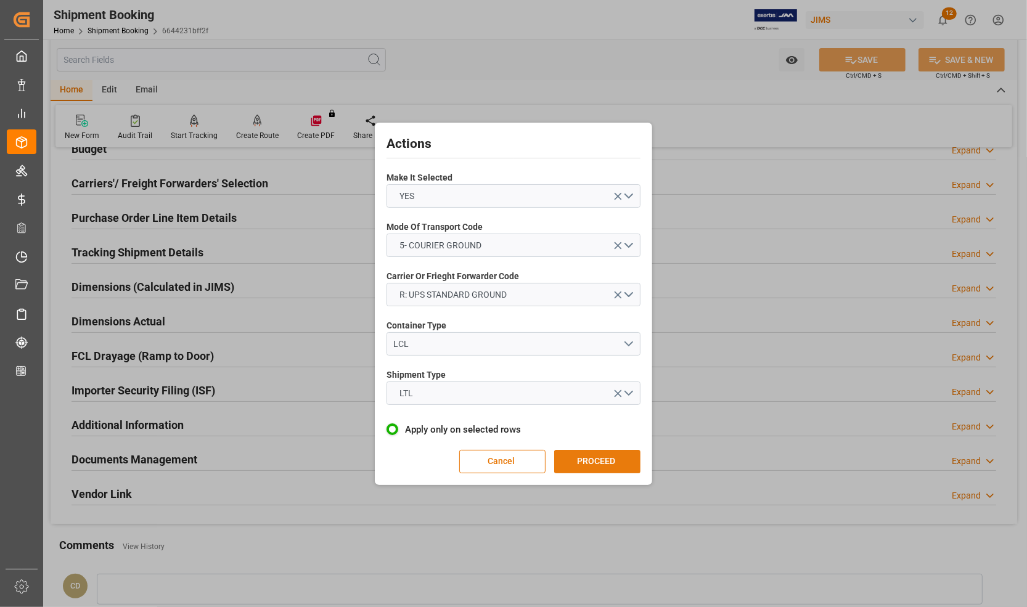
click at [581, 457] on button "PROCEED" at bounding box center [597, 461] width 86 height 23
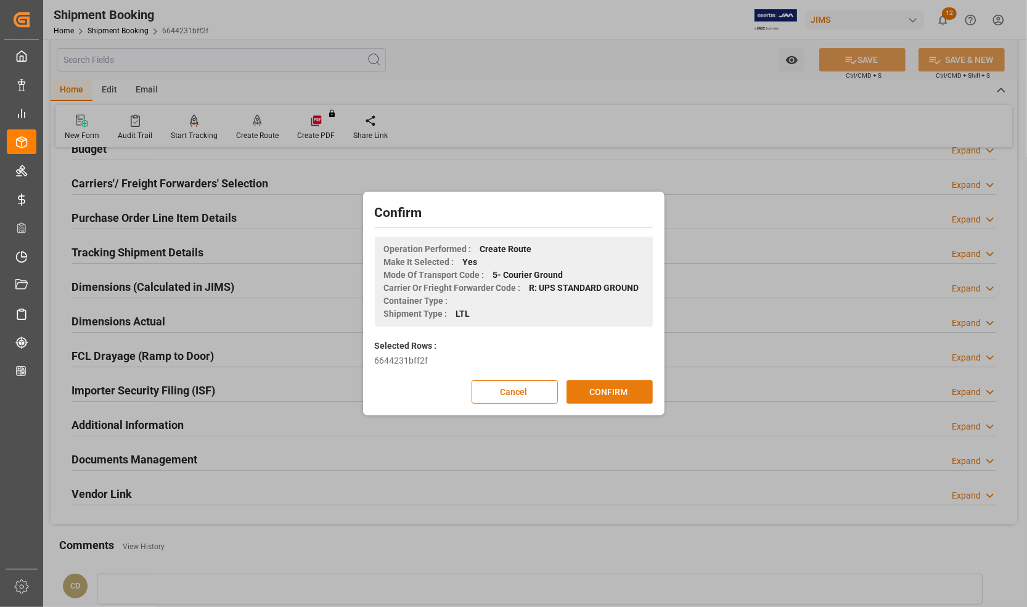
click at [617, 391] on button "CONFIRM" at bounding box center [610, 391] width 86 height 23
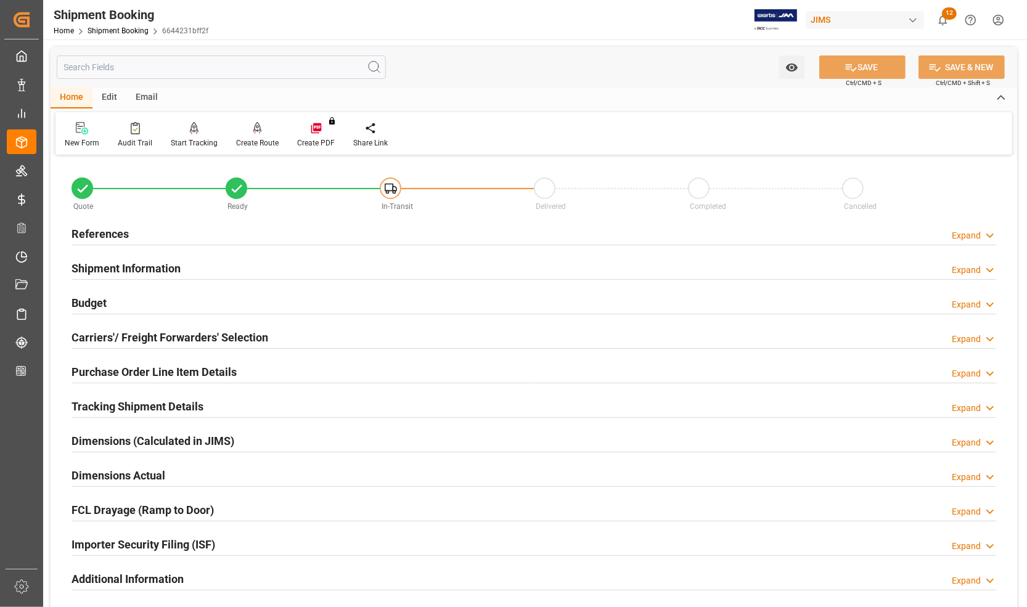
click at [128, 475] on h2 "Dimensions Actual" at bounding box center [119, 475] width 94 height 17
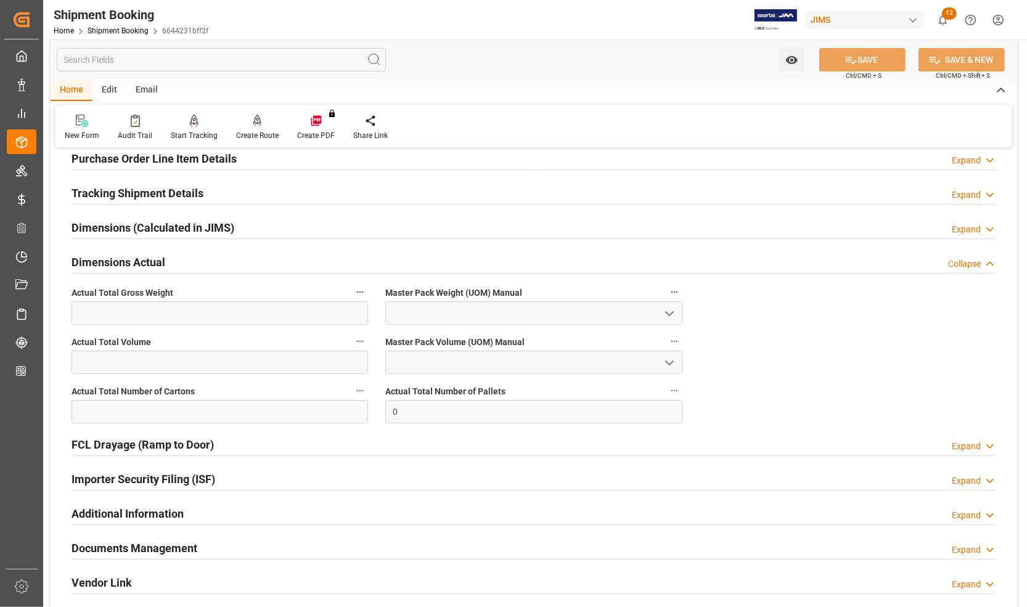
scroll to position [231, 0]
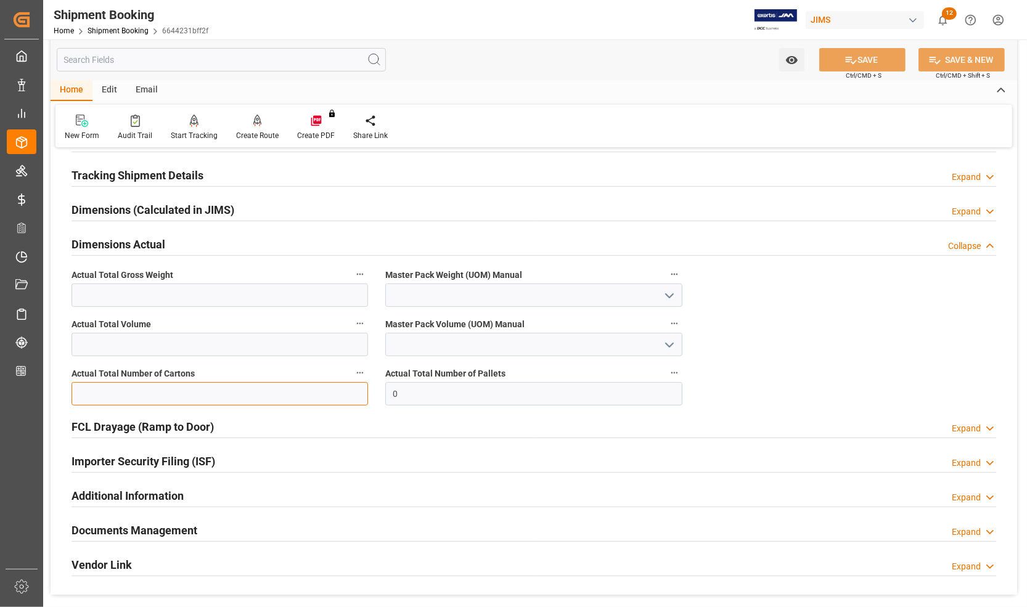
click at [122, 399] on input "text" at bounding box center [220, 393] width 297 height 23
type input "3"
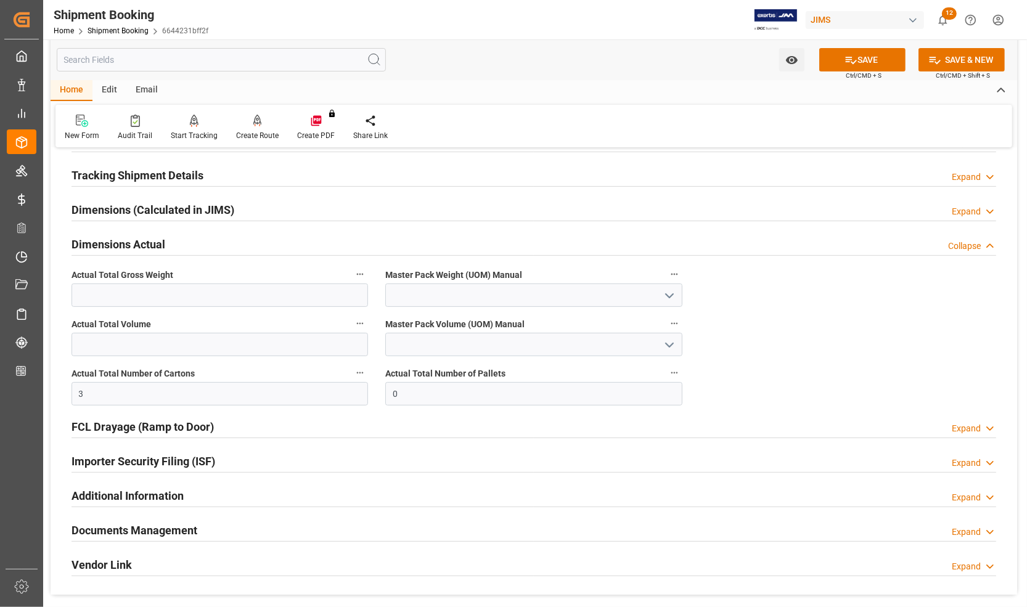
click at [411, 445] on div "Importer Security Filing (ISF) Expand" at bounding box center [534, 461] width 942 height 35
click at [444, 293] on input at bounding box center [533, 295] width 297 height 23
click at [671, 296] on polyline "open menu" at bounding box center [669, 296] width 7 height 4
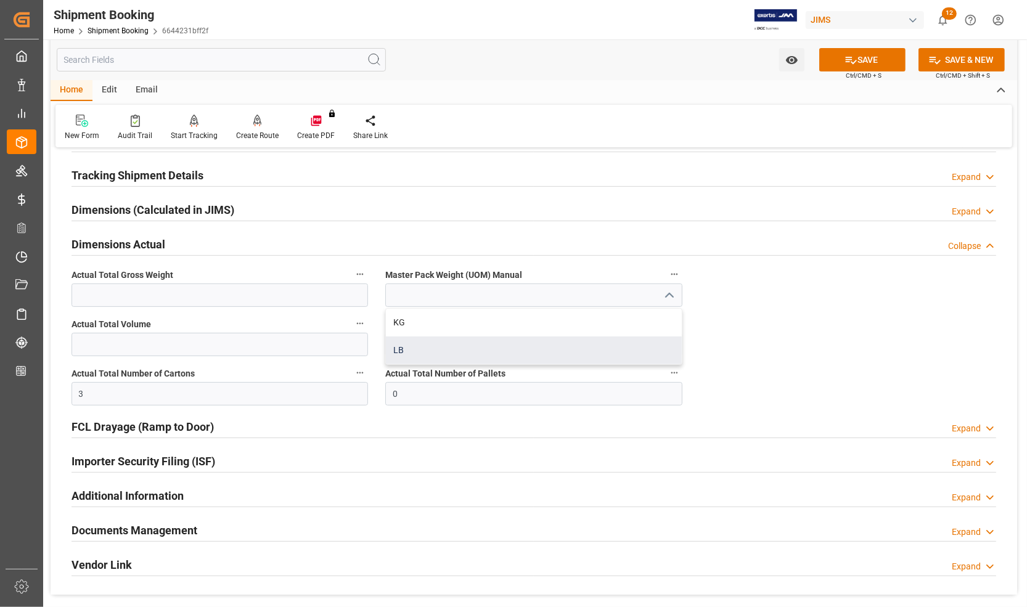
click at [436, 348] on div "LB" at bounding box center [533, 351] width 295 height 28
type input "LB"
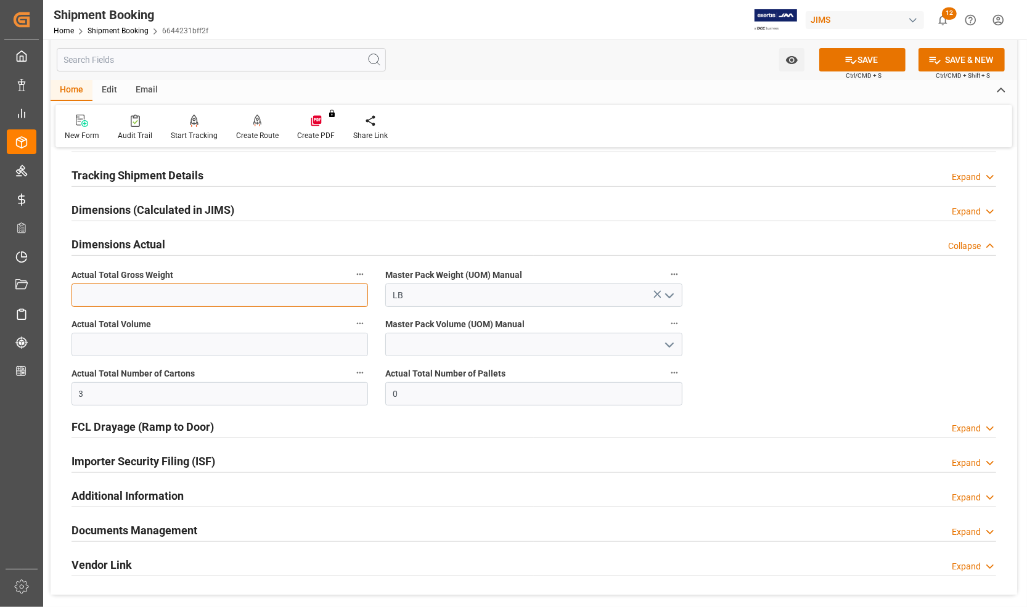
click at [114, 303] on input "text" at bounding box center [220, 295] width 297 height 23
click at [102, 298] on input "52" at bounding box center [220, 295] width 297 height 23
type input "52"
click at [835, 66] on button "SAVE" at bounding box center [862, 59] width 86 height 23
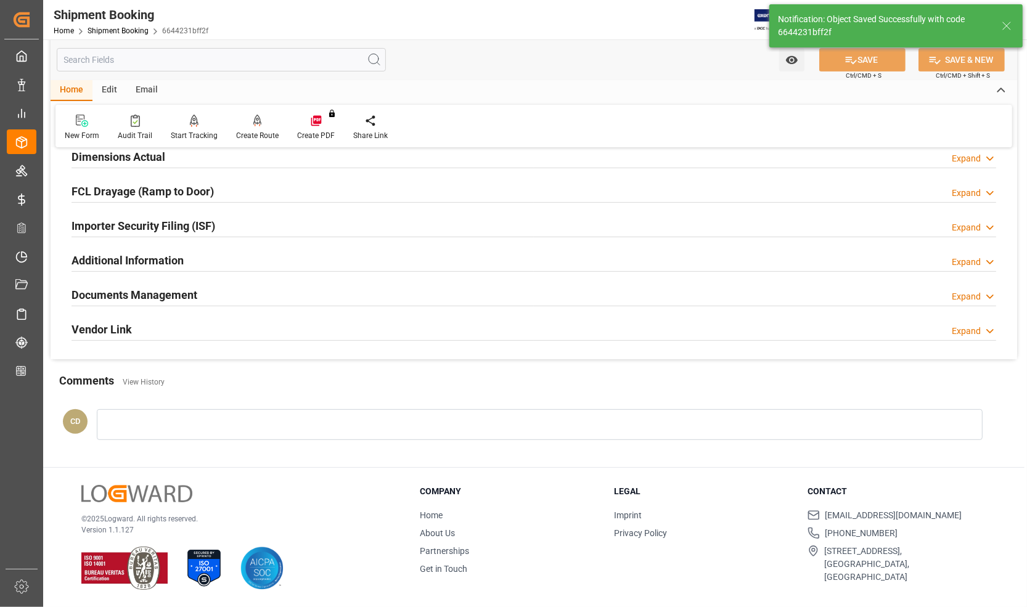
scroll to position [319, 0]
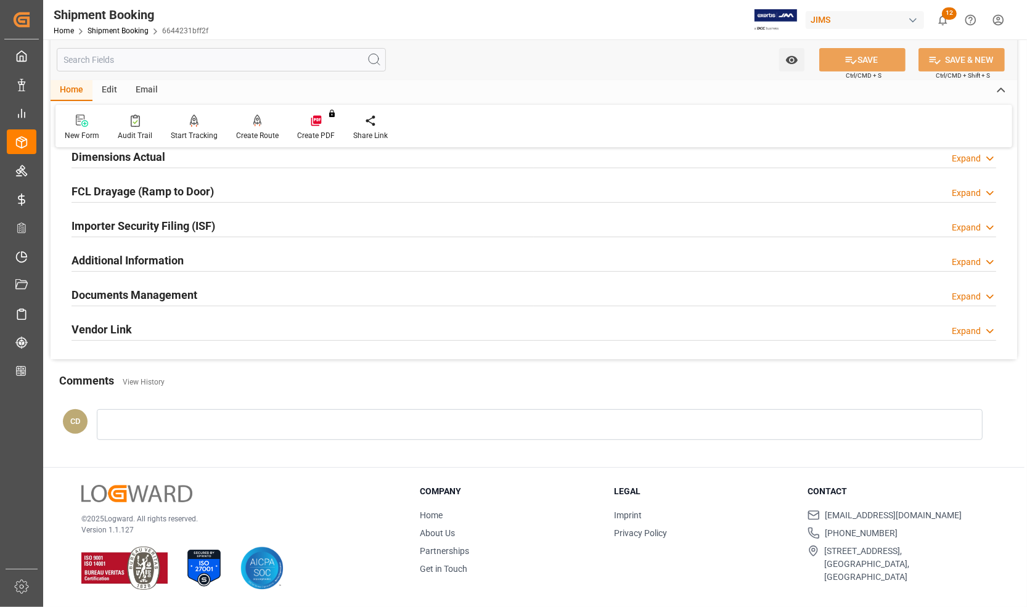
click at [219, 313] on div "Vendor Link Expand" at bounding box center [534, 330] width 942 height 35
click at [133, 293] on h2 "Documents Management" at bounding box center [135, 295] width 126 height 17
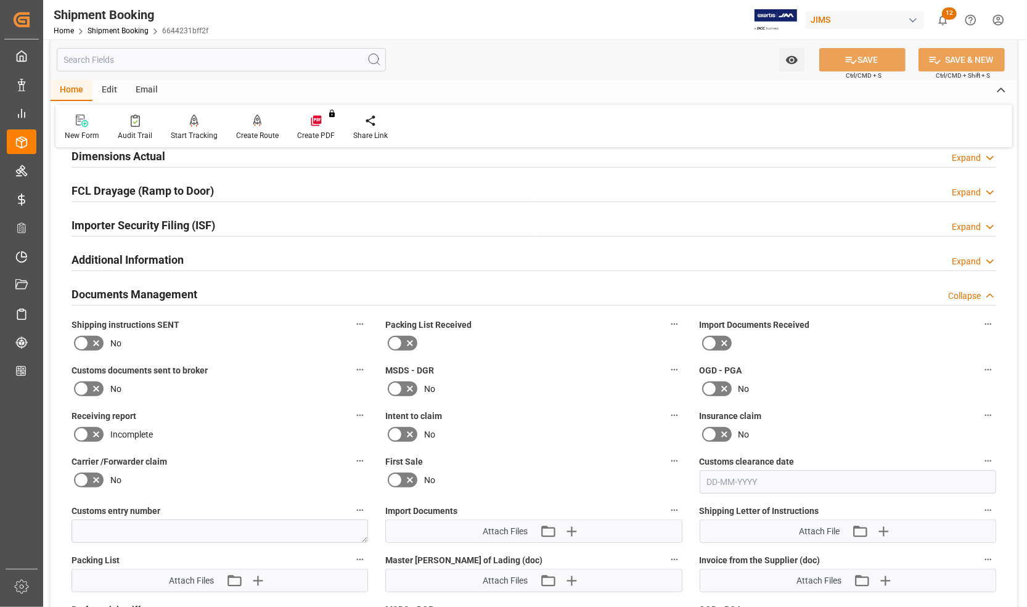
scroll to position [385, 0]
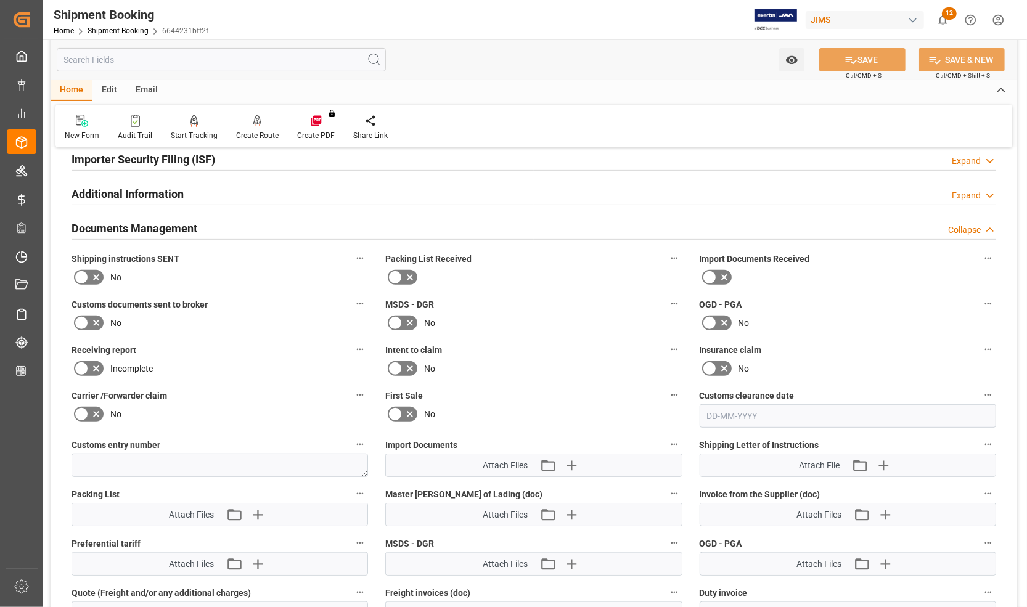
click at [720, 277] on icon at bounding box center [724, 277] width 15 height 15
click at [0, 0] on input "checkbox" at bounding box center [0, 0] width 0 height 0
click at [87, 316] on icon at bounding box center [81, 323] width 15 height 15
click at [0, 0] on input "checkbox" at bounding box center [0, 0] width 0 height 0
click at [854, 63] on button "SAVE" at bounding box center [862, 59] width 86 height 23
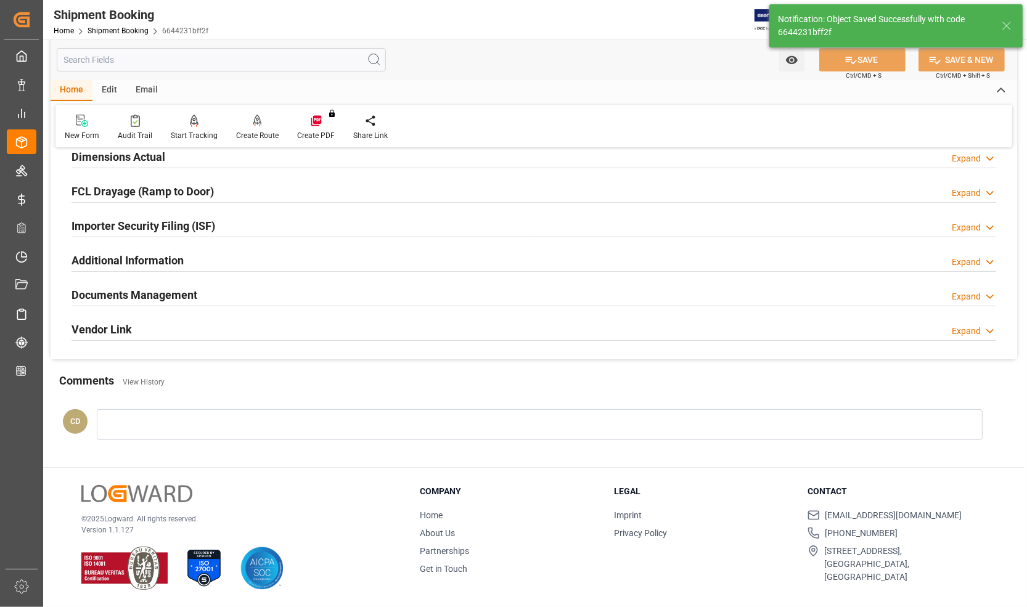
scroll to position [319, 0]
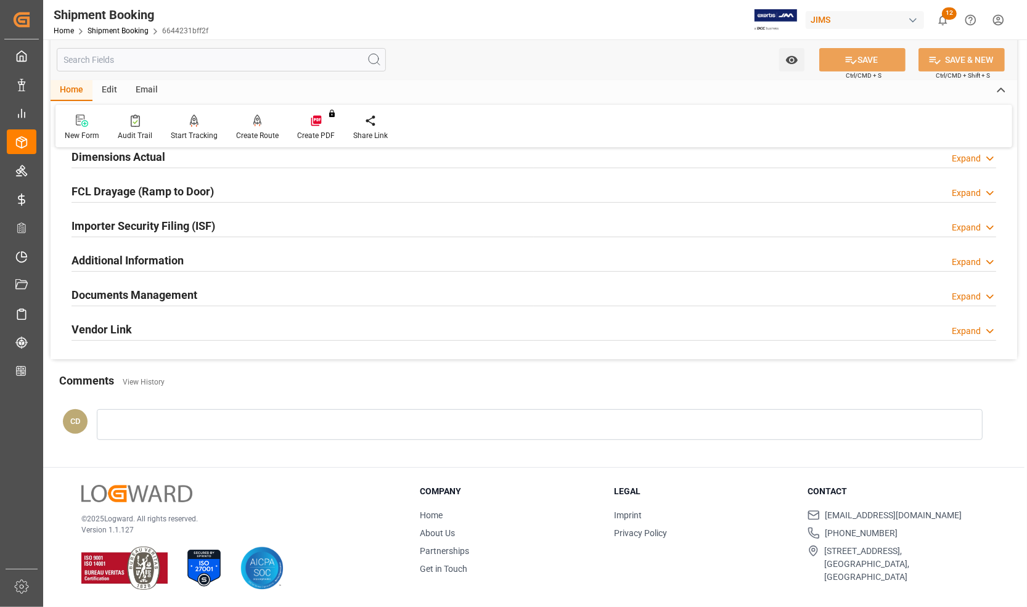
click at [179, 294] on h2 "Documents Management" at bounding box center [135, 295] width 126 height 17
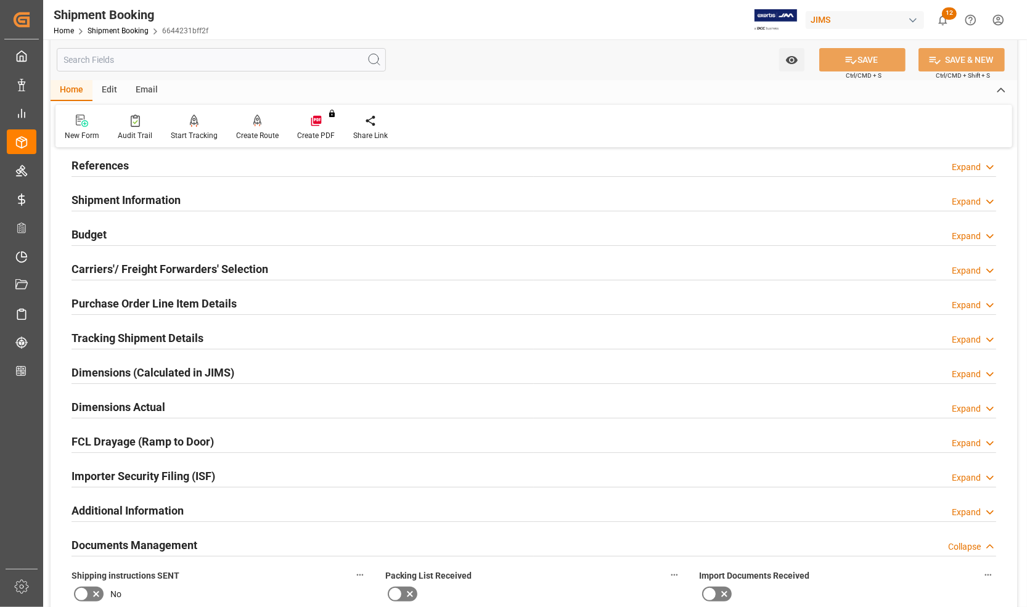
scroll to position [0, 0]
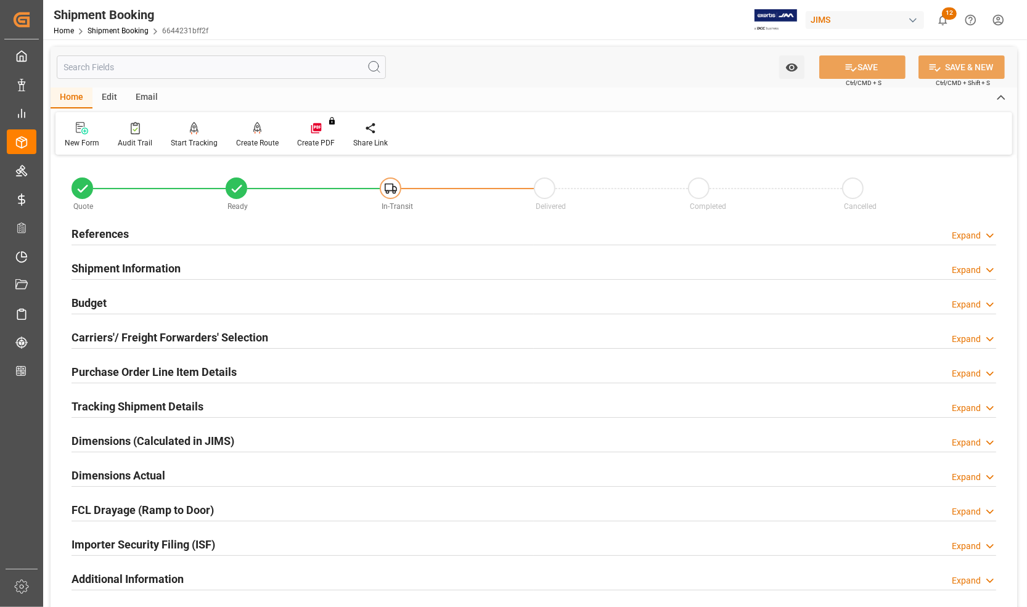
click at [122, 234] on h2 "References" at bounding box center [100, 234] width 57 height 17
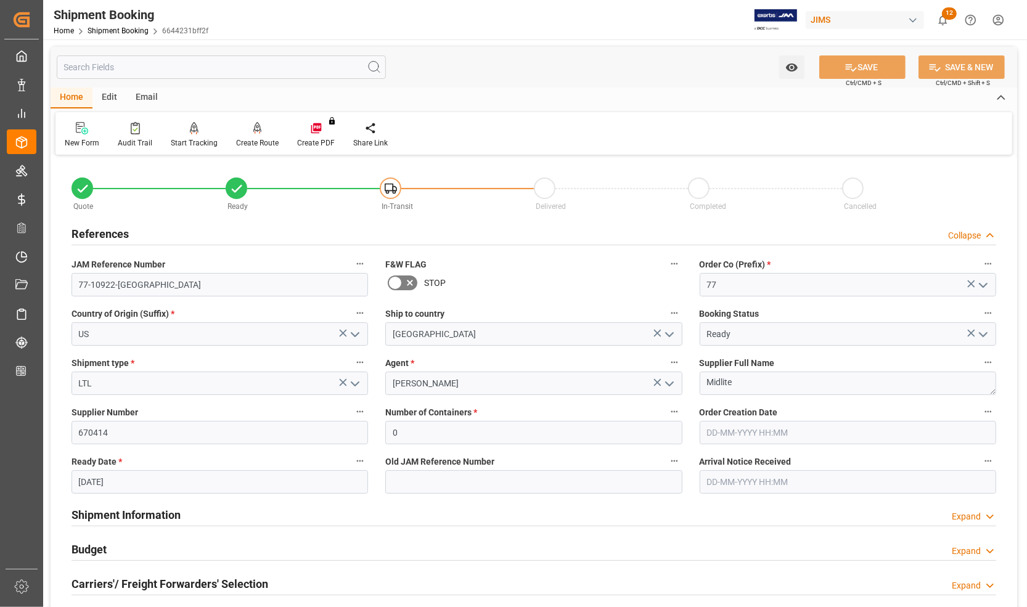
click at [122, 234] on h2 "References" at bounding box center [100, 234] width 57 height 17
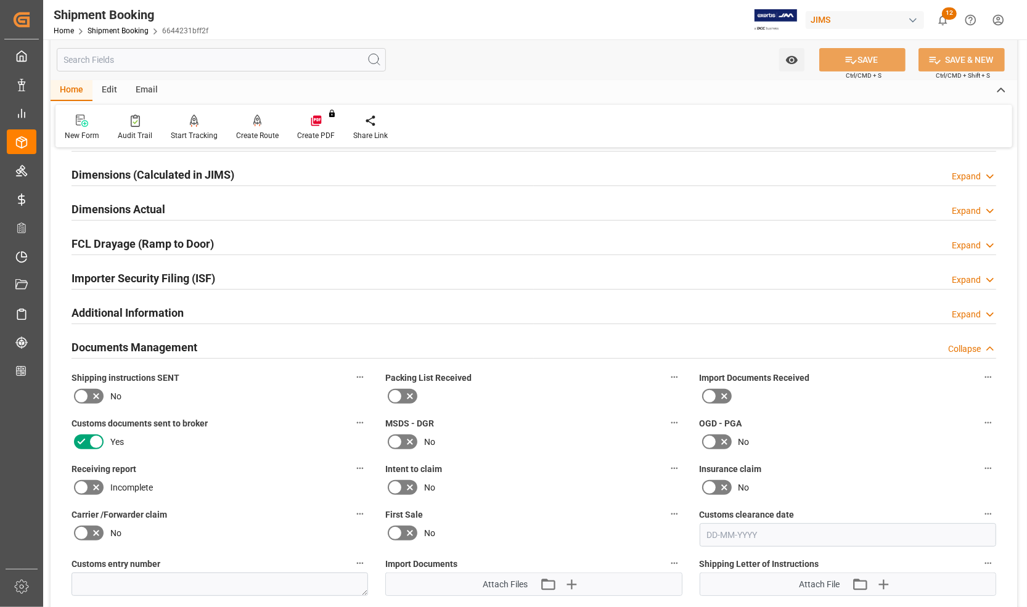
scroll to position [539, 0]
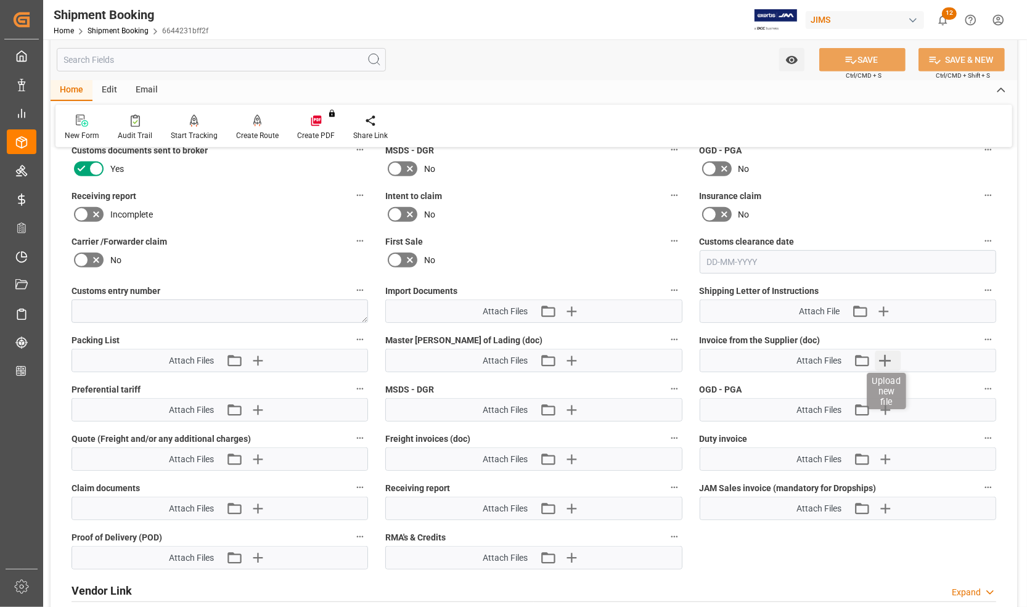
click at [883, 359] on icon "button" at bounding box center [886, 361] width 12 height 12
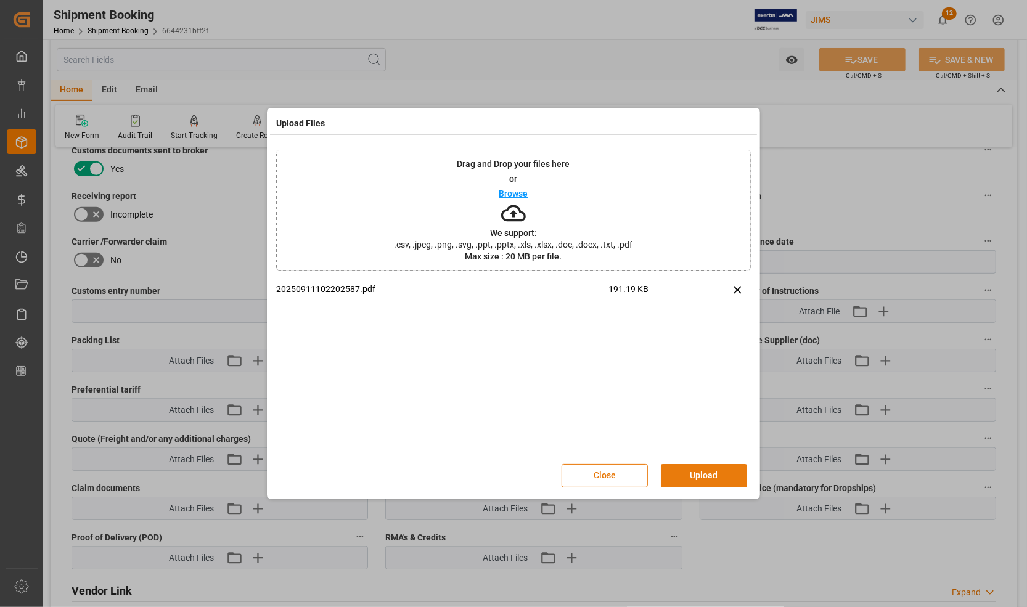
click at [698, 481] on button "Upload" at bounding box center [704, 475] width 86 height 23
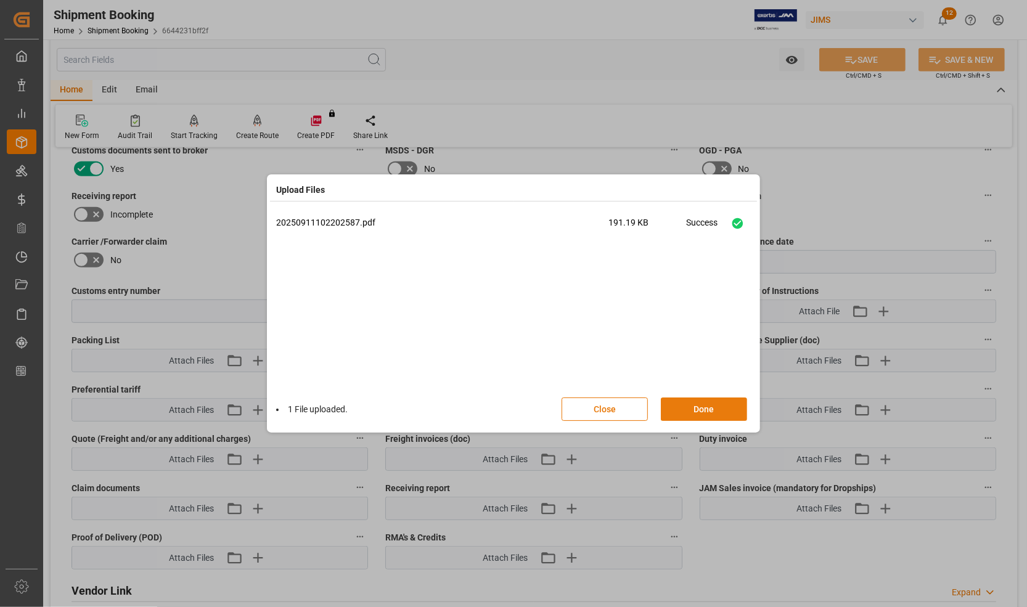
click at [697, 406] on button "Done" at bounding box center [704, 409] width 86 height 23
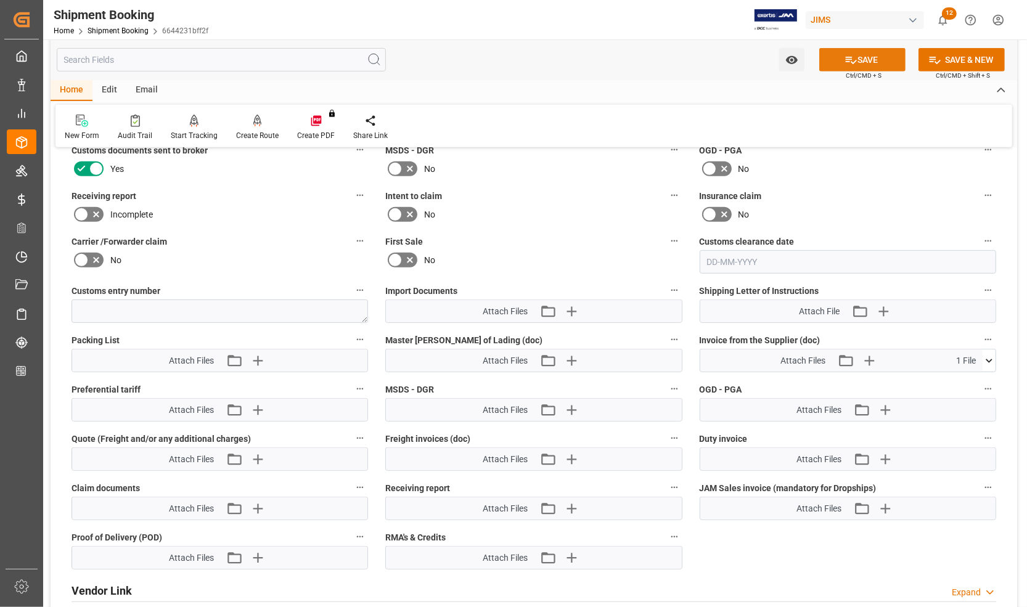
click at [861, 60] on button "SAVE" at bounding box center [862, 59] width 86 height 23
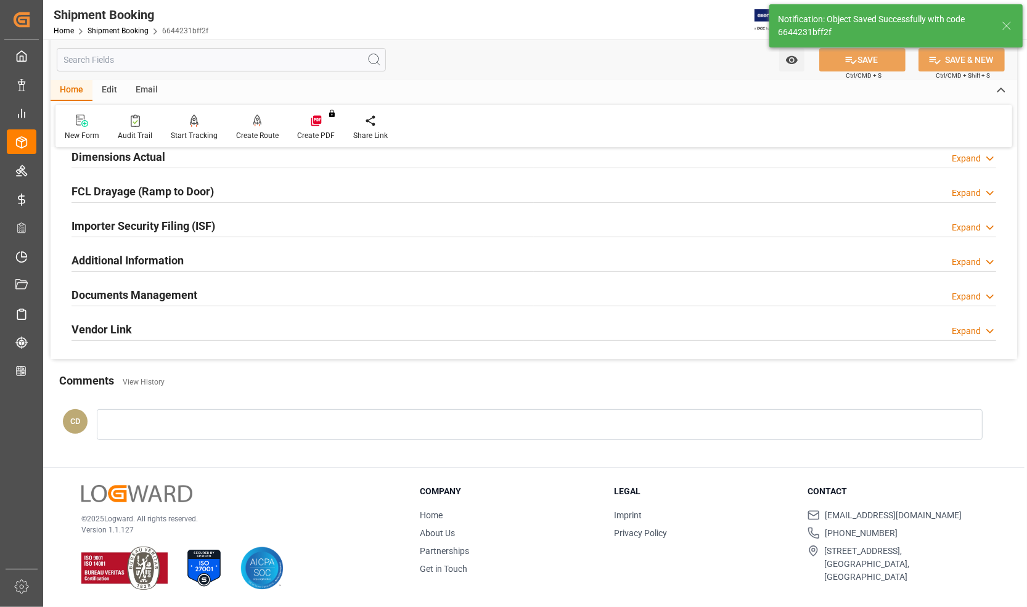
scroll to position [319, 0]
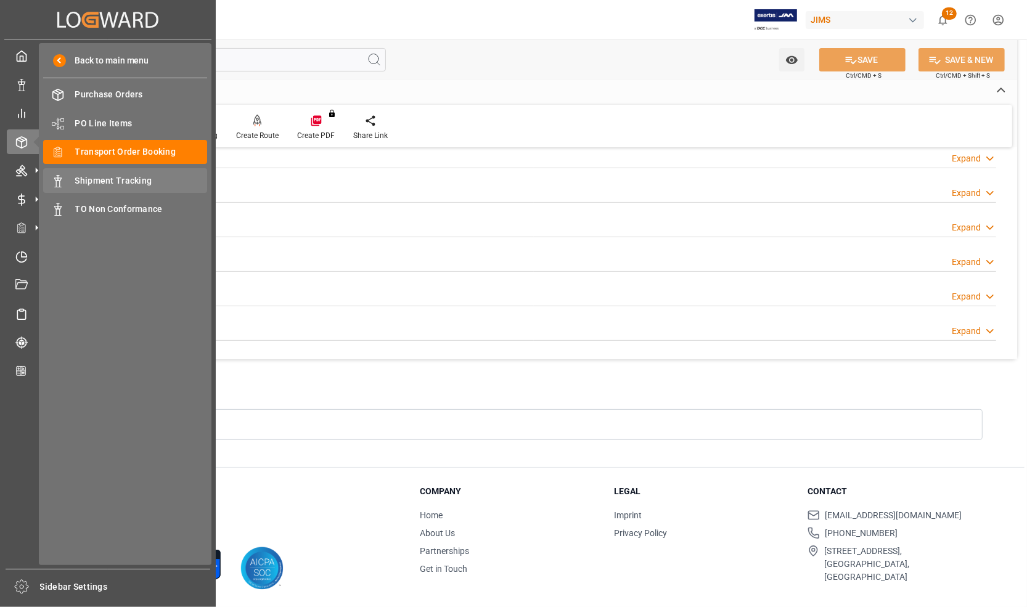
click at [93, 179] on span "Shipment Tracking" at bounding box center [141, 180] width 133 height 13
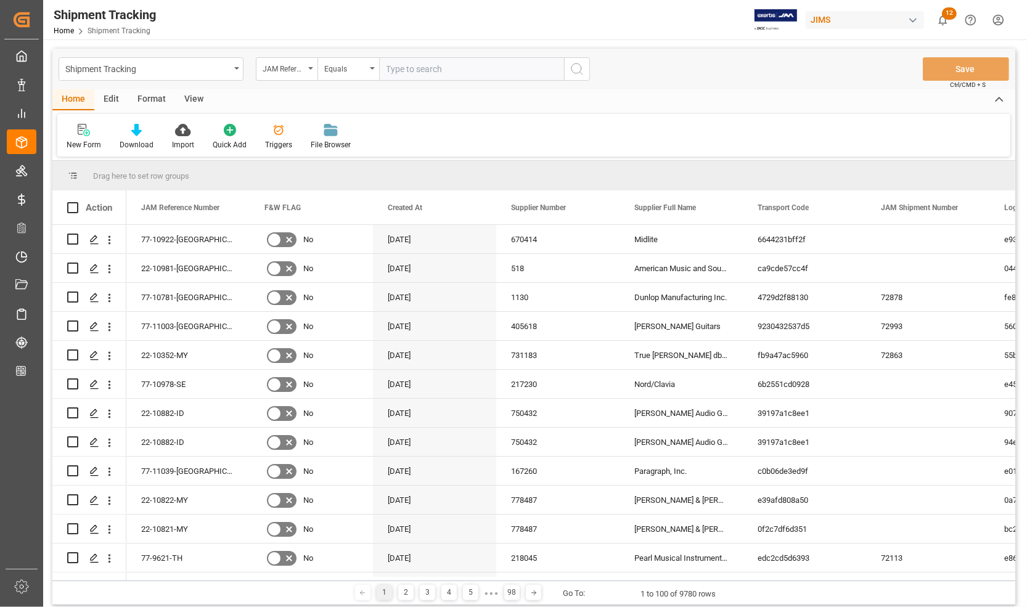
click at [412, 70] on input "text" at bounding box center [471, 68] width 185 height 23
type input "77-10922-[GEOGRAPHIC_DATA]"
click at [579, 73] on icon "search button" at bounding box center [577, 69] width 15 height 15
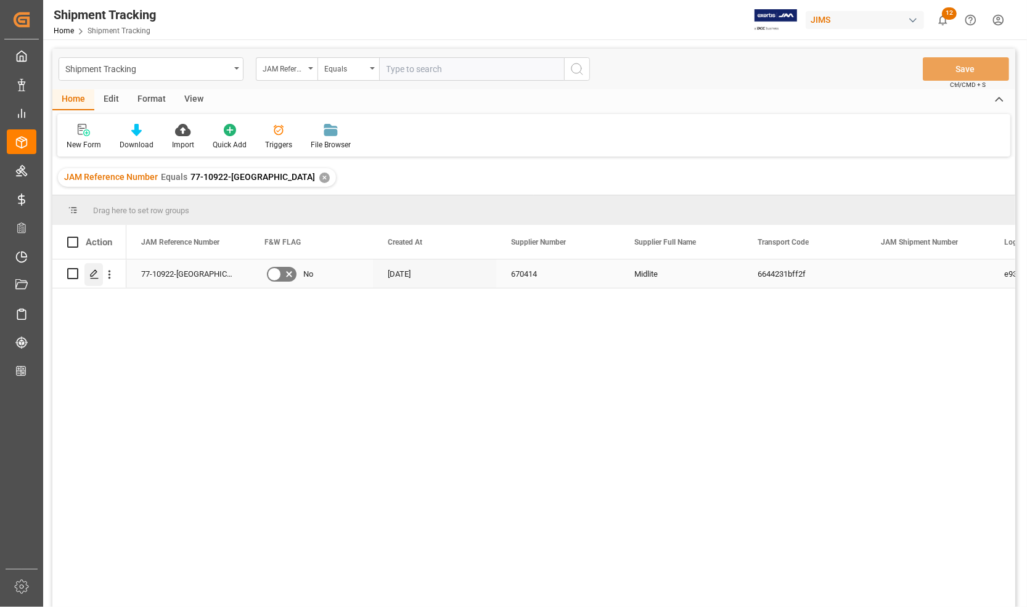
click at [93, 275] on polygon "Press SPACE to select this row." at bounding box center [94, 273] width 6 height 6
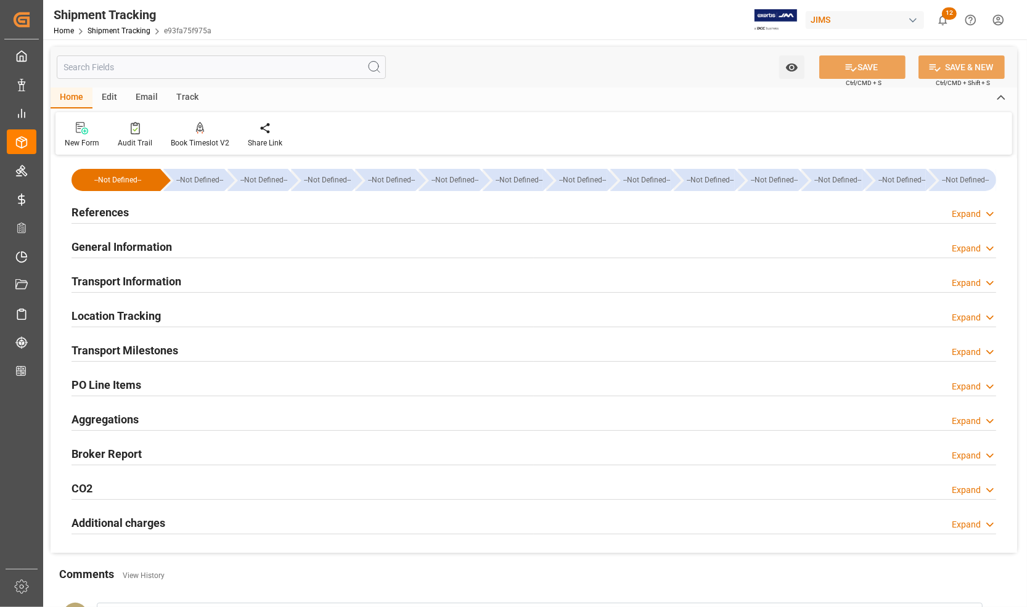
type input "[DATE]"
click at [92, 208] on h2 "References" at bounding box center [100, 212] width 57 height 17
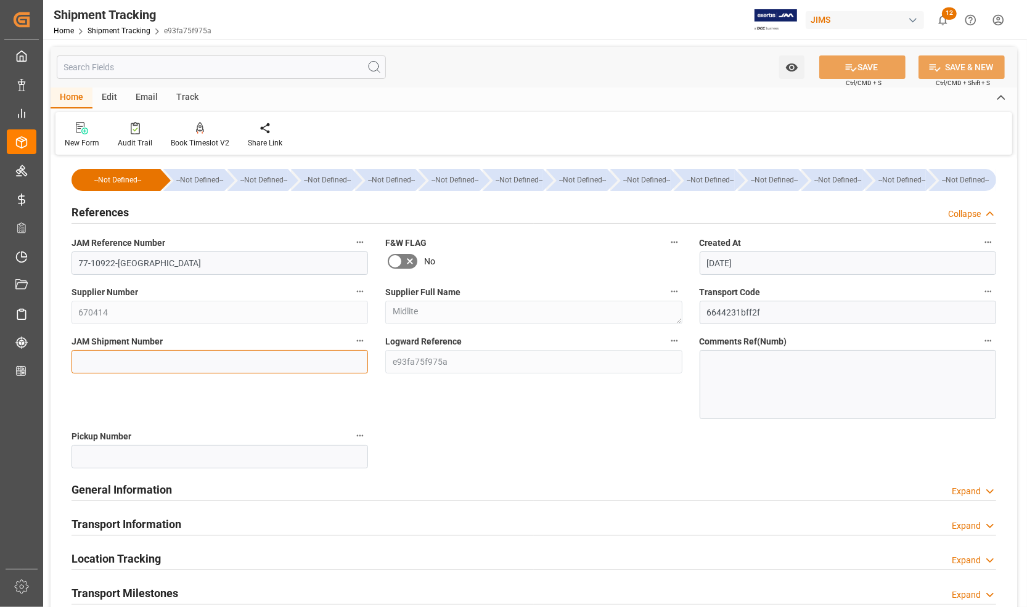
click at [99, 353] on input at bounding box center [220, 361] width 297 height 23
type input "72996"
click at [849, 63] on icon at bounding box center [851, 67] width 13 height 13
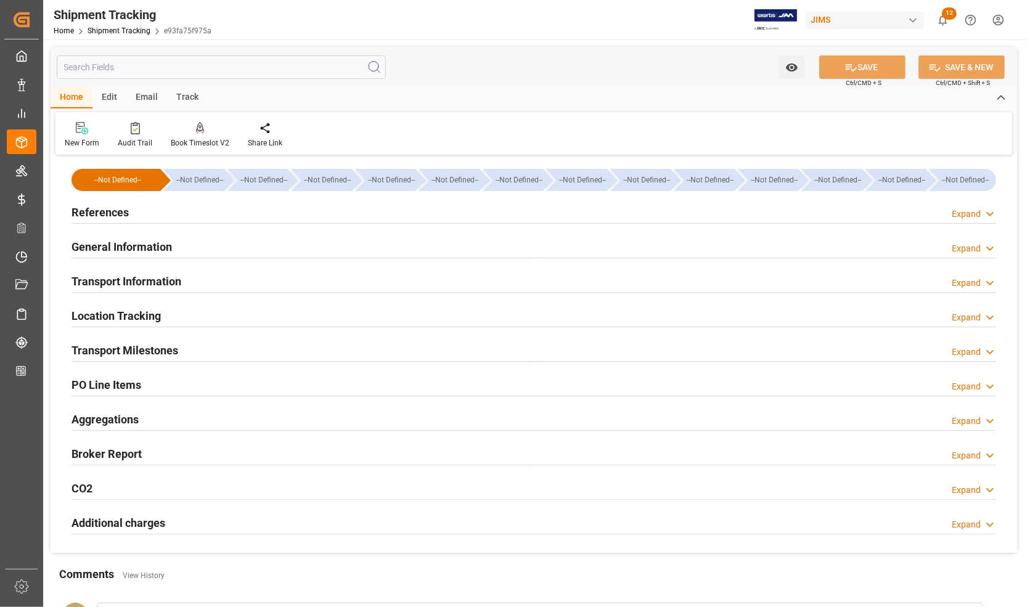
click at [94, 282] on h2 "Transport Information" at bounding box center [127, 281] width 110 height 17
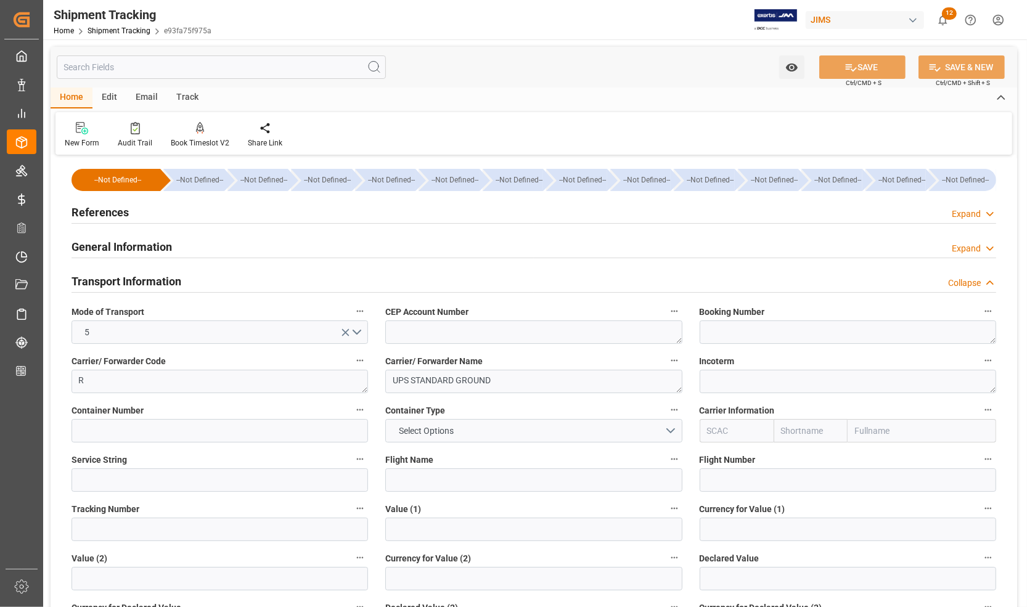
scroll to position [154, 0]
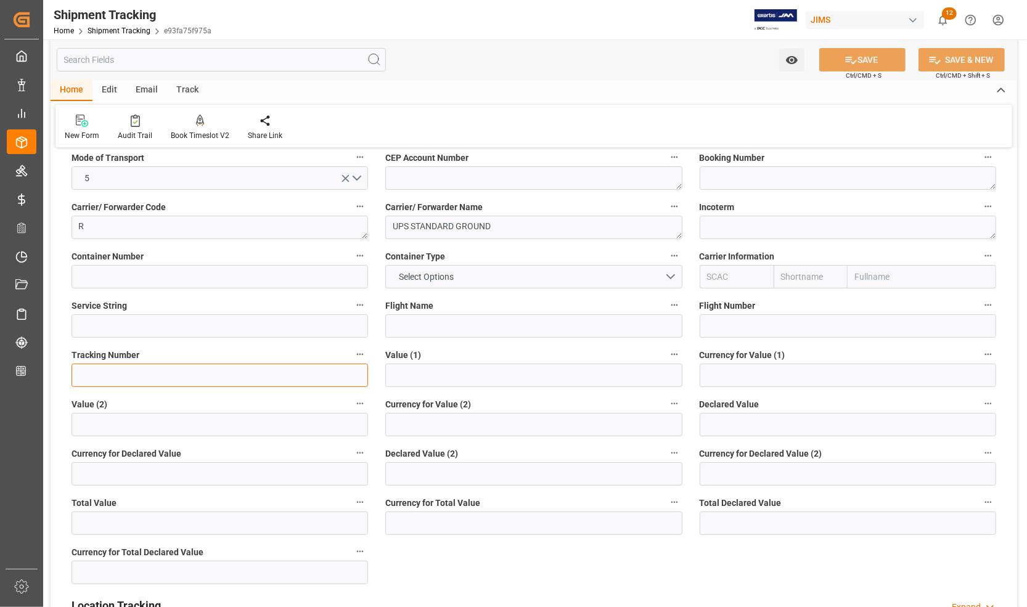
click at [116, 368] on input at bounding box center [220, 375] width 297 height 23
click at [239, 380] on input at bounding box center [220, 375] width 297 height 23
paste input "1Z0V31Y06816883154"
type input "1Z0V31Y06816883154"
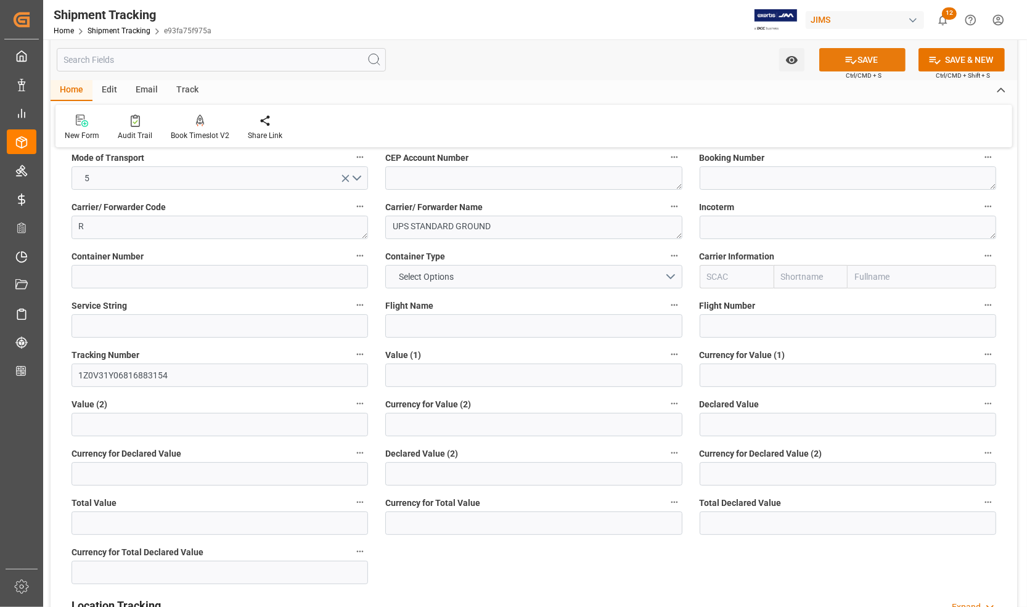
click at [857, 59] on button "SAVE" at bounding box center [862, 59] width 86 height 23
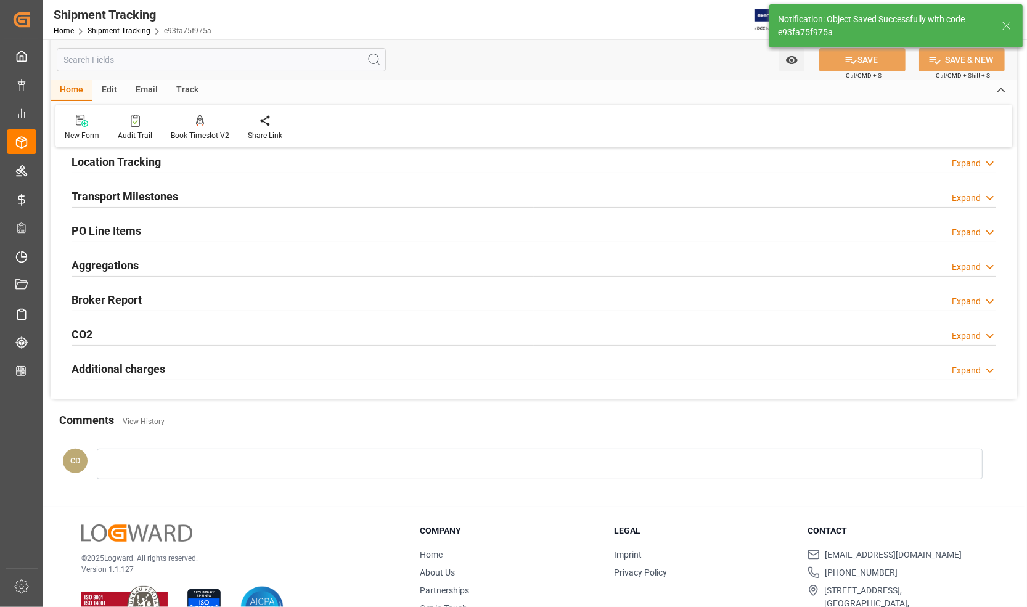
click at [99, 193] on h2 "Transport Milestones" at bounding box center [125, 196] width 107 height 17
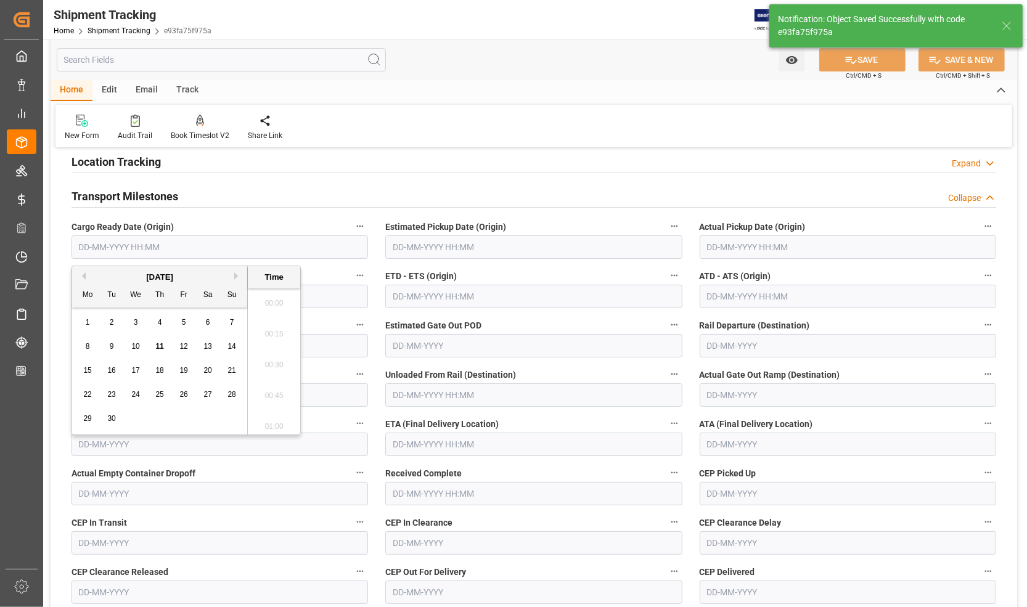
click at [93, 245] on input "text" at bounding box center [220, 246] width 297 height 23
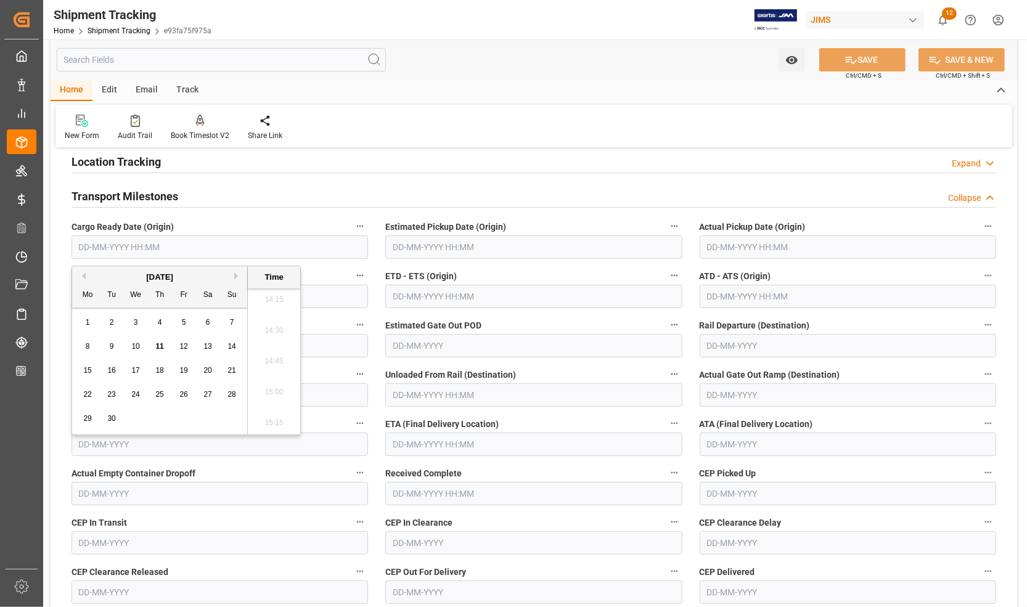
click at [57, 335] on div "--Not Defined-- --Not Defined-- --Not Defined-- --Not Defined-- --Not Defined--…" at bounding box center [534, 423] width 967 height 838
click at [102, 247] on input "text" at bounding box center [220, 246] width 297 height 23
click at [81, 366] on div "15" at bounding box center [87, 371] width 15 height 15
click at [161, 344] on span "11" at bounding box center [159, 346] width 8 height 9
type input "[DATE] 00:00"
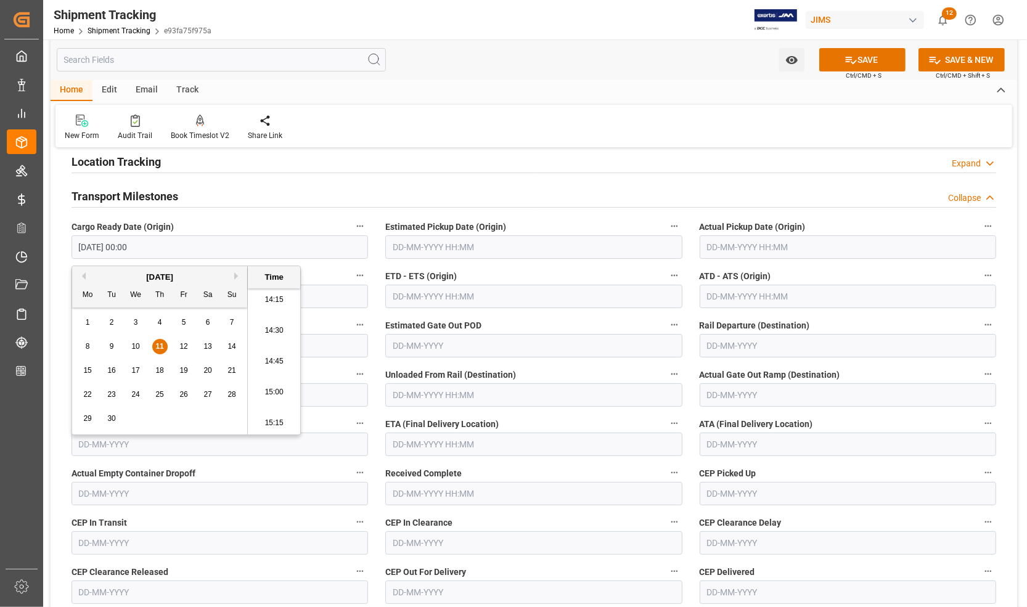
click at [731, 248] on input "text" at bounding box center [848, 246] width 297 height 23
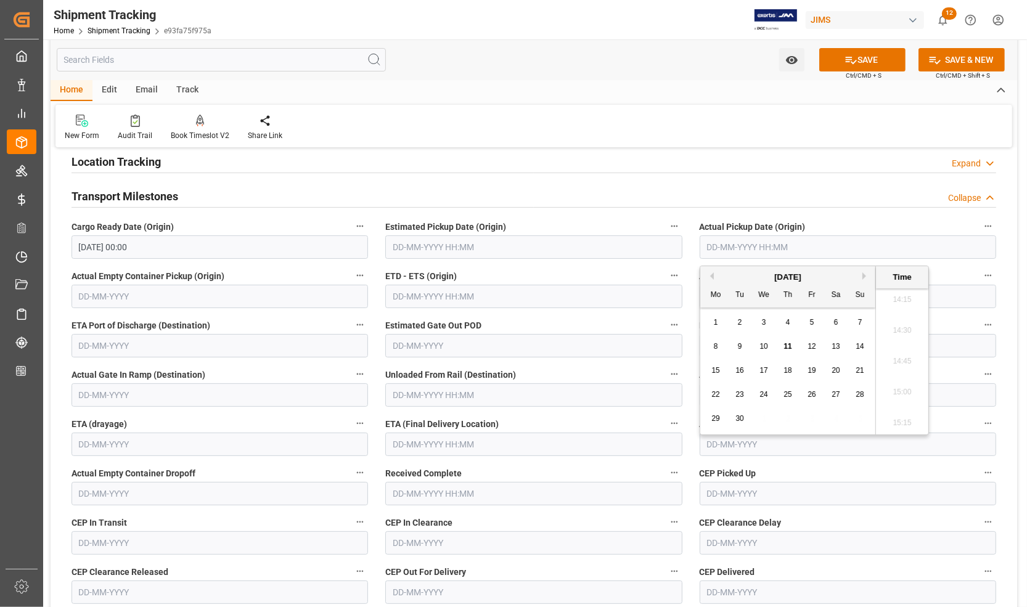
click at [706, 350] on div "8 9 10 11 12 13 14" at bounding box center [788, 347] width 168 height 24
click at [788, 346] on span "11" at bounding box center [788, 346] width 8 height 9
type input "[DATE] 00:00"
click at [412, 444] on input "text" at bounding box center [533, 444] width 297 height 23
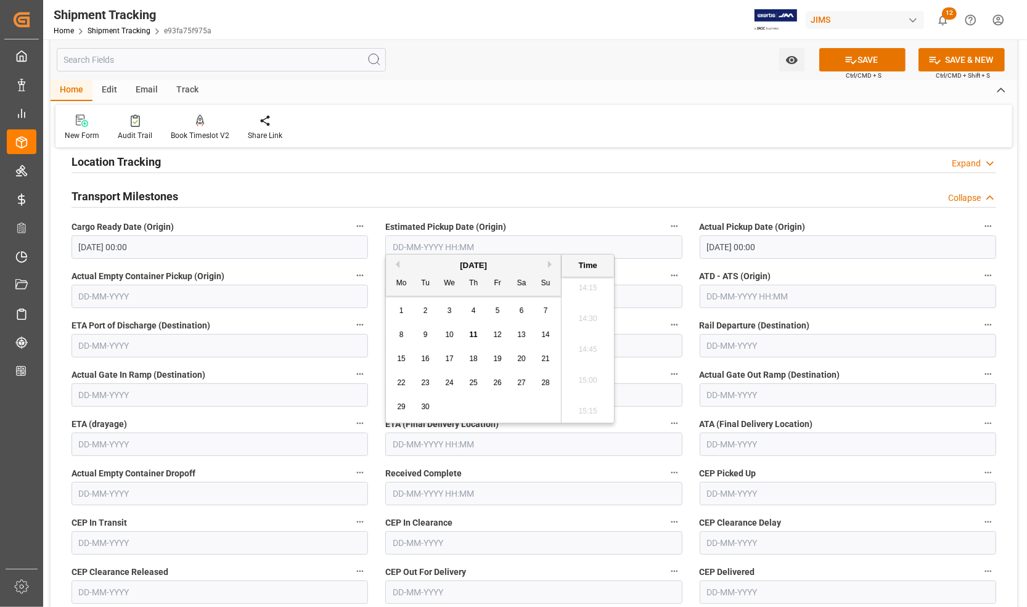
click at [401, 390] on div "22" at bounding box center [401, 383] width 15 height 15
click at [429, 358] on span "16" at bounding box center [425, 358] width 8 height 9
type input "[DATE] 00:00"
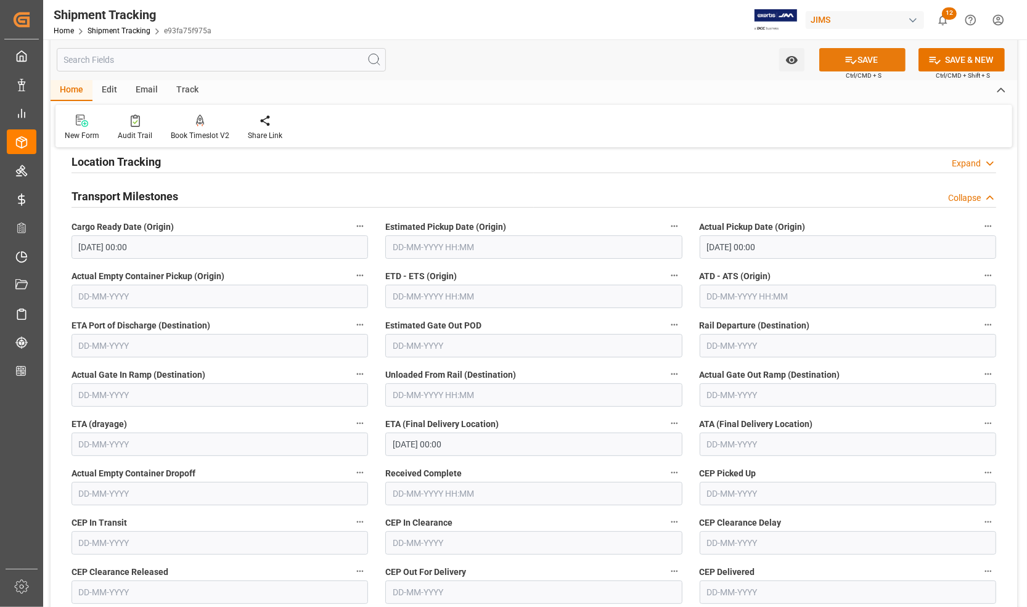
click at [820, 60] on button "SAVE" at bounding box center [862, 59] width 86 height 23
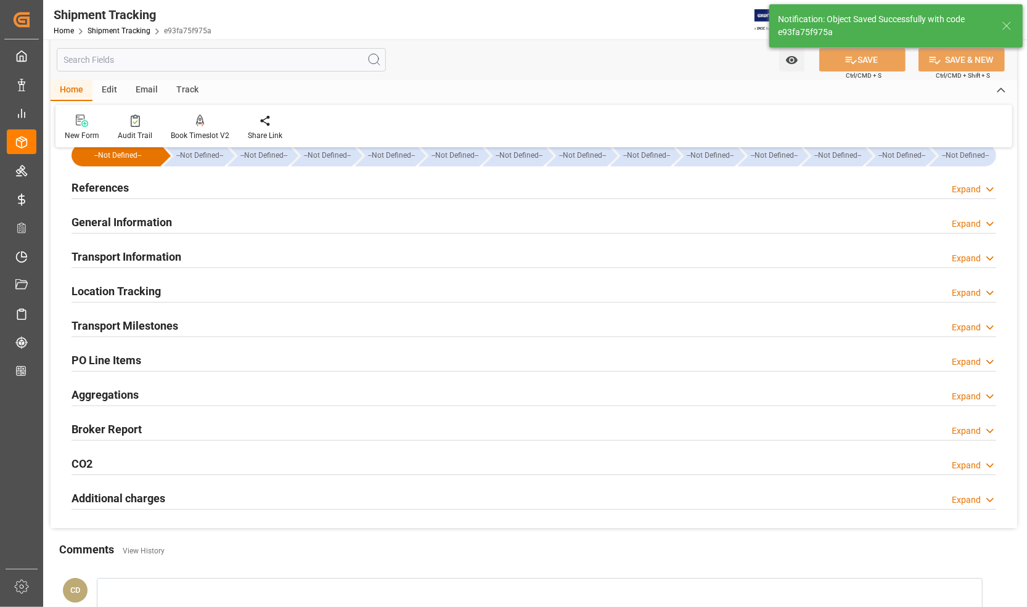
scroll to position [0, 0]
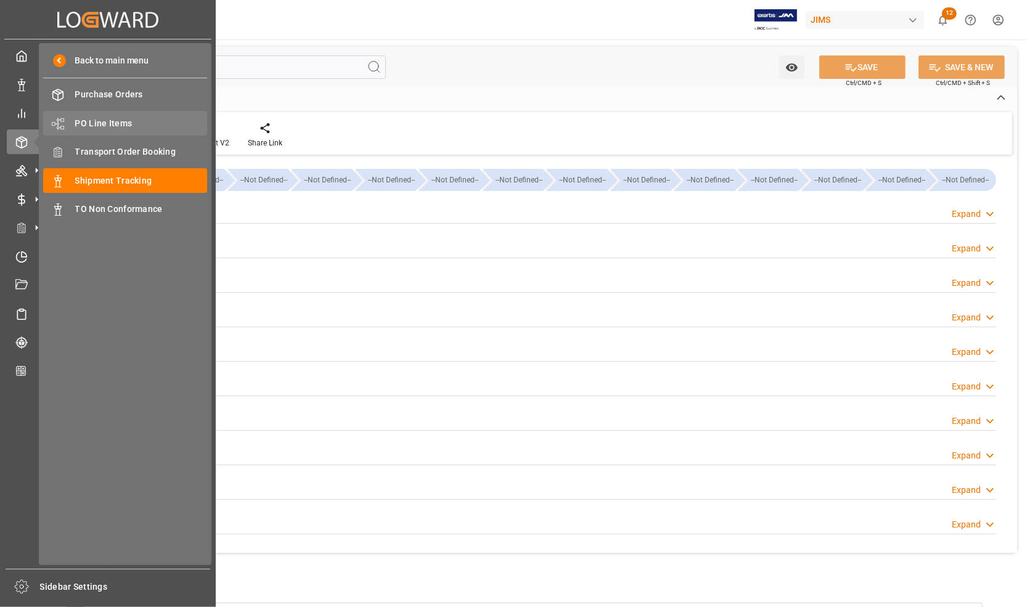
click at [89, 123] on span "PO Line Items" at bounding box center [141, 123] width 133 height 13
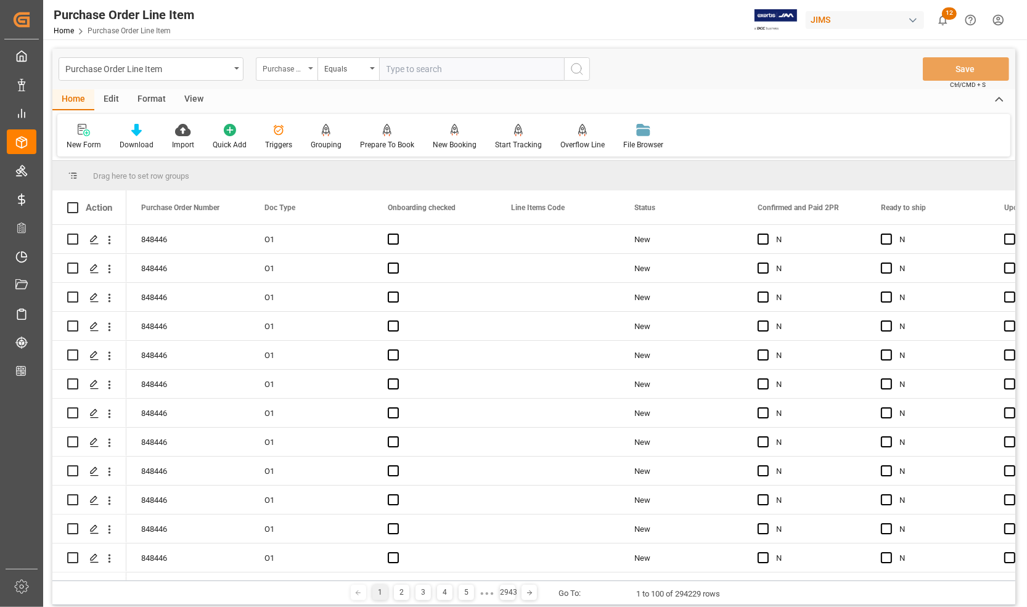
click at [279, 69] on div "Purchase Order Number" at bounding box center [284, 67] width 42 height 14
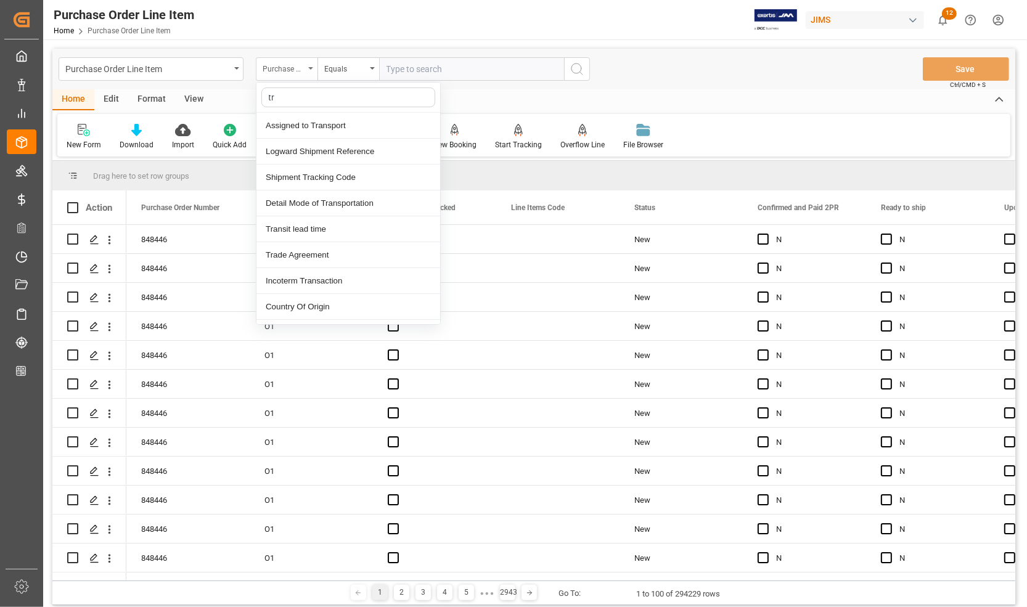
type input "t"
type input "ref"
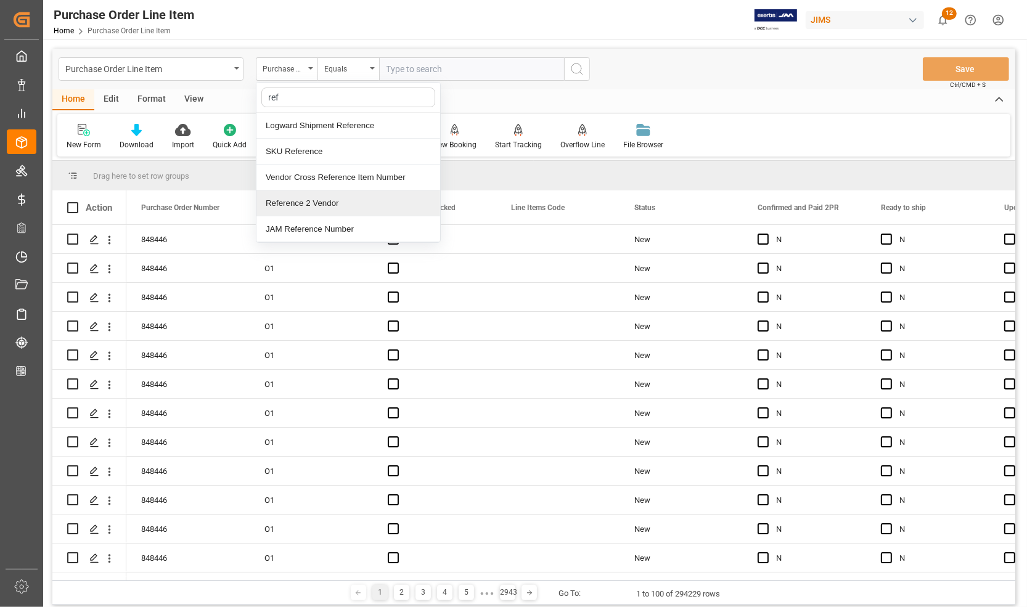
click at [288, 207] on div "Reference 2 Vendor" at bounding box center [348, 203] width 184 height 26
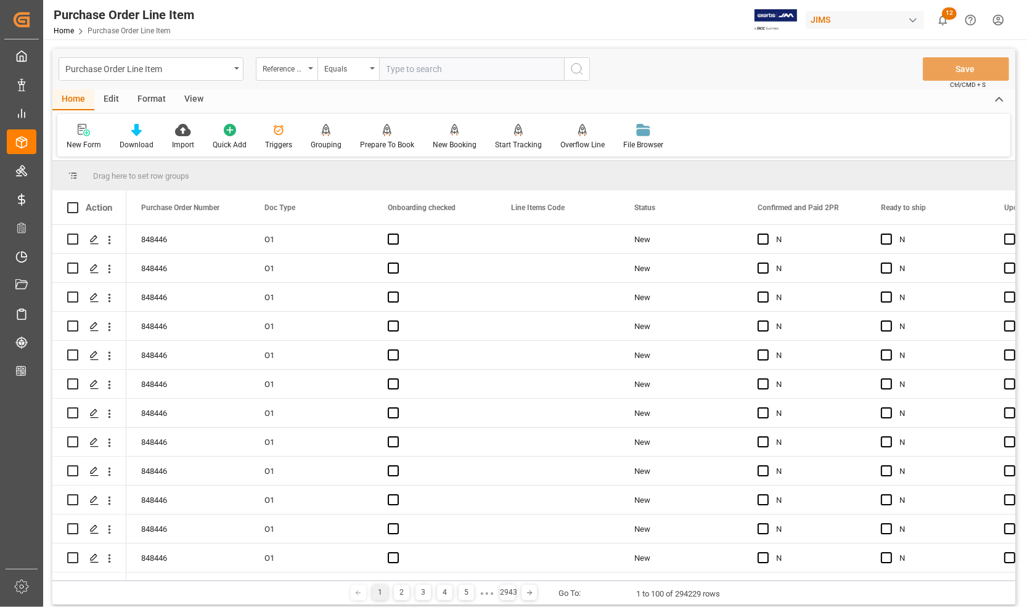
click at [186, 97] on div "View" at bounding box center [194, 99] width 38 height 21
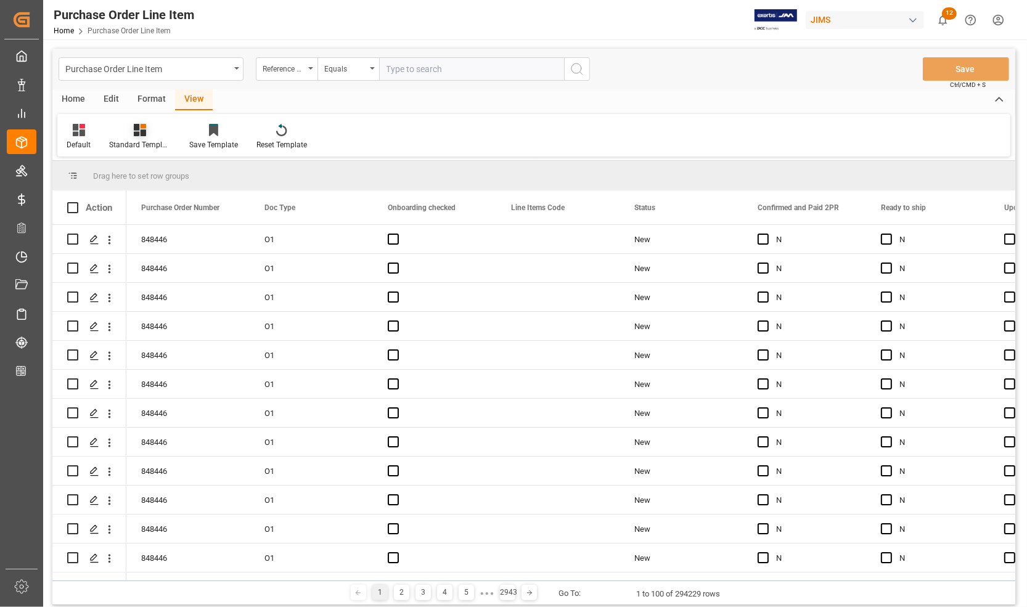
click at [133, 139] on div "Standard Templates" at bounding box center [140, 144] width 62 height 11
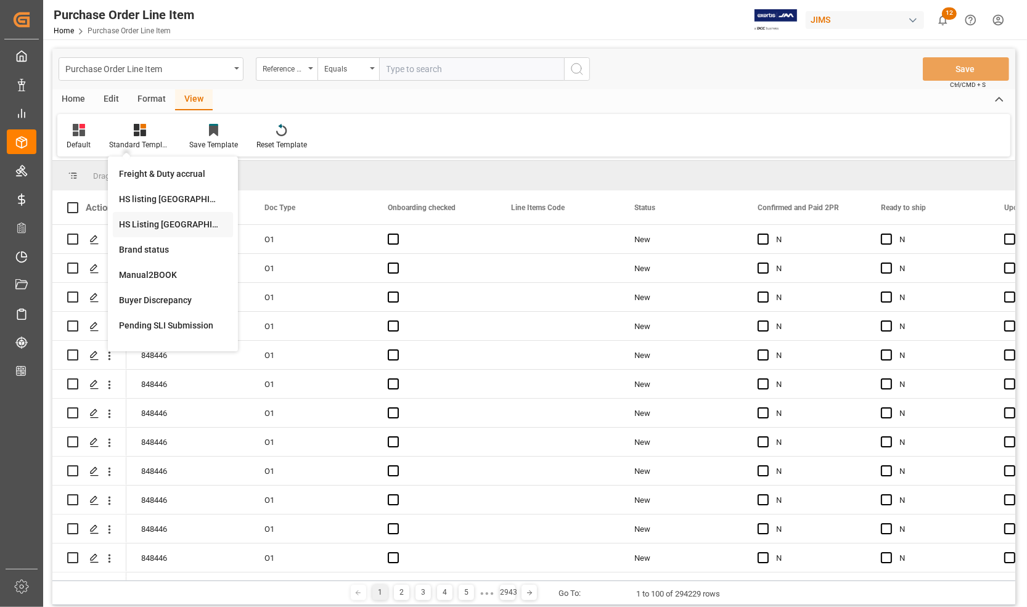
click at [131, 224] on div "HS Listing [GEOGRAPHIC_DATA]" at bounding box center [173, 224] width 108 height 13
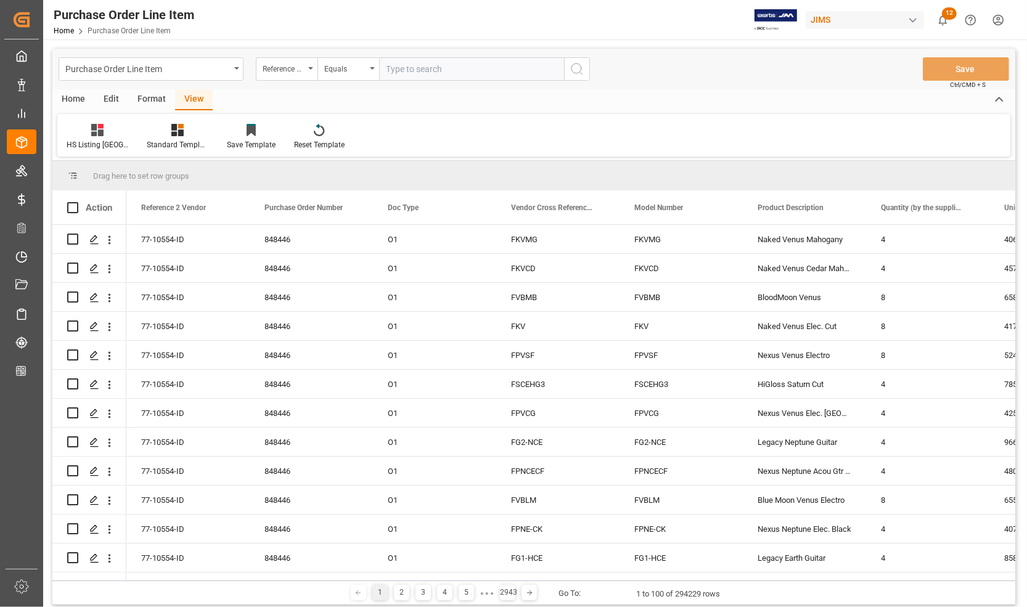
click at [448, 70] on input "text" at bounding box center [471, 68] width 185 height 23
type input "77-10922-[GEOGRAPHIC_DATA]"
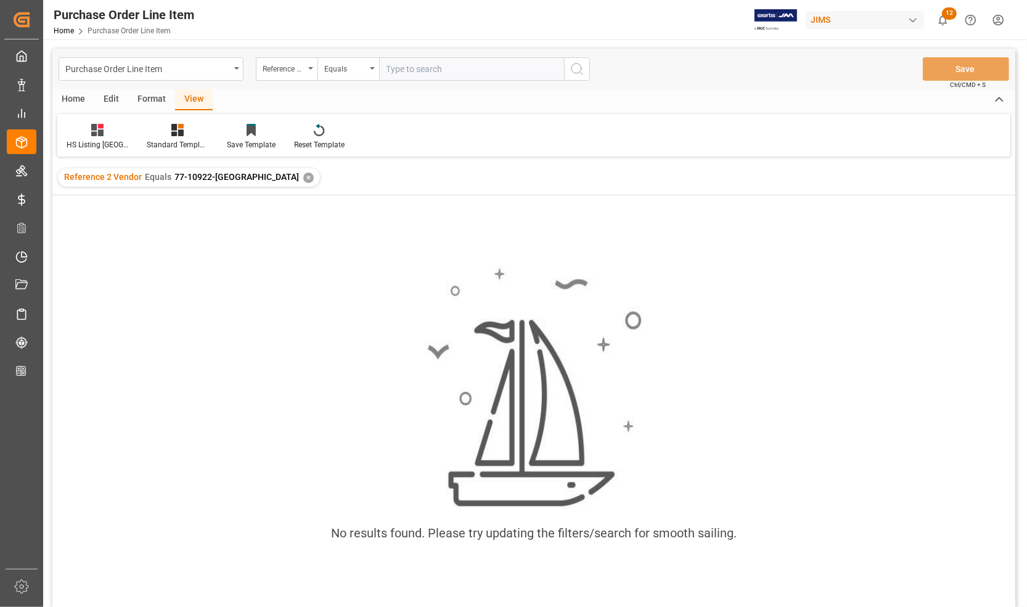
click at [303, 176] on div "✕" at bounding box center [308, 178] width 10 height 10
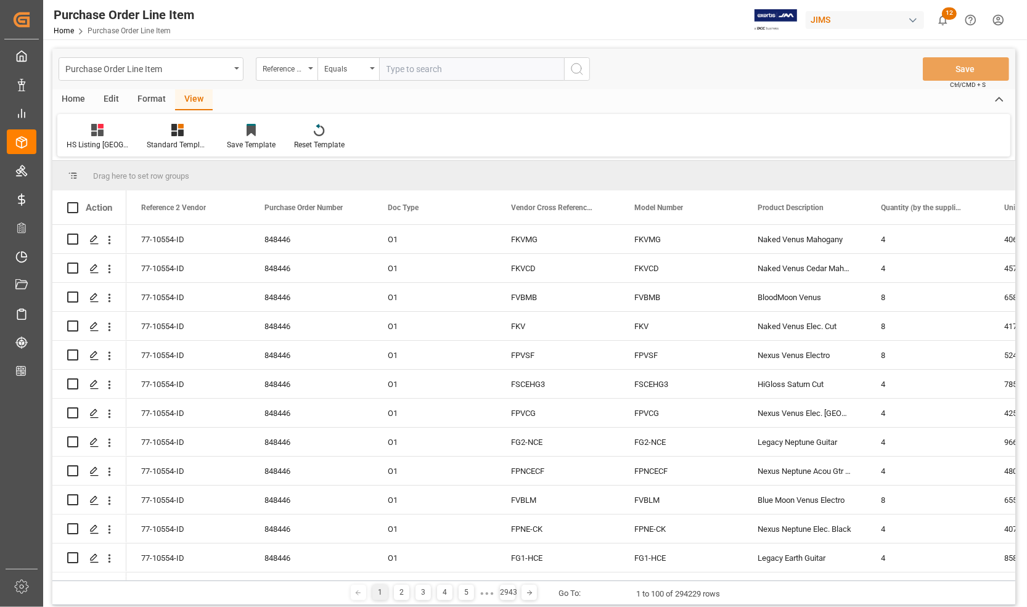
click at [150, 99] on div "Format" at bounding box center [151, 99] width 47 height 21
click at [105, 99] on div "Edit" at bounding box center [111, 99] width 34 height 21
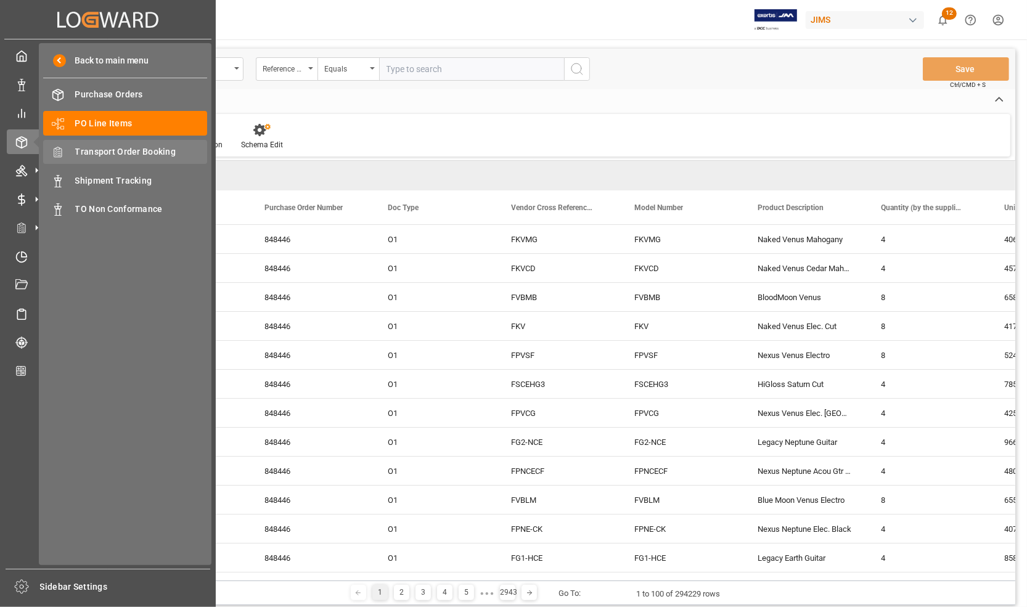
click at [105, 152] on span "Transport Order Booking" at bounding box center [141, 151] width 133 height 13
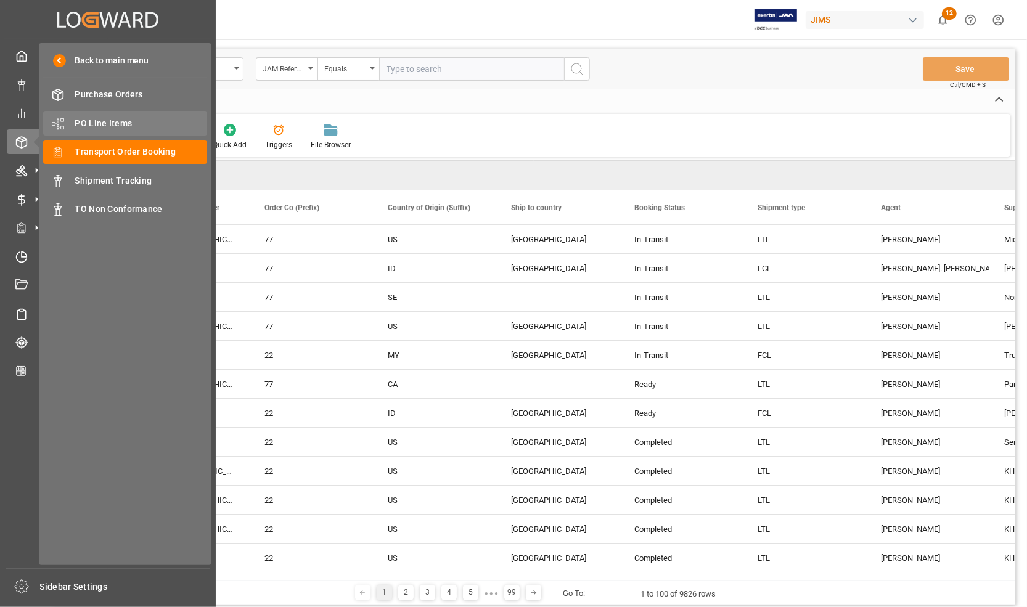
click at [108, 125] on span "PO Line Items" at bounding box center [141, 123] width 133 height 13
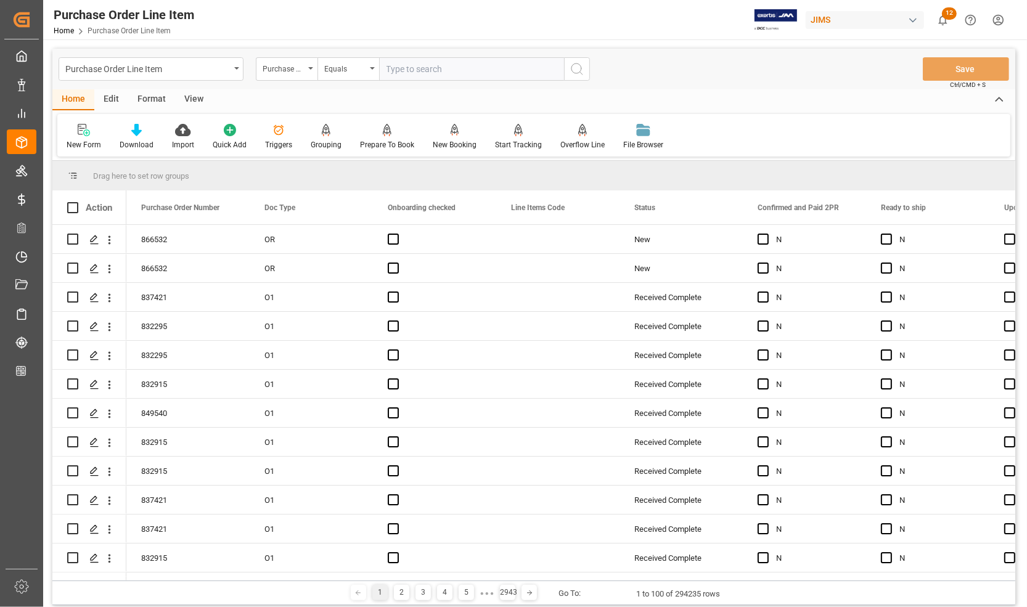
click at [345, 71] on div "Equals" at bounding box center [345, 67] width 42 height 14
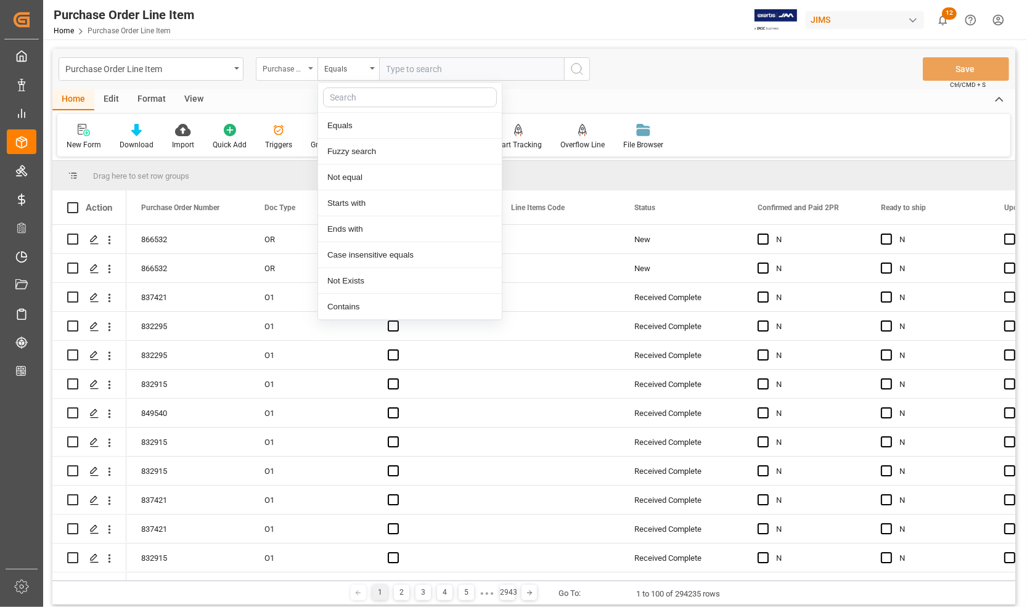
click at [290, 71] on div "Purchase Order Number" at bounding box center [284, 67] width 42 height 14
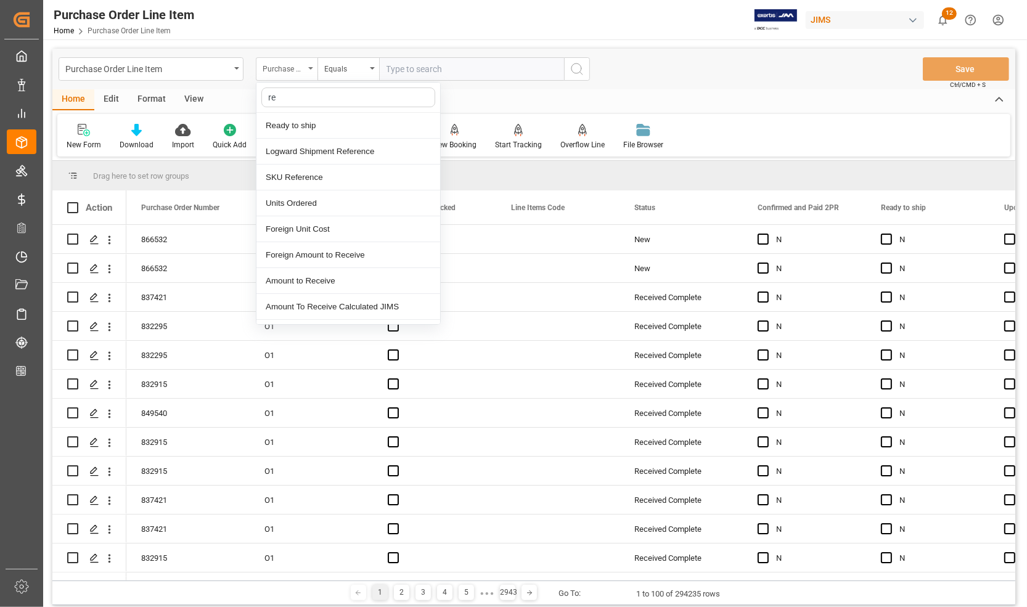
type input "ref"
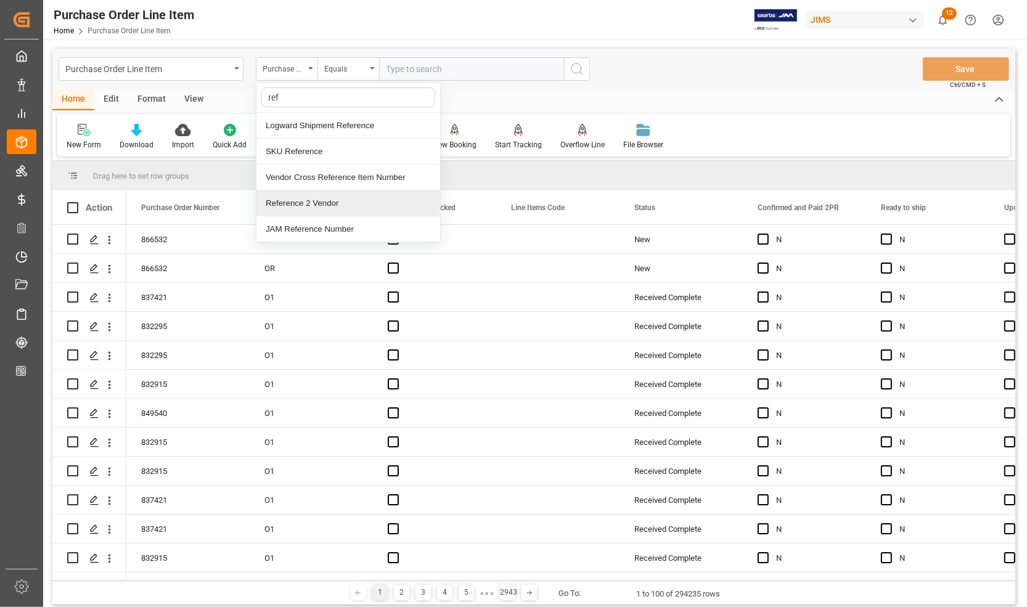
click at [293, 205] on div "Reference 2 Vendor" at bounding box center [348, 203] width 184 height 26
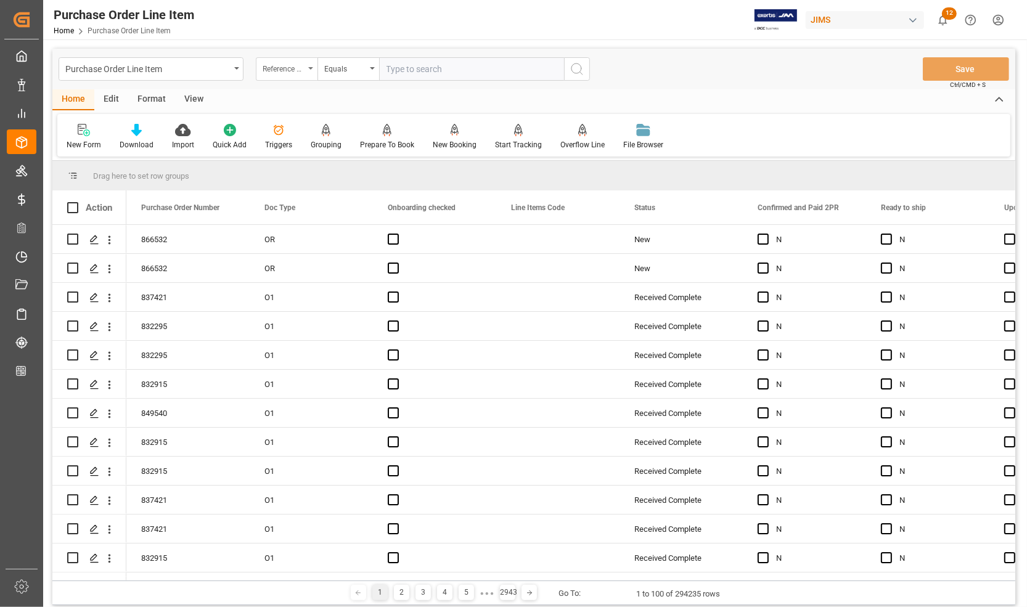
click at [287, 72] on div "Reference 2 Vendor" at bounding box center [284, 67] width 42 height 14
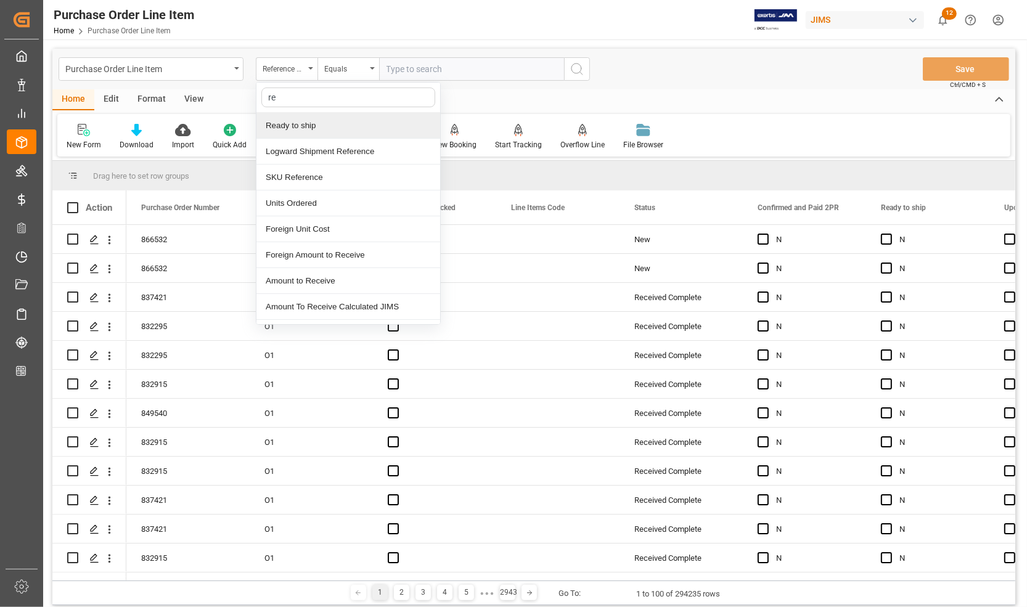
type input "ref"
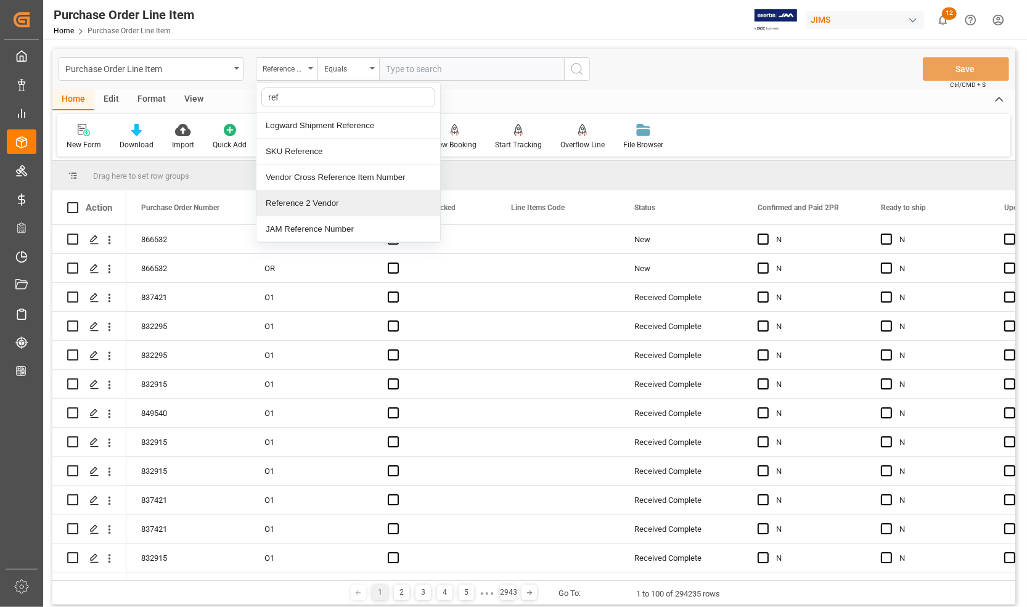
click at [297, 198] on div "Reference 2 Vendor" at bounding box center [348, 203] width 184 height 26
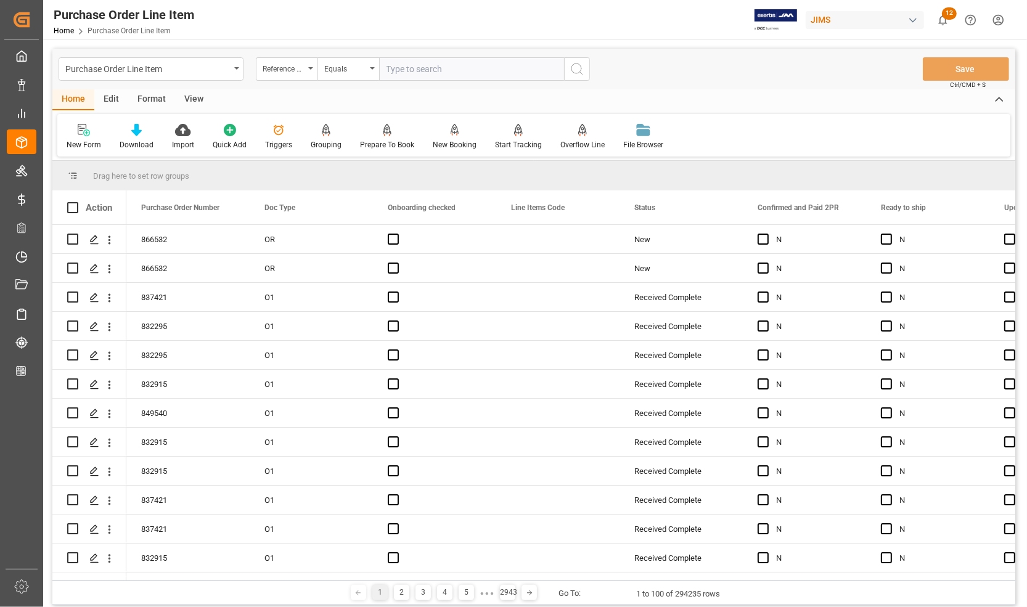
click at [189, 100] on div "View" at bounding box center [194, 99] width 38 height 21
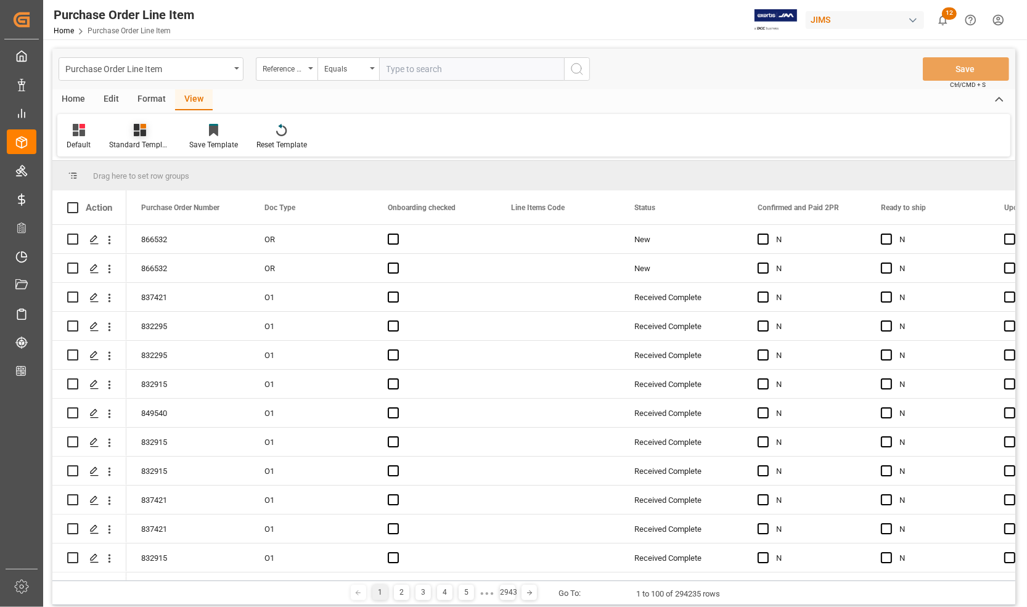
click at [130, 139] on div "Standard Templates" at bounding box center [140, 144] width 62 height 11
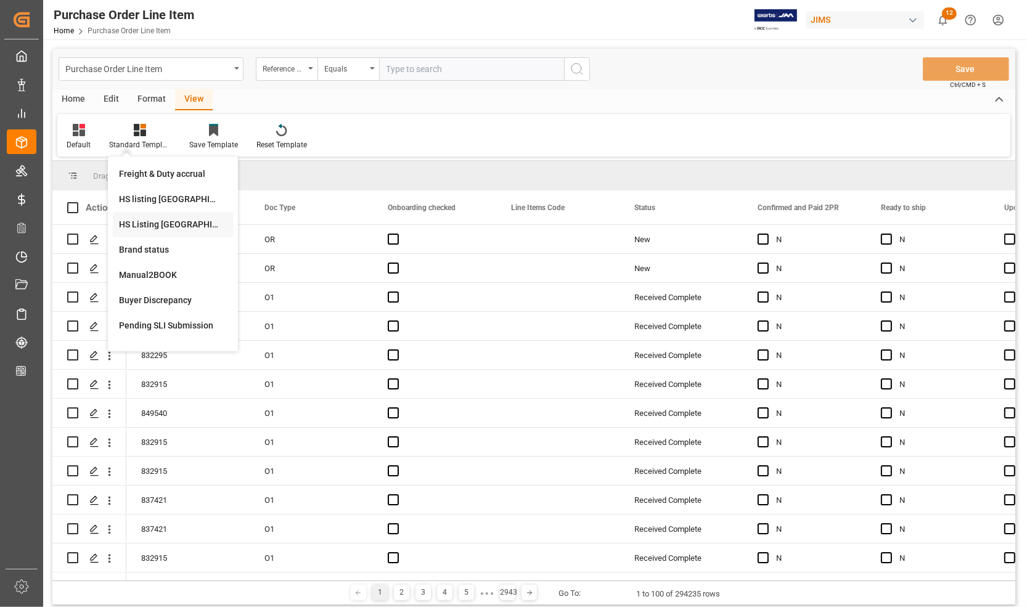
click at [145, 218] on div "HS Listing [GEOGRAPHIC_DATA]" at bounding box center [173, 224] width 108 height 13
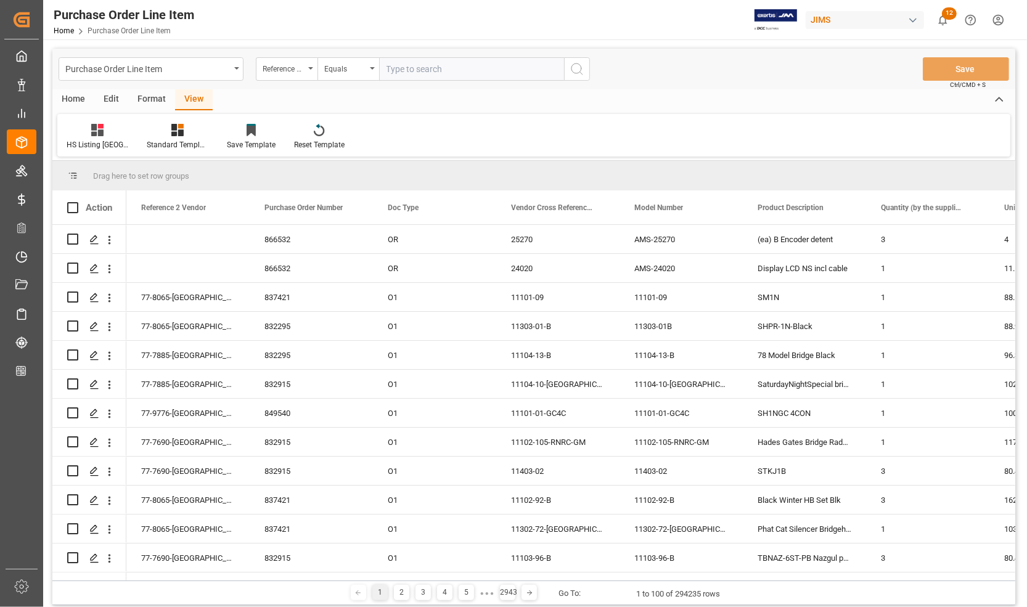
click at [401, 68] on input "text" at bounding box center [471, 68] width 185 height 23
type input "77-10922-[GEOGRAPHIC_DATA]"
click at [579, 68] on icon "search button" at bounding box center [577, 69] width 15 height 15
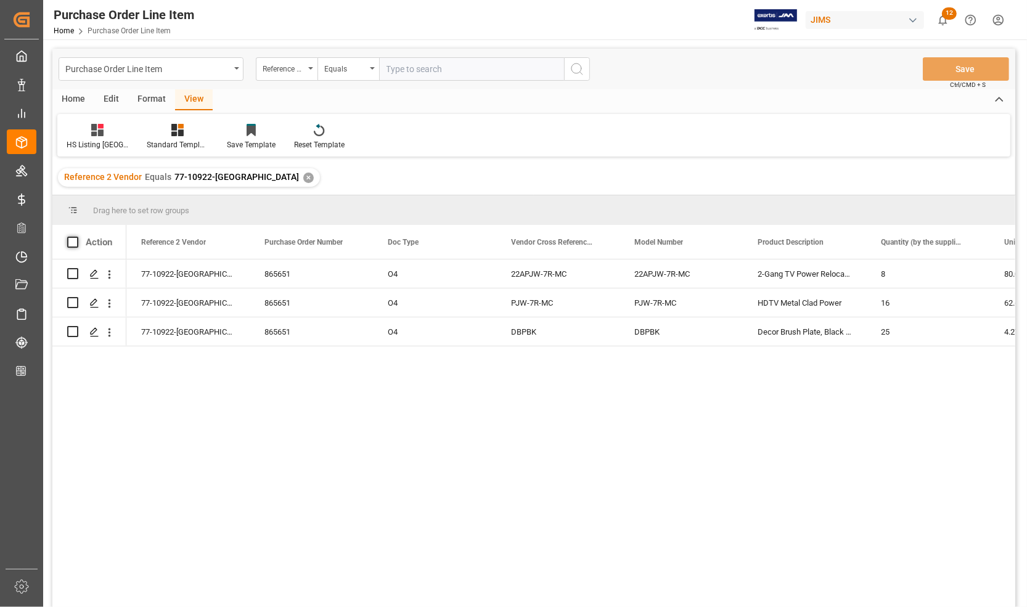
click at [69, 244] on span at bounding box center [72, 242] width 11 height 11
click at [76, 237] on input "checkbox" at bounding box center [76, 237] width 0 height 0
checkbox input "true"
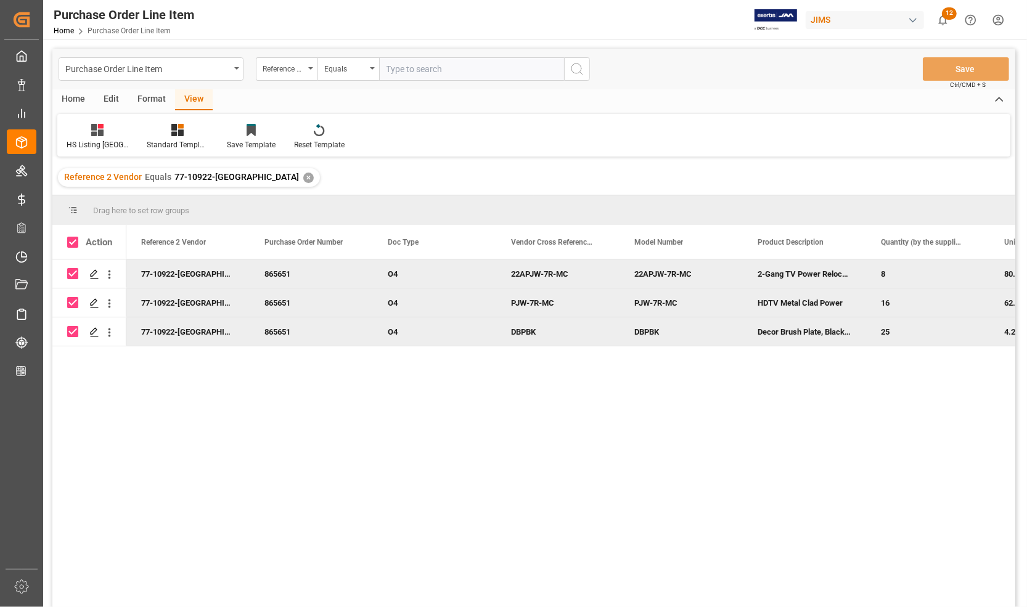
click at [106, 96] on div "Edit" at bounding box center [111, 99] width 34 height 21
click at [67, 99] on div "Home" at bounding box center [73, 99] width 42 height 21
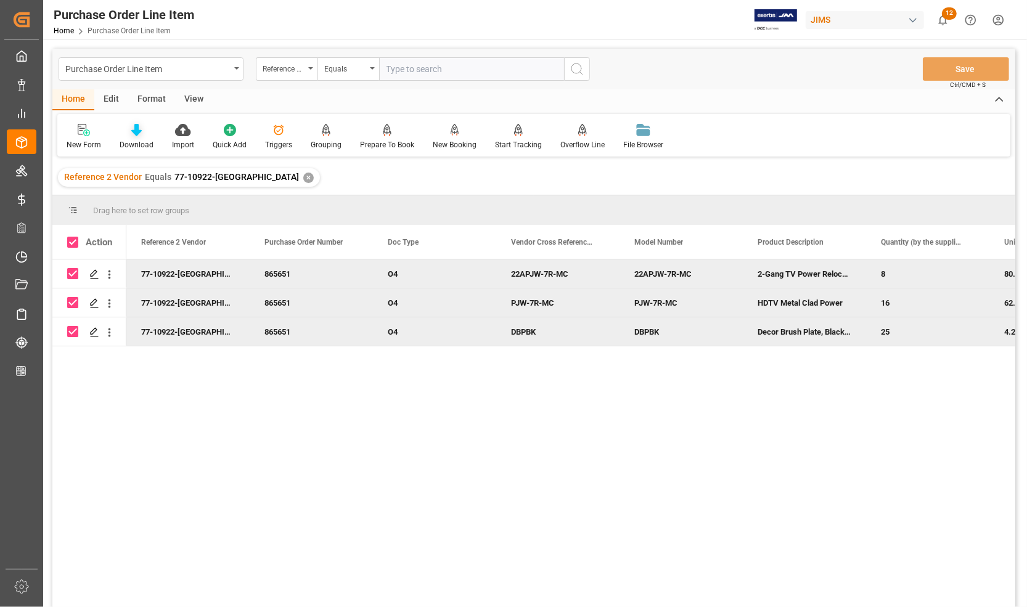
click at [133, 139] on div "Download" at bounding box center [137, 144] width 34 height 11
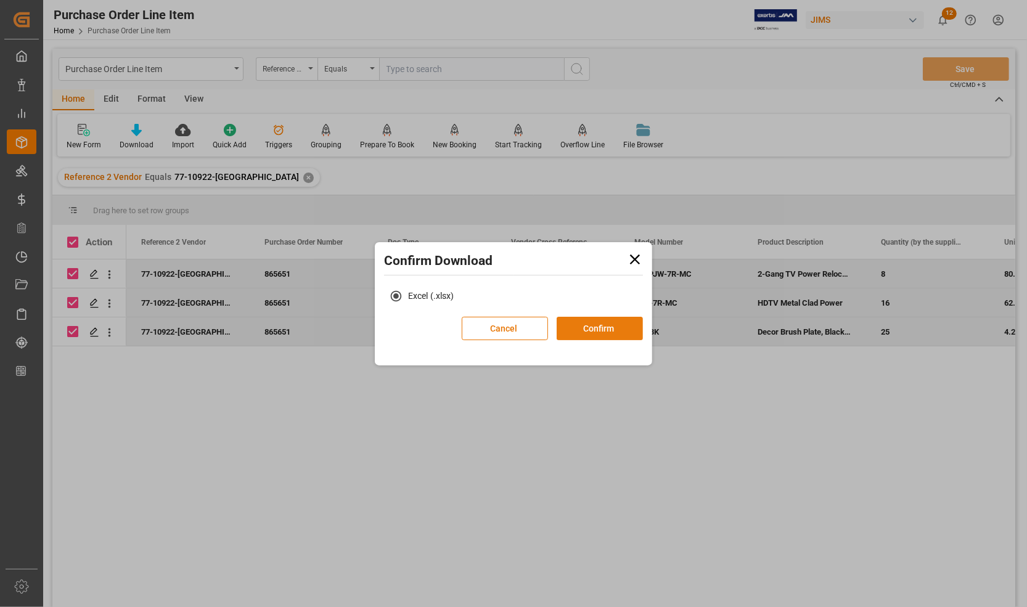
click at [586, 331] on button "Confirm" at bounding box center [600, 328] width 86 height 23
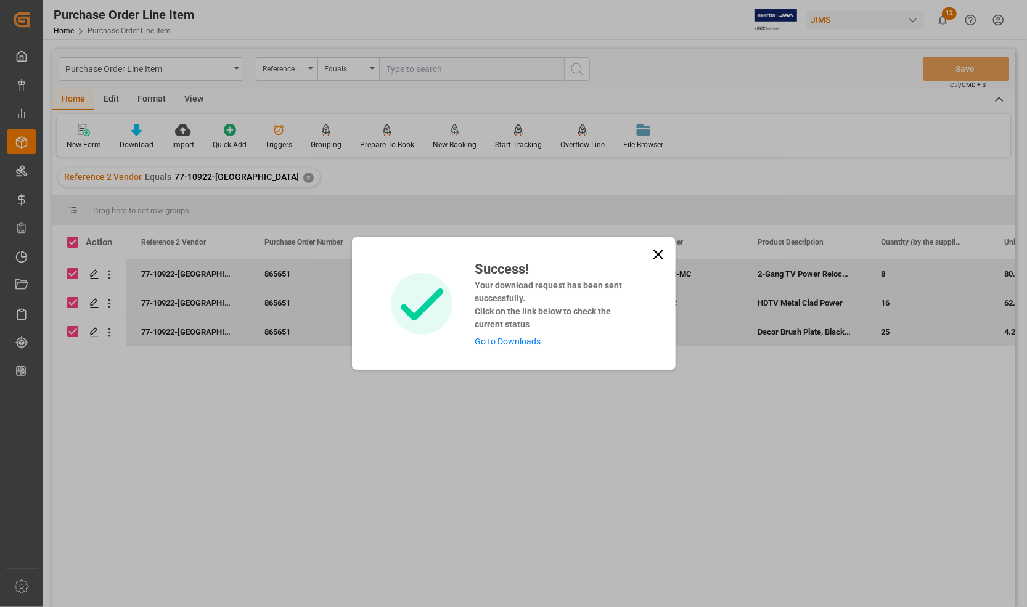
click at [498, 337] on link "Go to Downloads" at bounding box center [508, 342] width 66 height 10
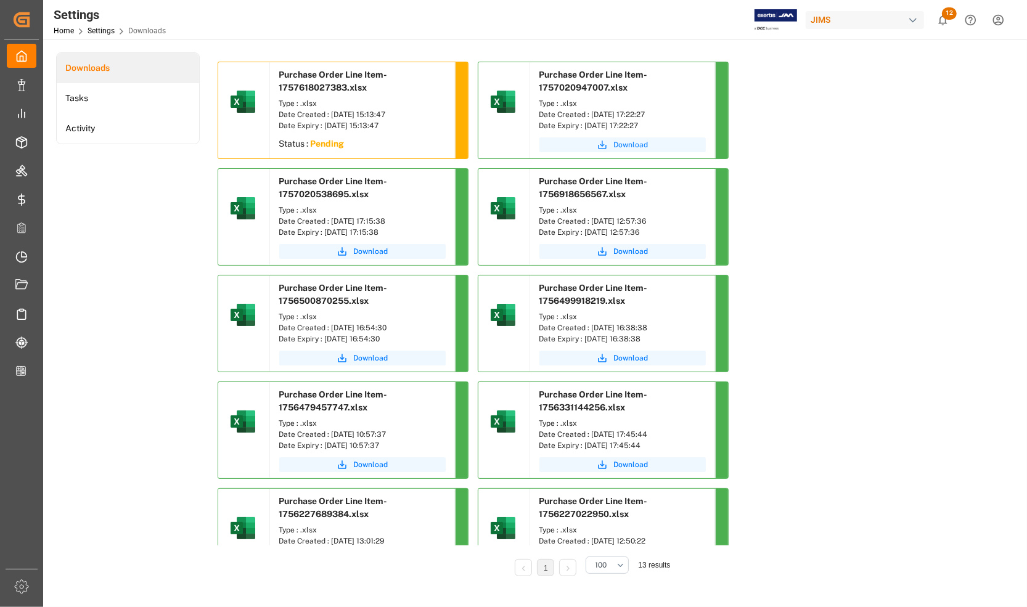
click at [616, 140] on span "Download" at bounding box center [631, 144] width 35 height 11
